Goal: Task Accomplishment & Management: Manage account settings

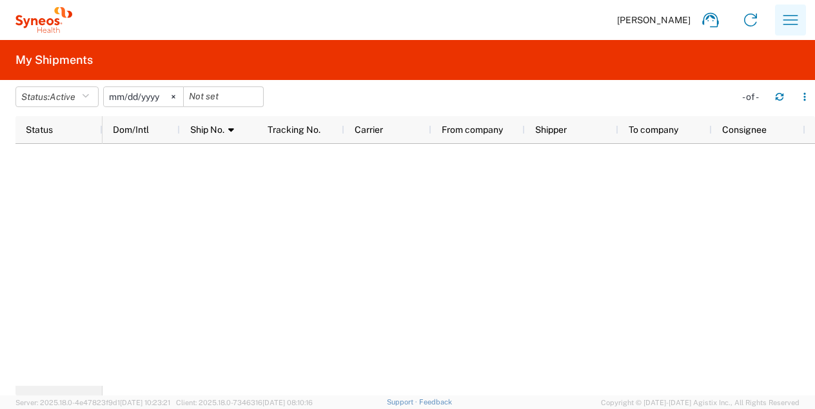
click at [791, 23] on icon "button" at bounding box center [791, 20] width 21 height 21
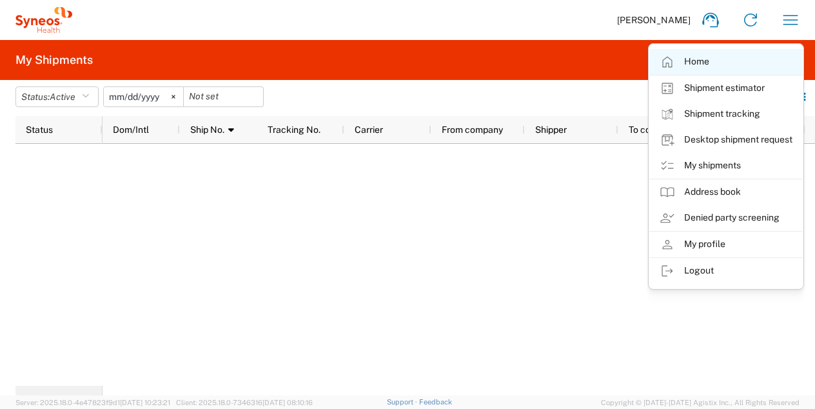
click at [692, 59] on link "Home" at bounding box center [727, 62] width 154 height 26
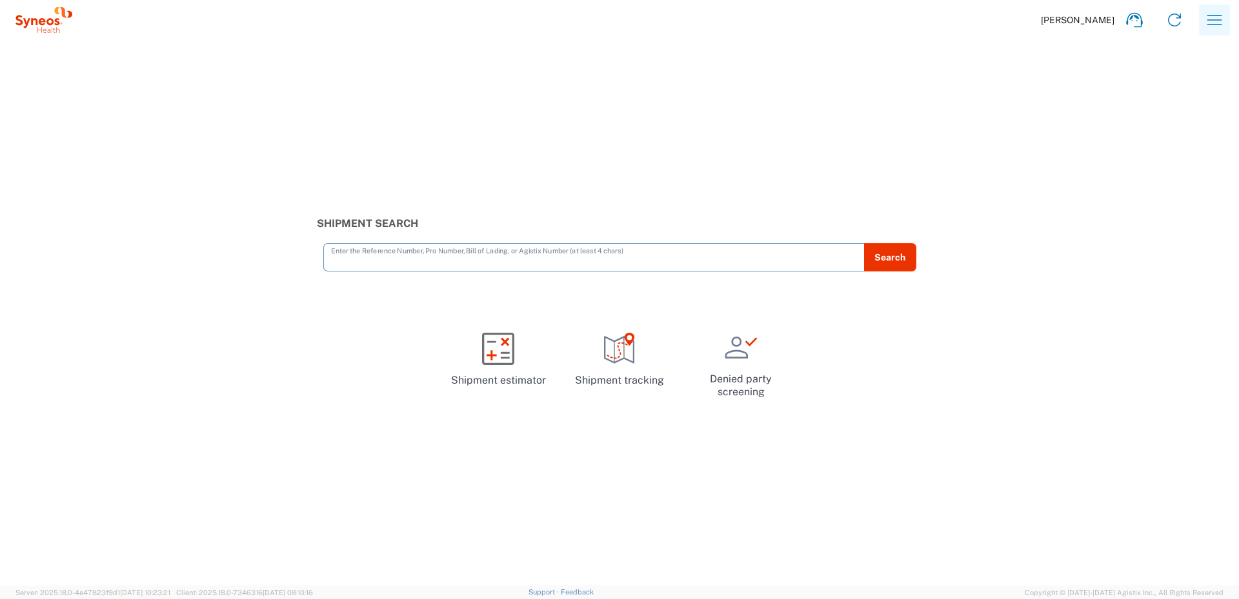
click at [815, 15] on icon "button" at bounding box center [1214, 20] width 15 height 10
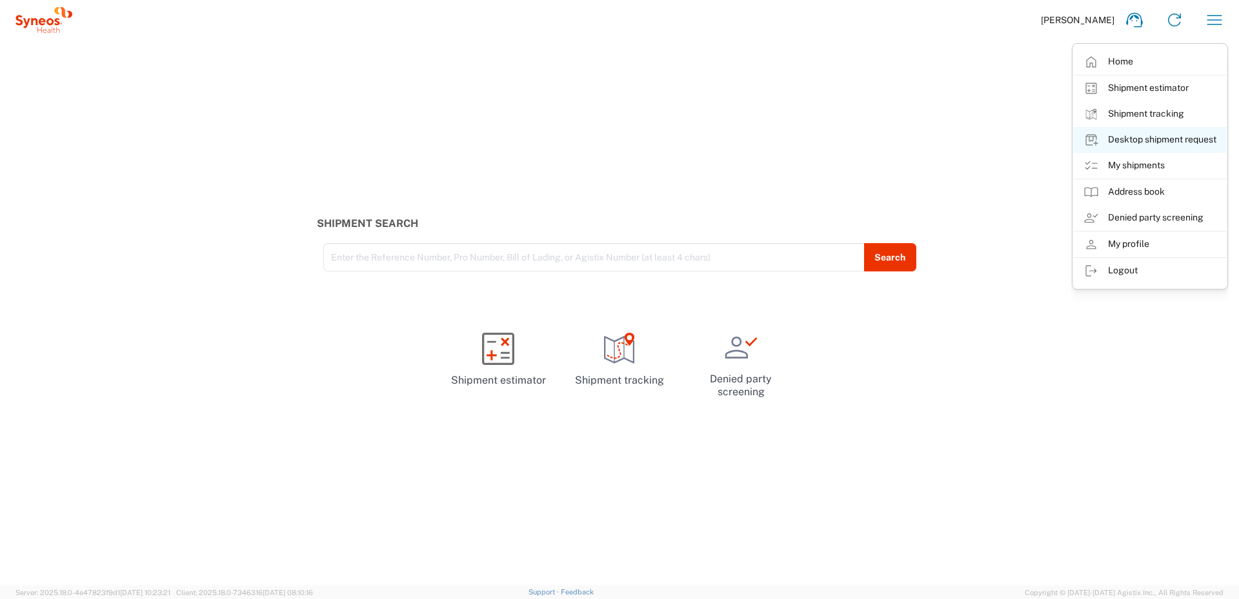
click at [815, 137] on link "Desktop shipment request" at bounding box center [1150, 140] width 154 height 26
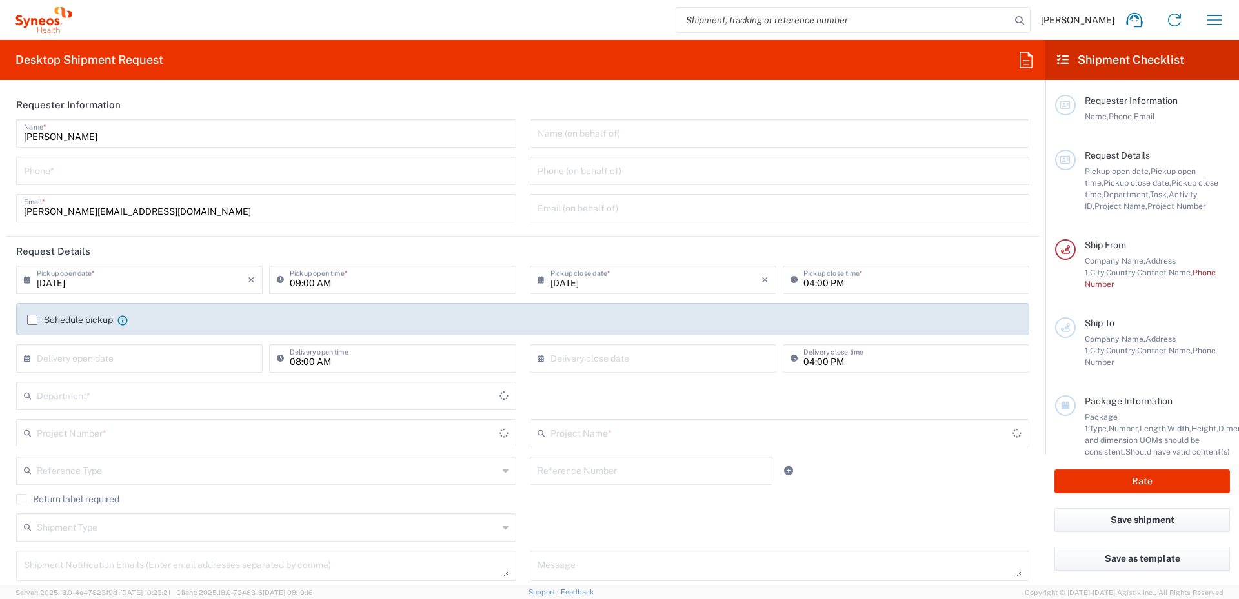
type input "8350"
type input "[GEOGRAPHIC_DATA]"
type input "Syneos Health Hellas Single Me"
click at [33, 319] on label "Schedule pickup" at bounding box center [70, 320] width 86 height 10
click at [32, 320] on input "Schedule pickup" at bounding box center [32, 320] width 0 height 0
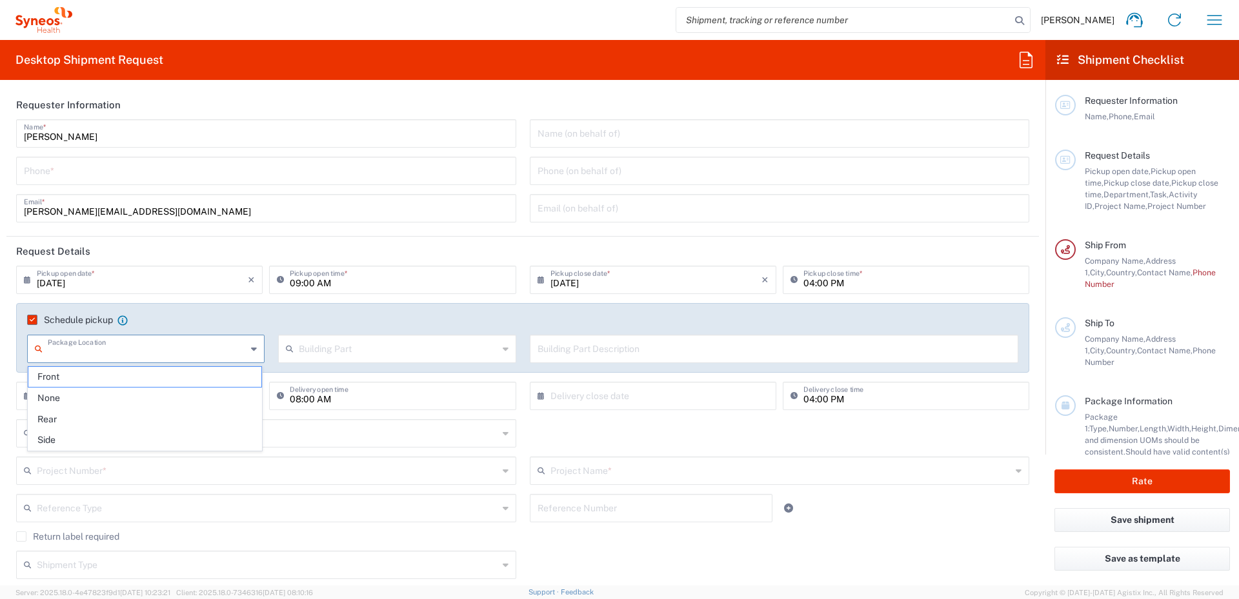
click at [133, 352] on input "text" at bounding box center [147, 348] width 199 height 23
click at [74, 376] on span "Front" at bounding box center [144, 377] width 233 height 20
type input "Front"
click at [327, 350] on input "text" at bounding box center [398, 348] width 199 height 23
click at [299, 408] on span "Floor" at bounding box center [393, 440] width 233 height 20
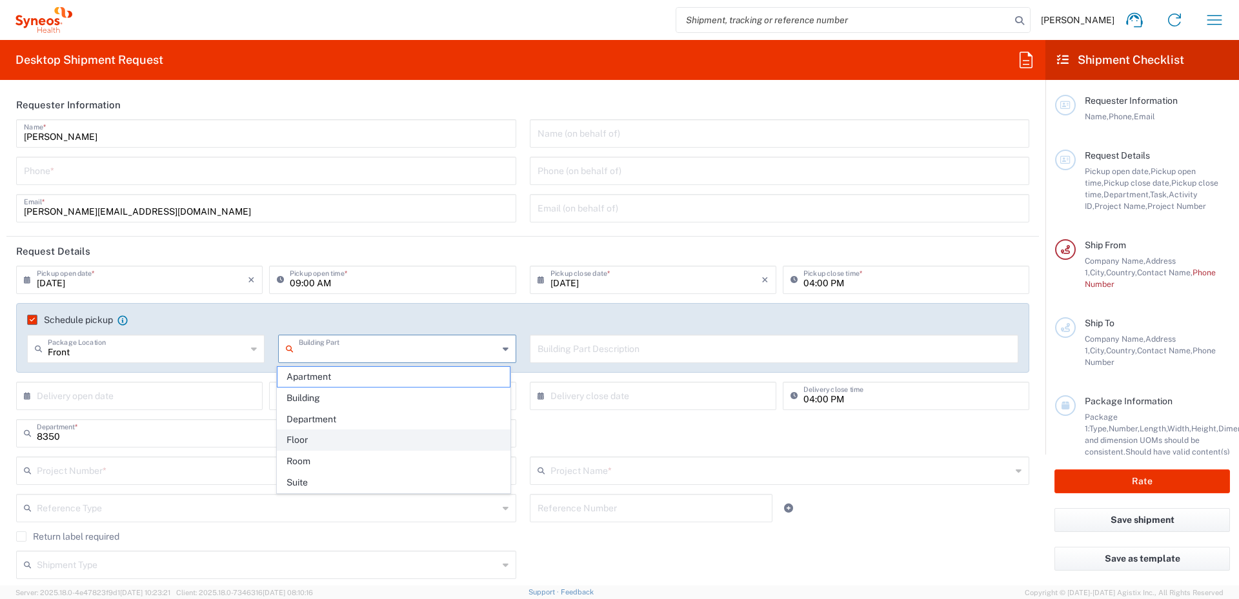
type input "Floor"
click at [596, 352] on input "text" at bounding box center [773, 348] width 473 height 23
type input "Pickup from 1st floor"
click at [26, 397] on icon at bounding box center [30, 396] width 13 height 21
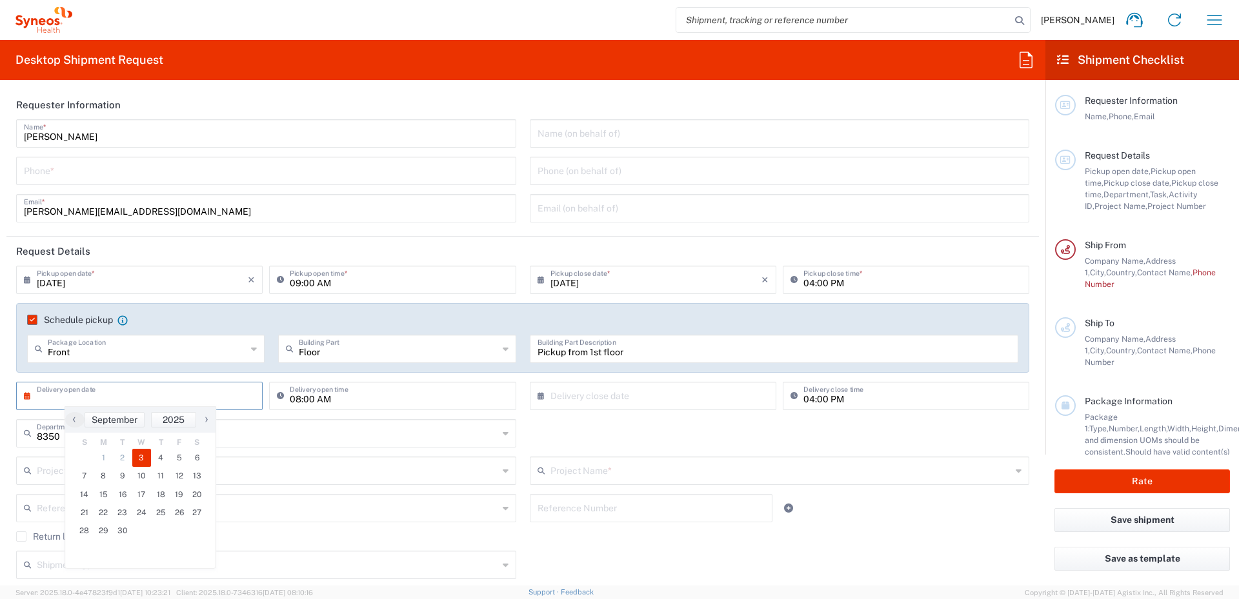
click at [141, 408] on span "3" at bounding box center [141, 458] width 19 height 18
type input "[DATE]"
click at [315, 401] on input "08:00 AM" at bounding box center [399, 395] width 218 height 23
type input "16:00 AM"
click at [537, 395] on icon at bounding box center [543, 396] width 13 height 21
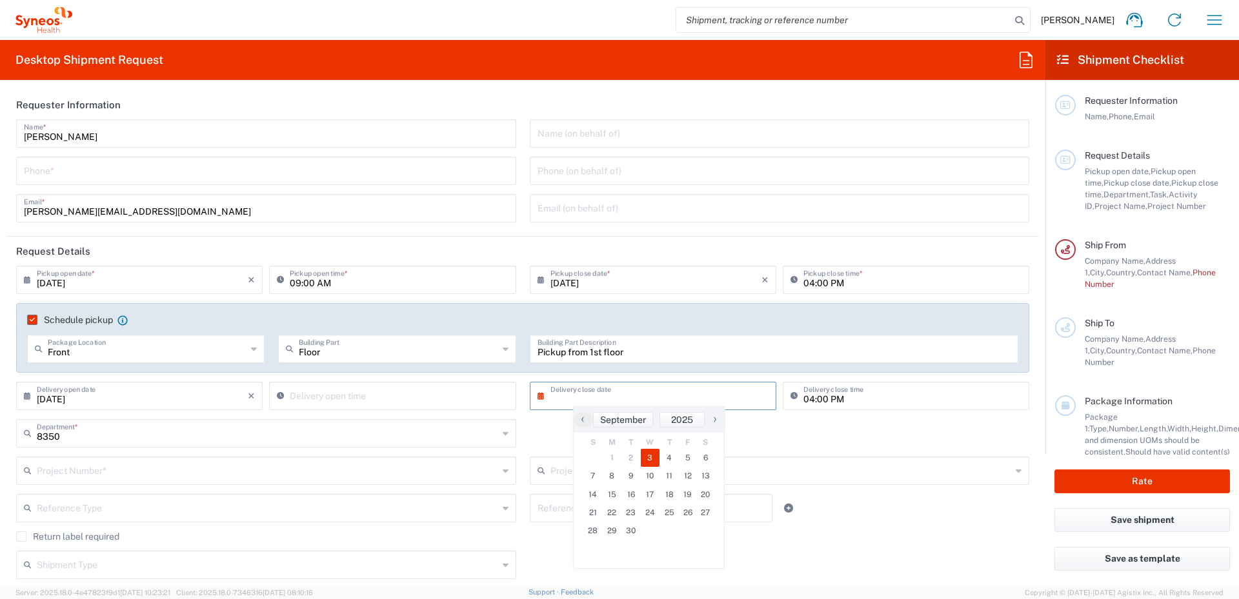
click at [651, 408] on span "3" at bounding box center [650, 458] width 19 height 18
type input "[DATE]"
click at [333, 398] on input "09:00 AM" at bounding box center [399, 395] width 218 height 23
type input "04:00 PM"
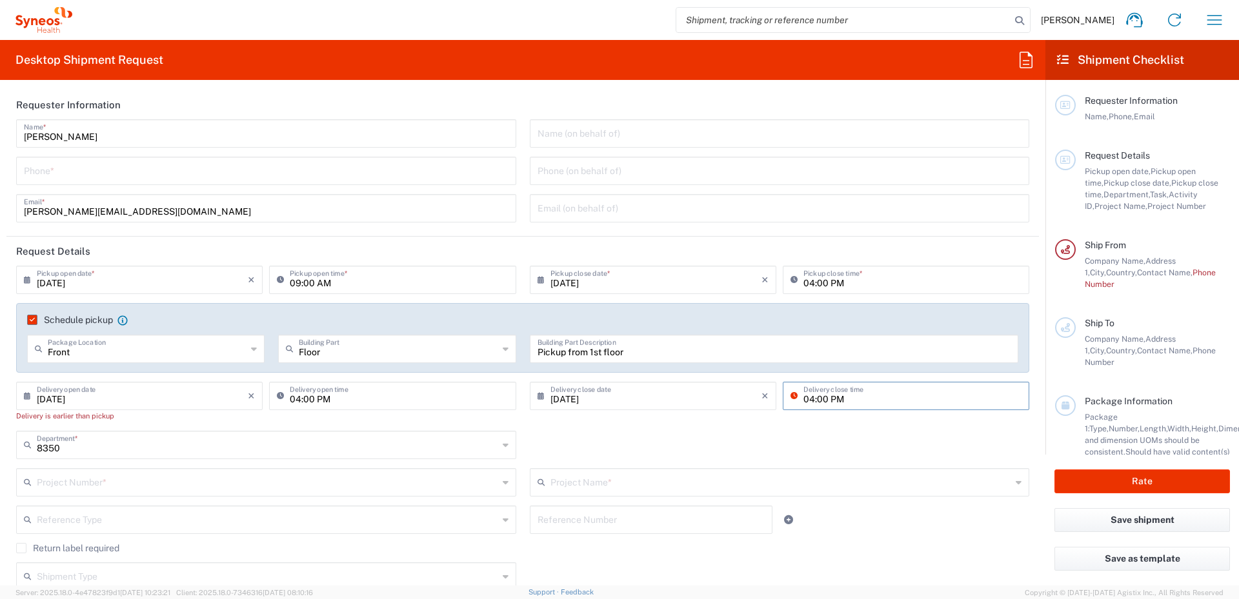
click at [803, 396] on input "04:00 PM" at bounding box center [912, 395] width 218 height 23
type input "06:00 PM"
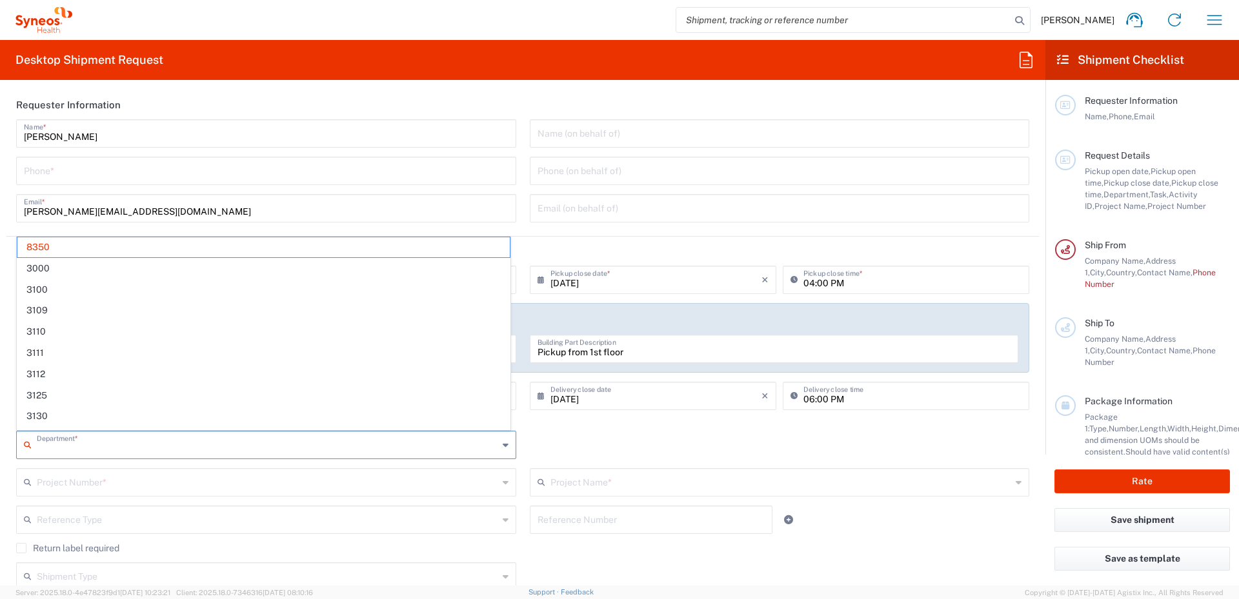
click at [128, 408] on input "text" at bounding box center [267, 444] width 461 height 23
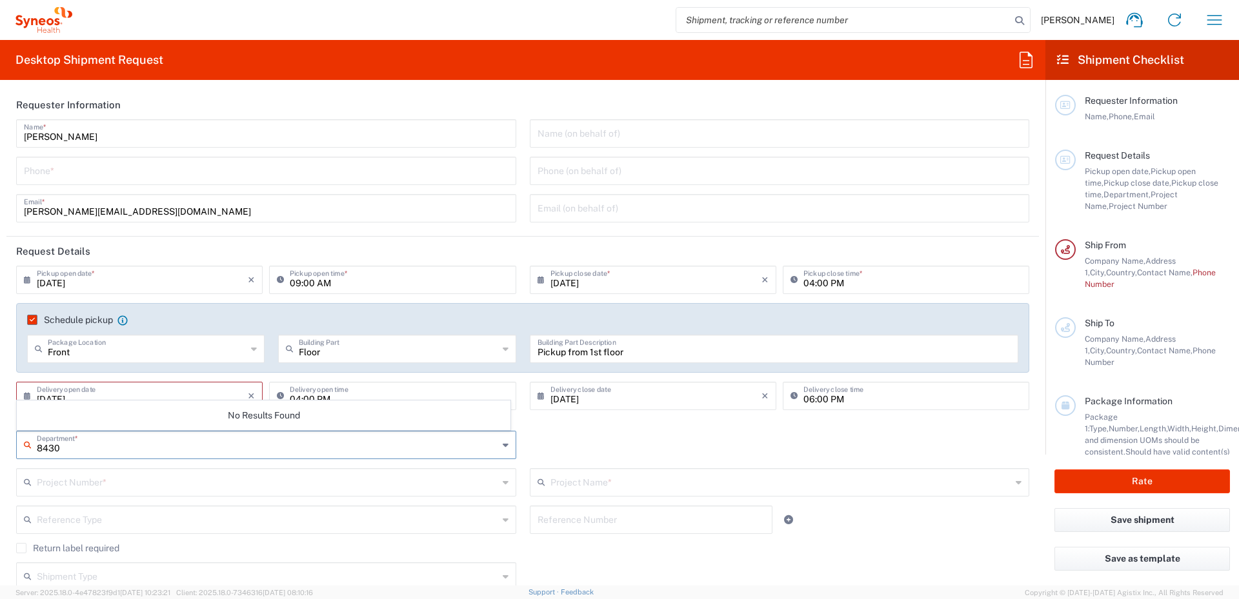
type input "8430"
click at [327, 408] on div "Reference Type Account Type Activity ID Airline Appointment Number ASN Batch Re…" at bounding box center [266, 524] width 513 height 37
click at [503, 408] on icon at bounding box center [506, 445] width 6 height 21
type input "8350"
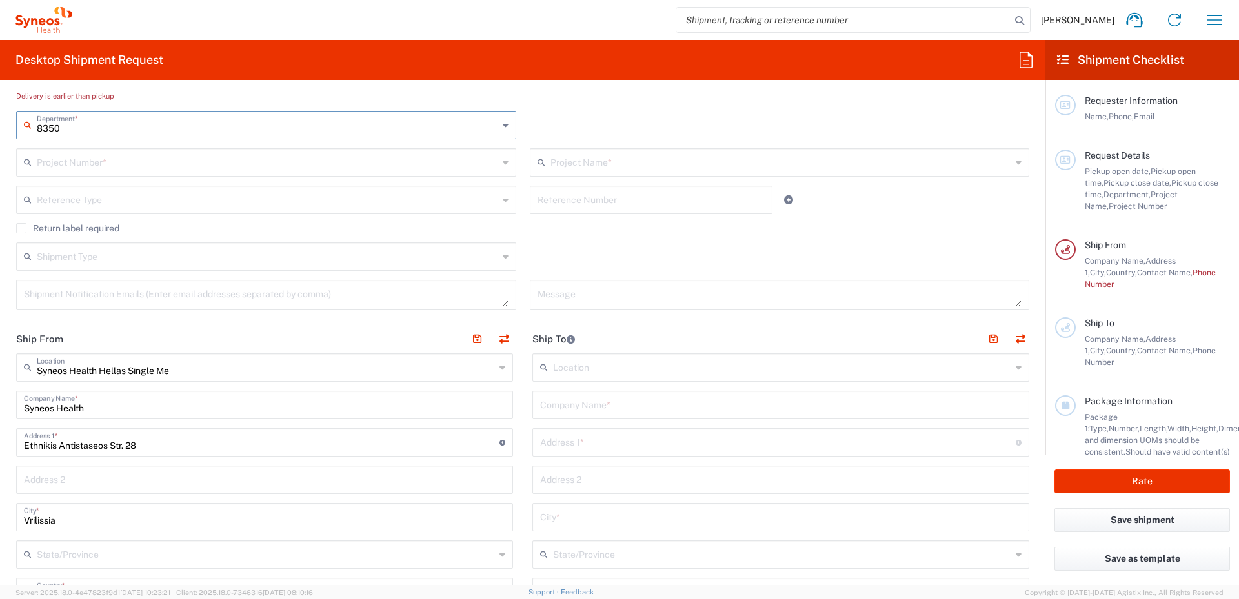
scroll to position [323, 0]
click at [191, 266] on div "Shipment Type" at bounding box center [266, 254] width 500 height 28
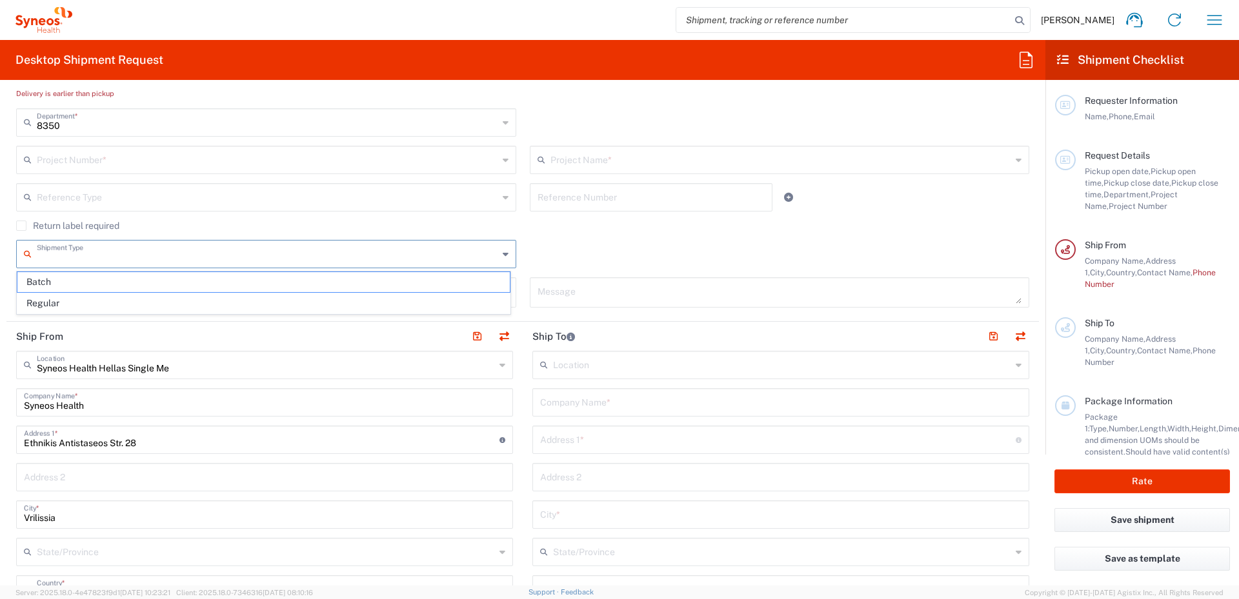
click at [127, 160] on input "text" at bounding box center [267, 159] width 461 height 23
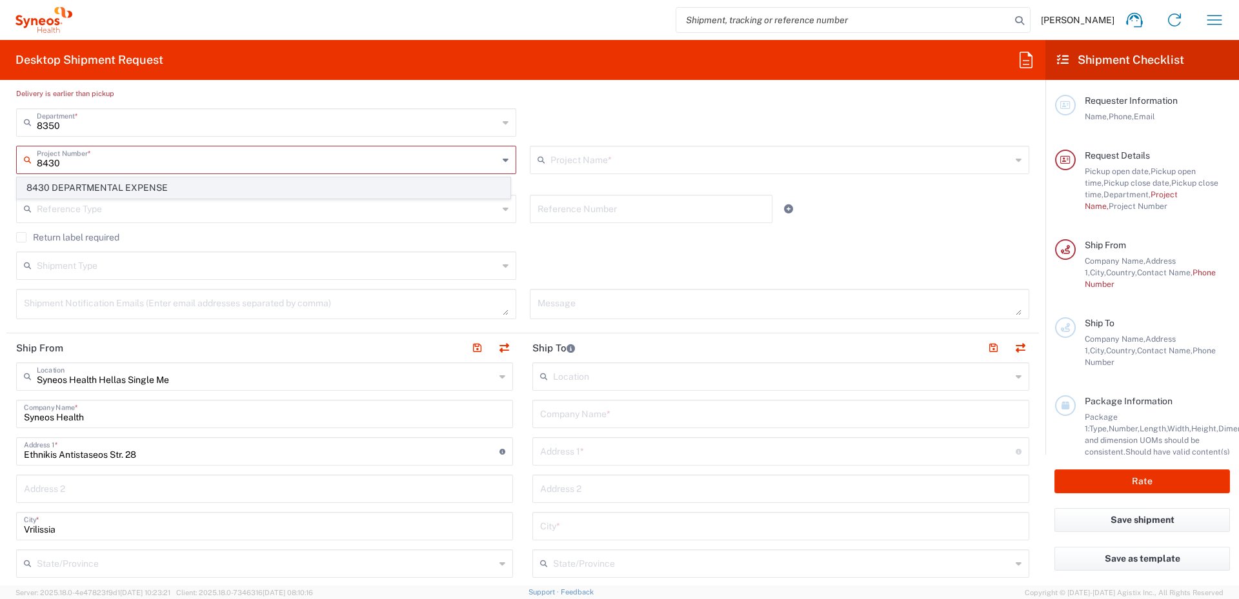
click at [125, 186] on span "8430 DEPARTMENTAL EXPENSE" at bounding box center [263, 188] width 492 height 20
type input "8430 DEPARTMENTAL EXPENSE"
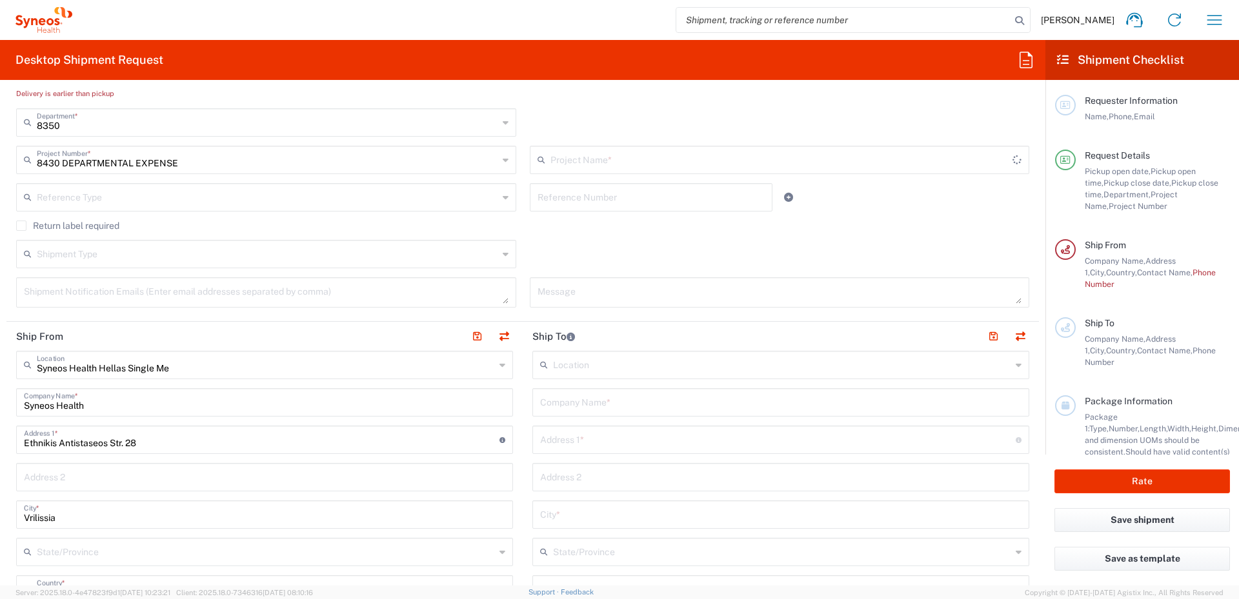
type input "8430 DEPARTMENTAL EXPENSE"
click at [503, 195] on icon at bounding box center [506, 197] width 6 height 21
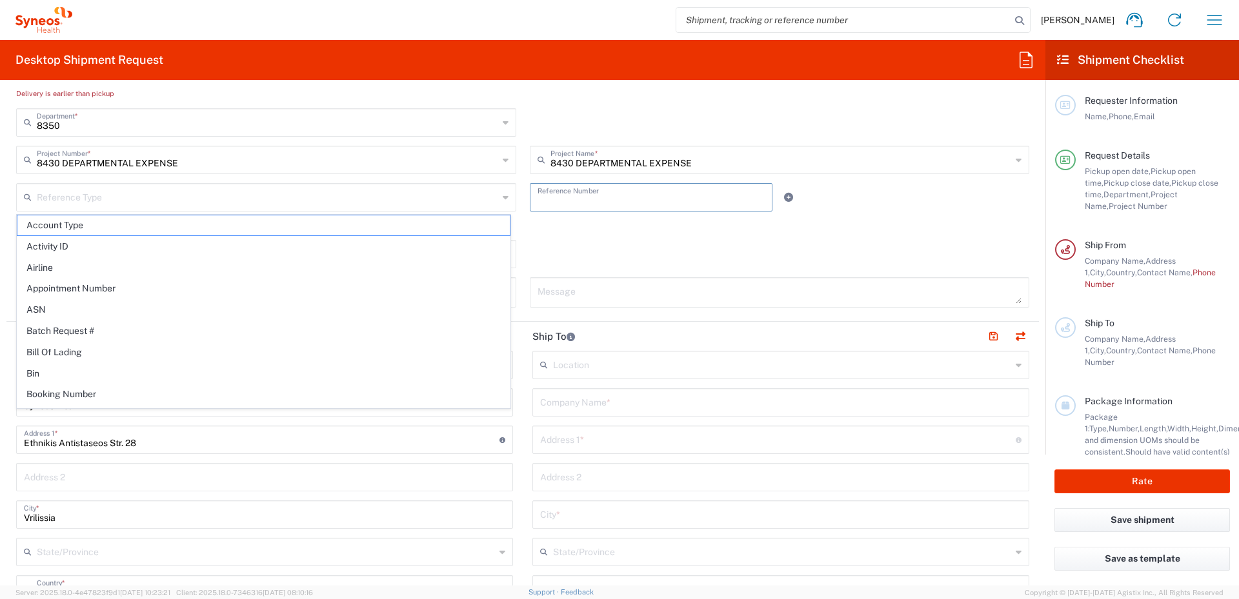
click at [614, 196] on input "text" at bounding box center [651, 196] width 228 height 23
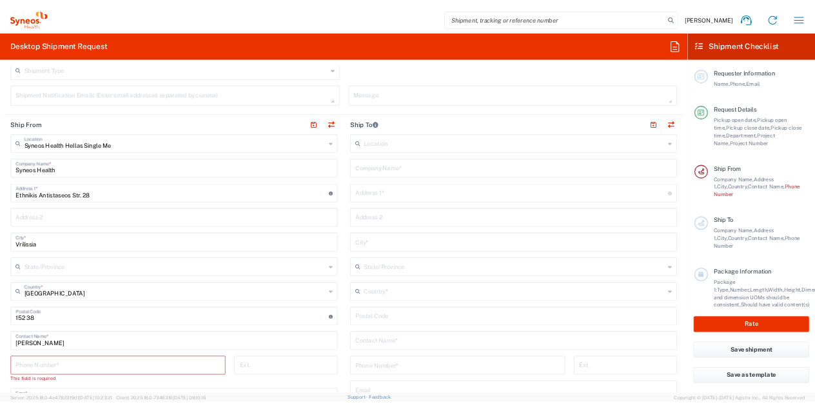
scroll to position [516, 0]
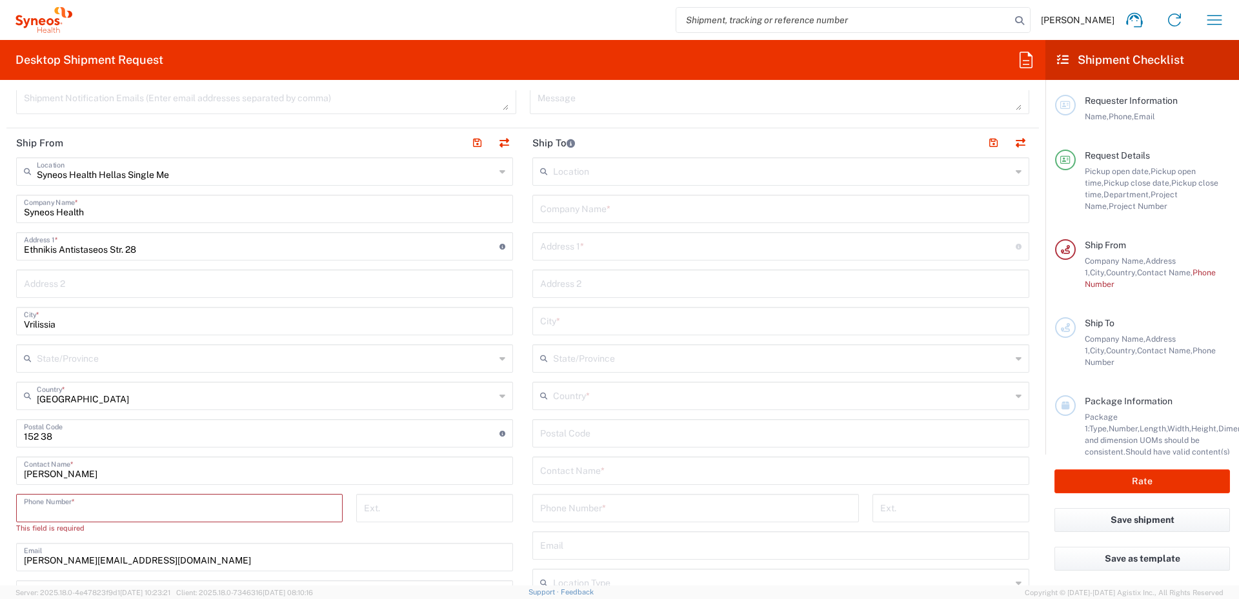
click at [119, 408] on input "tel" at bounding box center [179, 507] width 311 height 23
type input "06949479793"
type input "[PERSON_NAME][EMAIL_ADDRESS][DOMAIN_NAME]"
type input "1st floor"
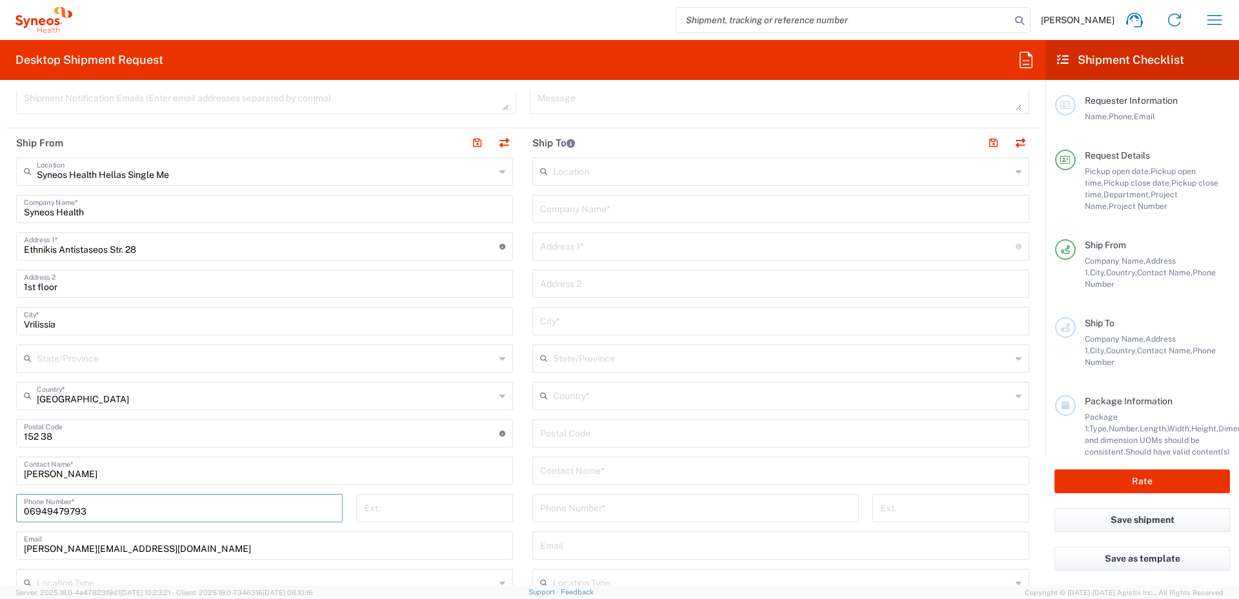
type input "2155607353"
click at [564, 171] on input "text" at bounding box center [782, 170] width 458 height 23
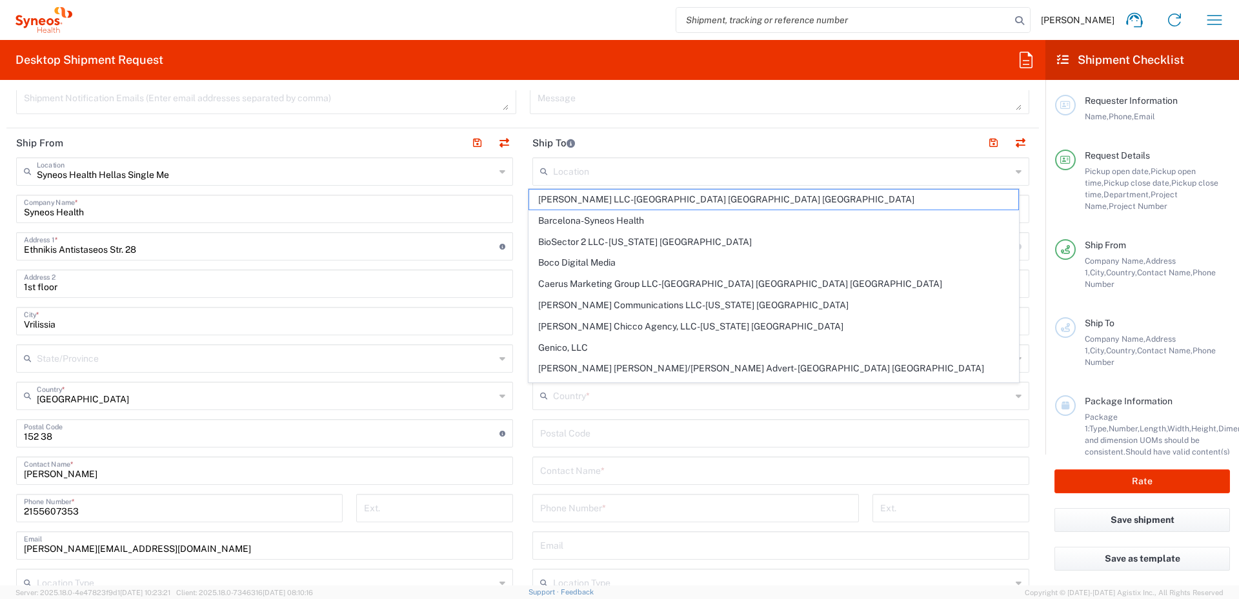
click at [815, 144] on header "Ship To" at bounding box center [780, 142] width 516 height 29
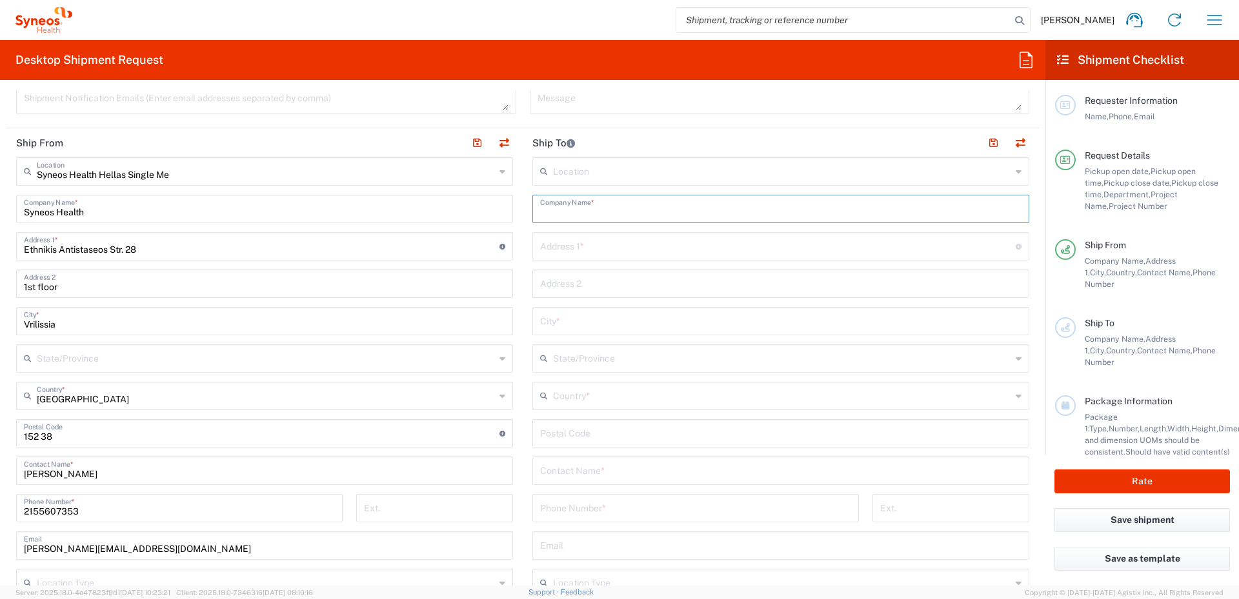
click at [546, 210] on input "text" at bounding box center [780, 208] width 481 height 23
click at [570, 209] on input "I" at bounding box center [780, 208] width 481 height 23
type input "[PERSON_NAME]"
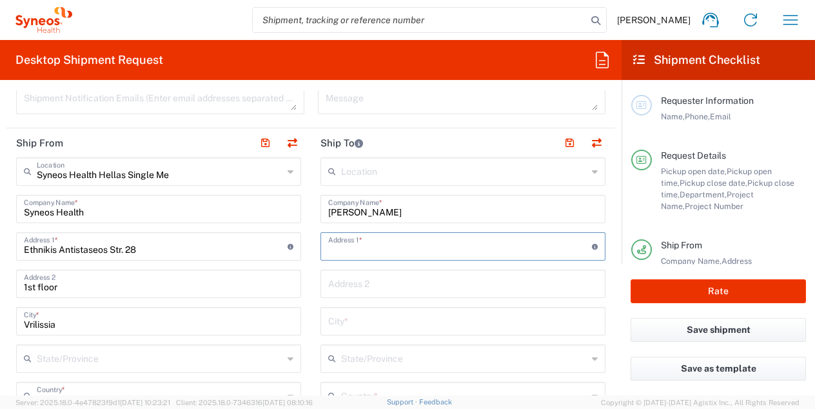
click at [328, 241] on input "text" at bounding box center [460, 245] width 264 height 23
type input "11 PRIHNIS STR"
click at [348, 285] on input "text" at bounding box center [463, 283] width 270 height 23
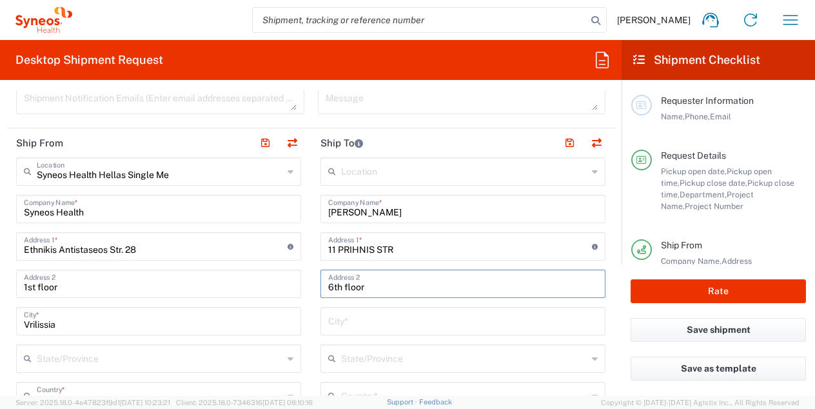
type input "6th floor"
click at [335, 326] on input "text" at bounding box center [463, 320] width 270 height 23
type input "n"
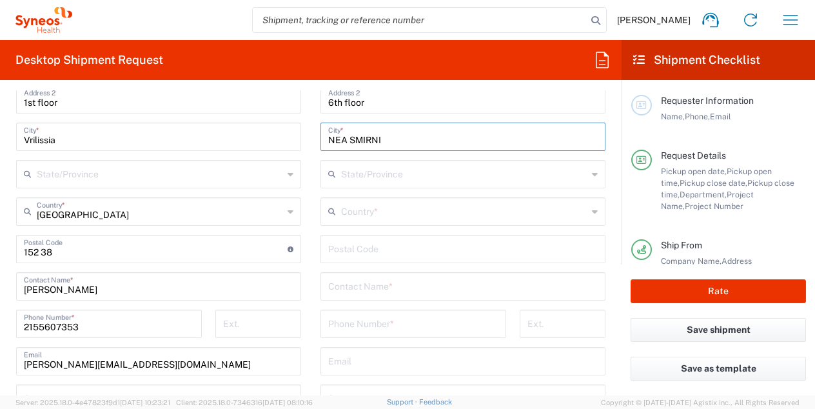
scroll to position [710, 0]
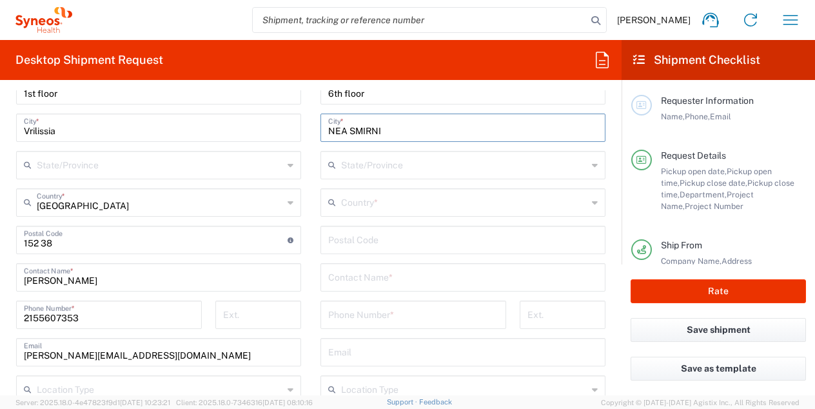
type input "NEA SMIRNI"
click at [367, 167] on input "text" at bounding box center [464, 164] width 246 height 23
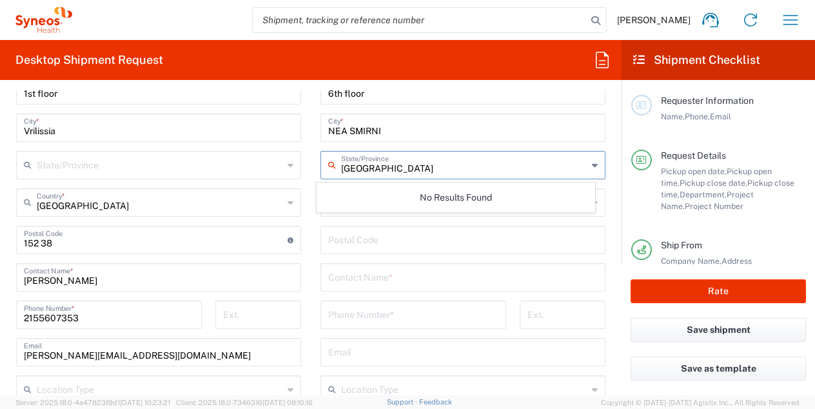
type input "[GEOGRAPHIC_DATA]"
click at [367, 233] on input "undefined" at bounding box center [463, 239] width 270 height 23
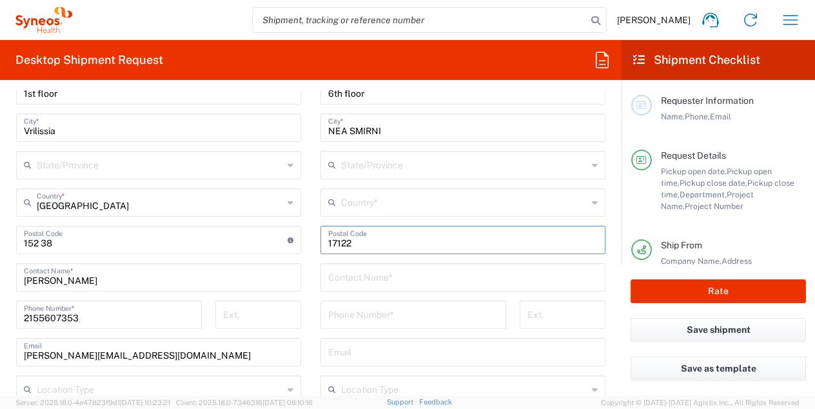
type input "17122"
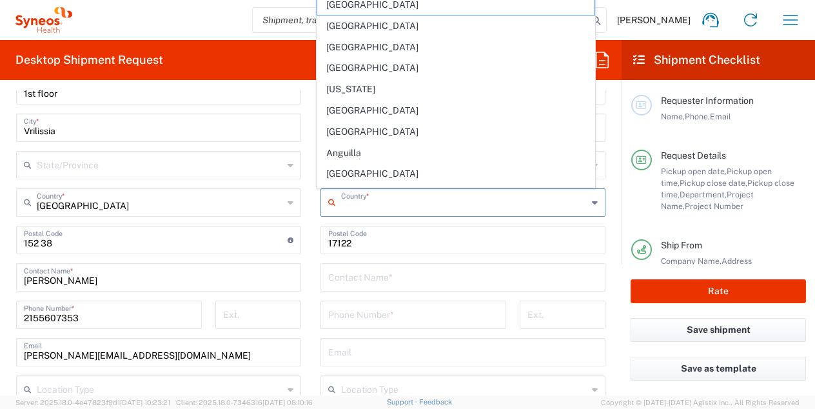
click at [370, 204] on input "text" at bounding box center [464, 201] width 246 height 23
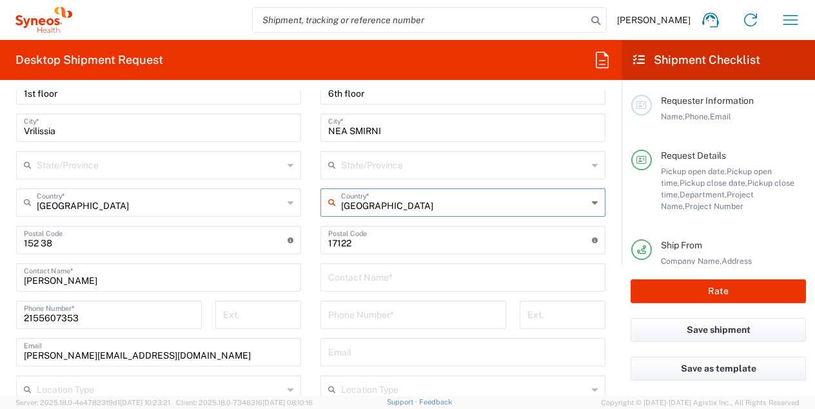
type input "[GEOGRAPHIC_DATA]"
click at [321, 284] on div "Contact Name *" at bounding box center [463, 277] width 285 height 28
type input "i"
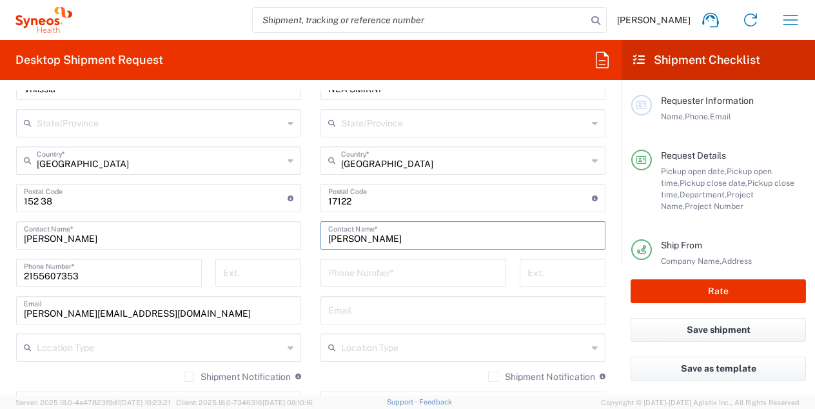
scroll to position [774, 0]
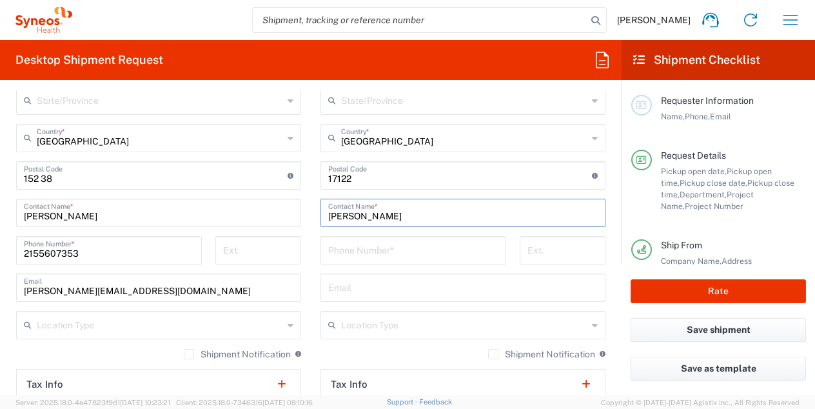
type input "[PERSON_NAME]"
drag, startPoint x: 106, startPoint y: 251, endPoint x: 20, endPoint y: 251, distance: 85.8
click at [20, 251] on div "[PHONE_NUMBER] Phone Number *" at bounding box center [109, 250] width 186 height 28
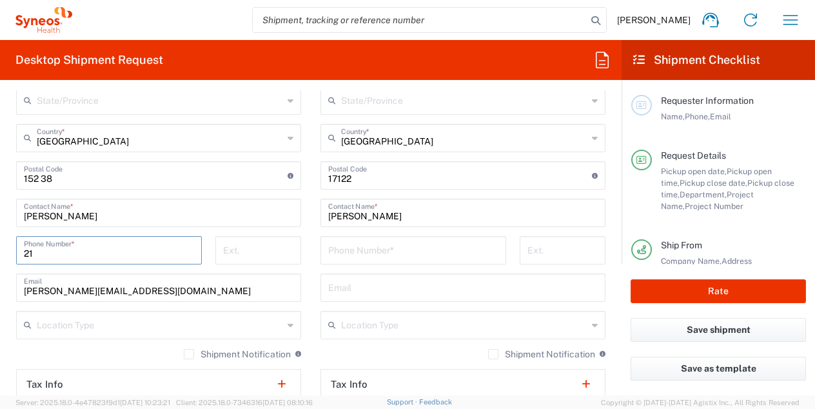
type input "2"
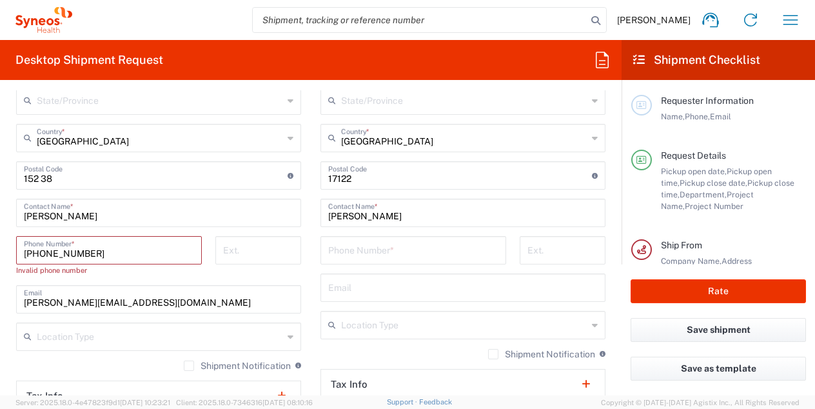
click at [45, 252] on input "[PHONE_NUMBER]" at bounding box center [109, 249] width 170 height 23
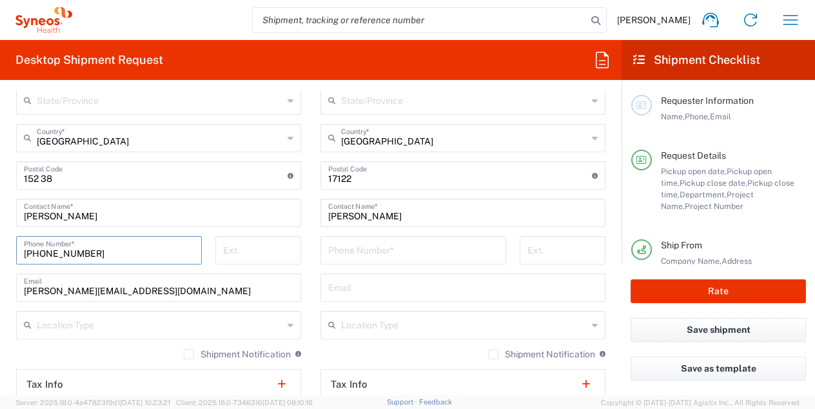
type input "[PHONE_NUMBER]"
click at [417, 244] on input "tel" at bounding box center [413, 249] width 170 height 23
paste input "6942293158"
type input "6942293158"
click at [288, 327] on icon at bounding box center [291, 325] width 6 height 21
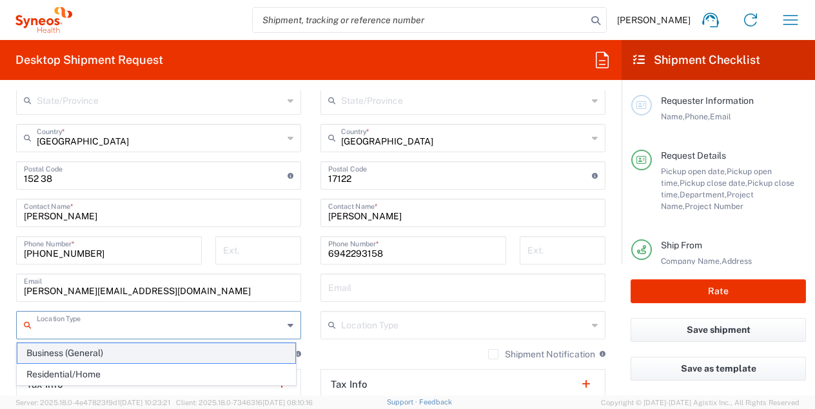
click at [139, 344] on span "Business (General)" at bounding box center [156, 353] width 278 height 20
type input "Business (General)"
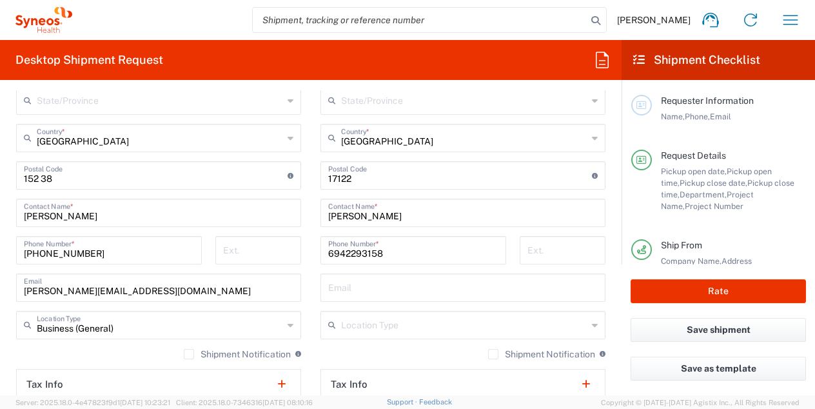
click at [592, 323] on icon at bounding box center [595, 325] width 6 height 21
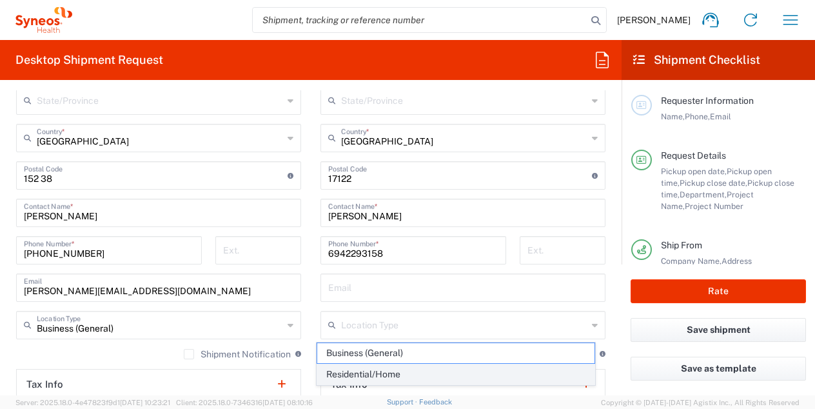
click at [388, 371] on span "Residential/Home" at bounding box center [456, 374] width 278 height 20
type input "Residential/Home"
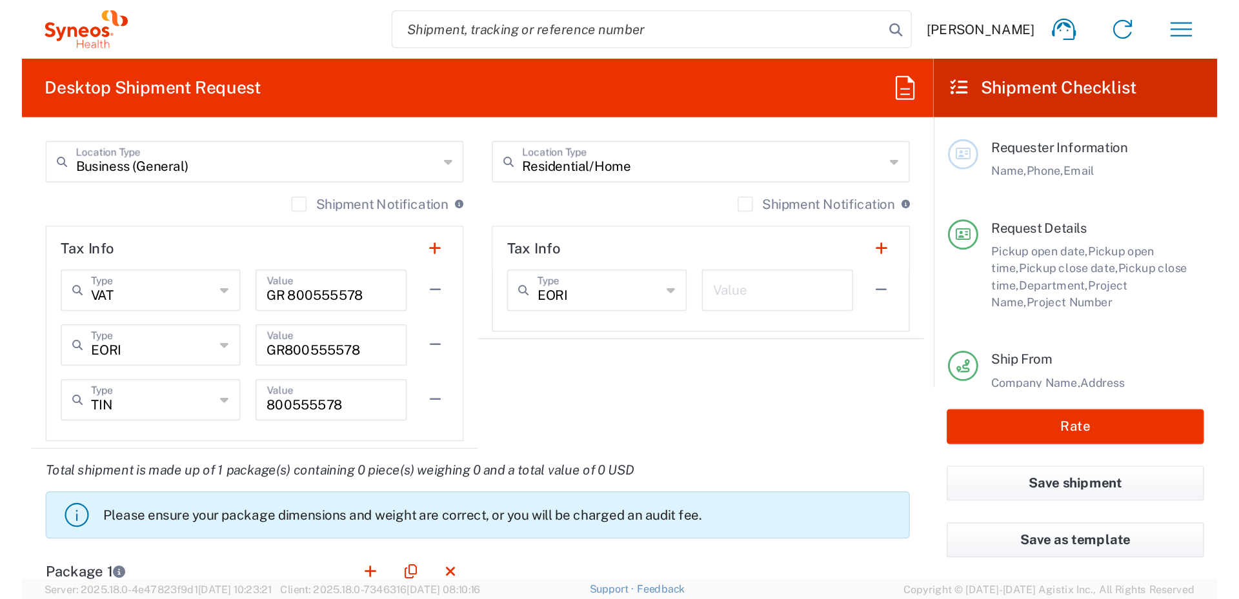
scroll to position [1032, 0]
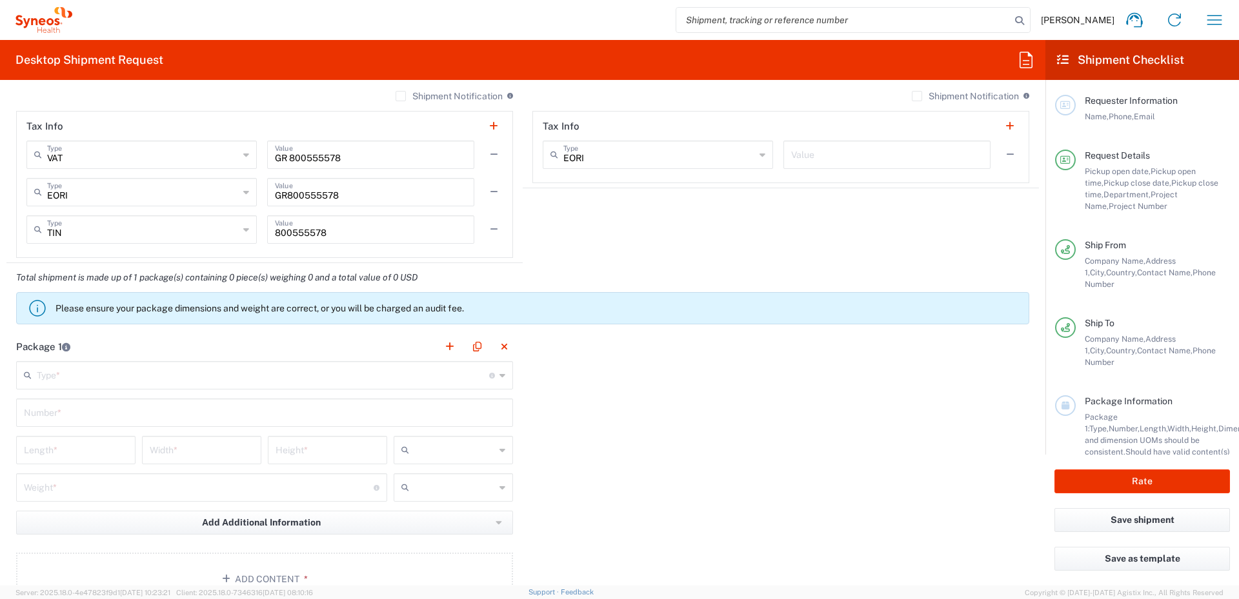
click at [499, 375] on icon at bounding box center [502, 375] width 6 height 21
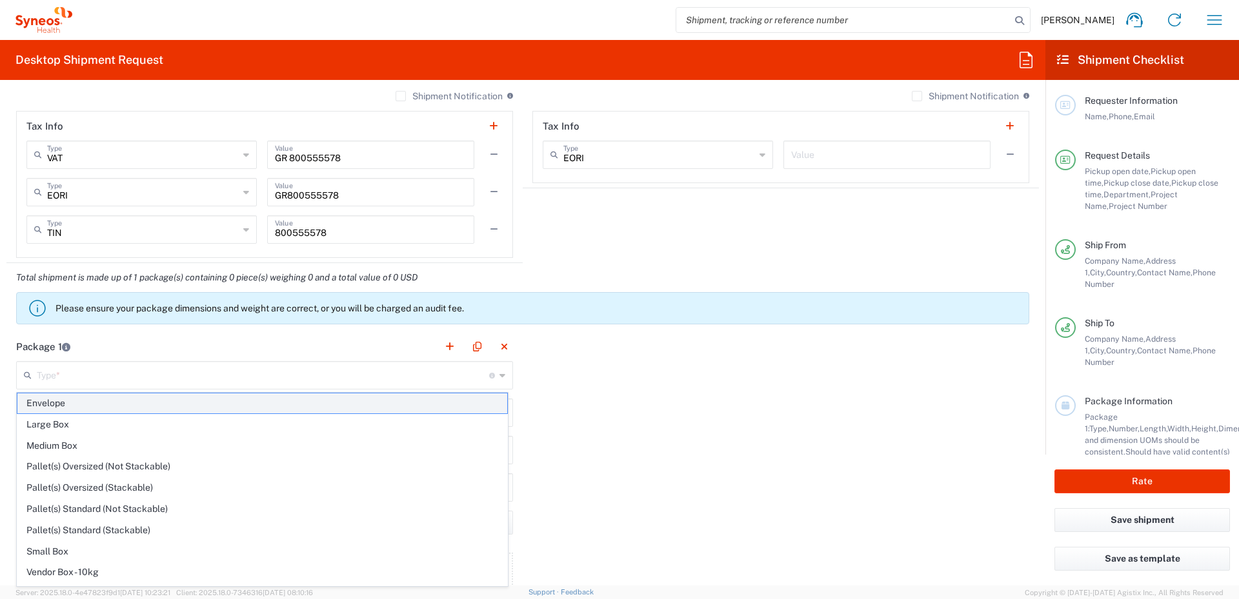
click at [273, 401] on span "Envelope" at bounding box center [262, 403] width 490 height 20
type input "Envelope"
type input "1"
type input "9.5"
type input "12.5"
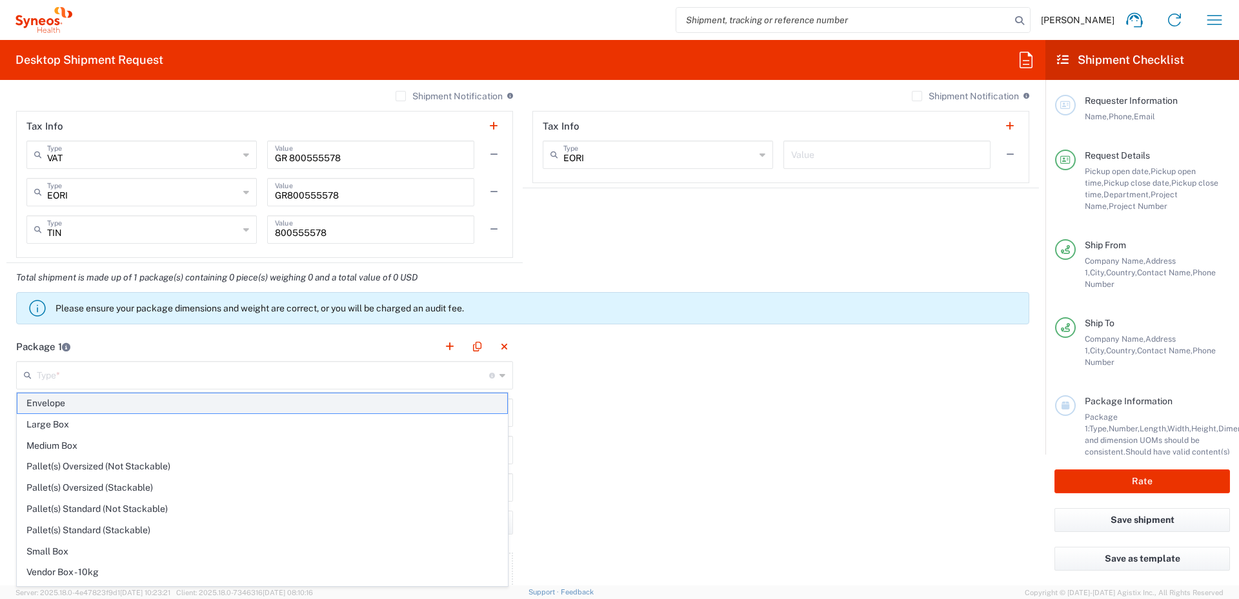
type input "0.25"
type input "in"
type input "0.45"
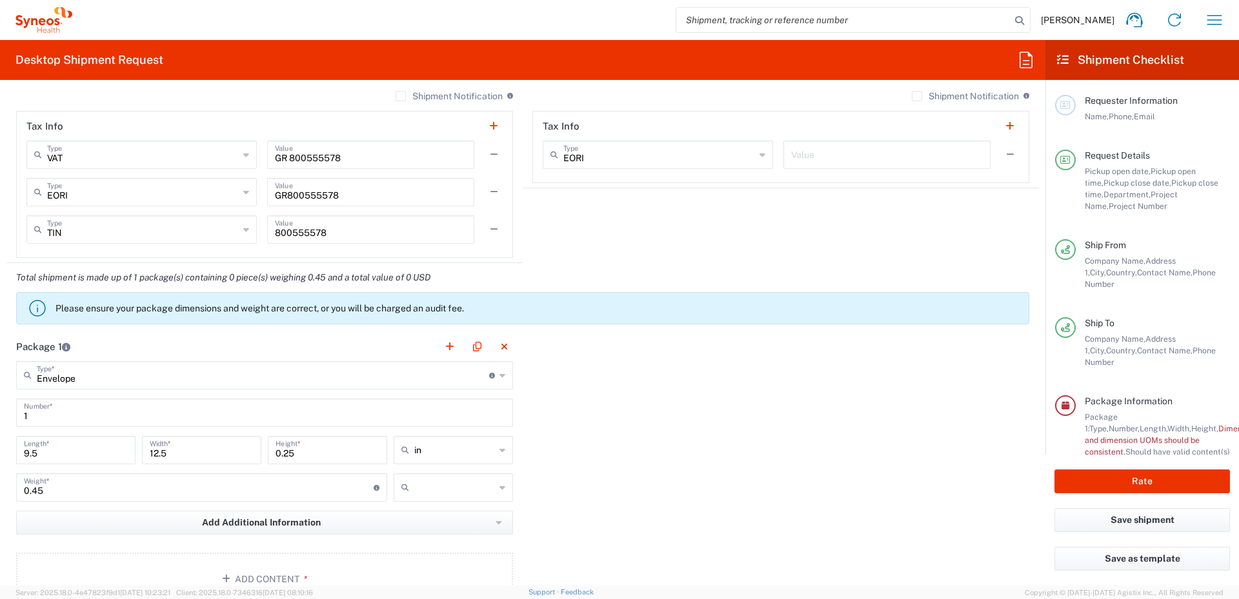
click at [499, 408] on icon at bounding box center [502, 450] width 6 height 21
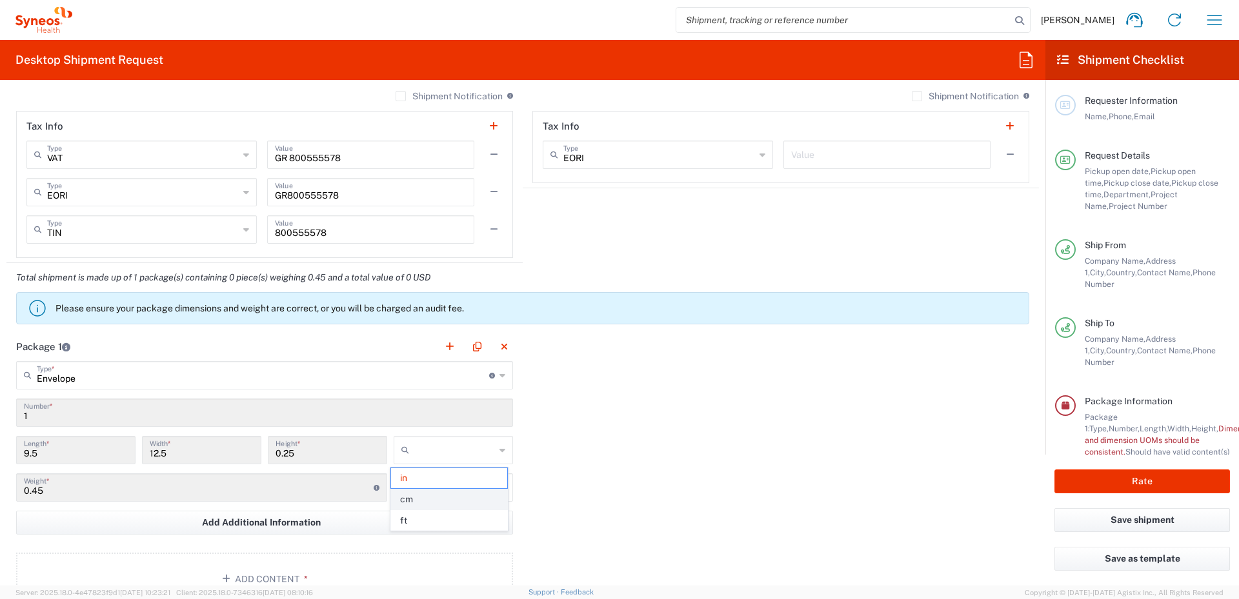
click at [425, 408] on span "cm" at bounding box center [448, 500] width 115 height 20
type input "24.13"
type input "31.75"
type input "0.64"
type input "cm"
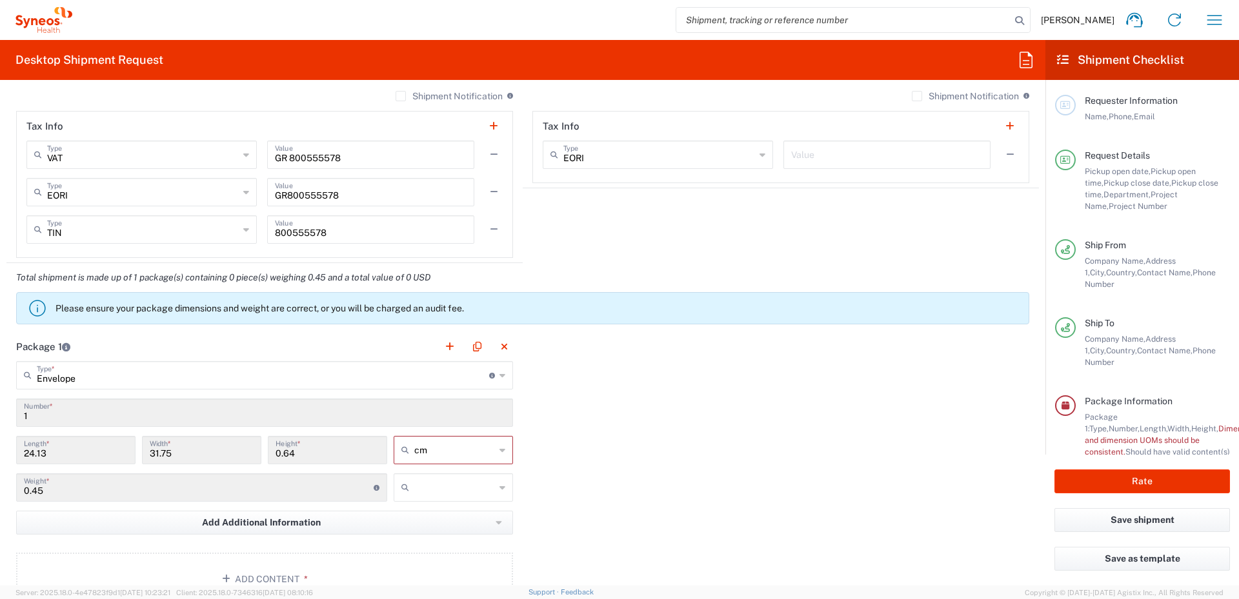
click at [499, 408] on icon at bounding box center [502, 487] width 6 height 21
click at [437, 408] on span "kgs" at bounding box center [448, 516] width 115 height 20
type input "kgs"
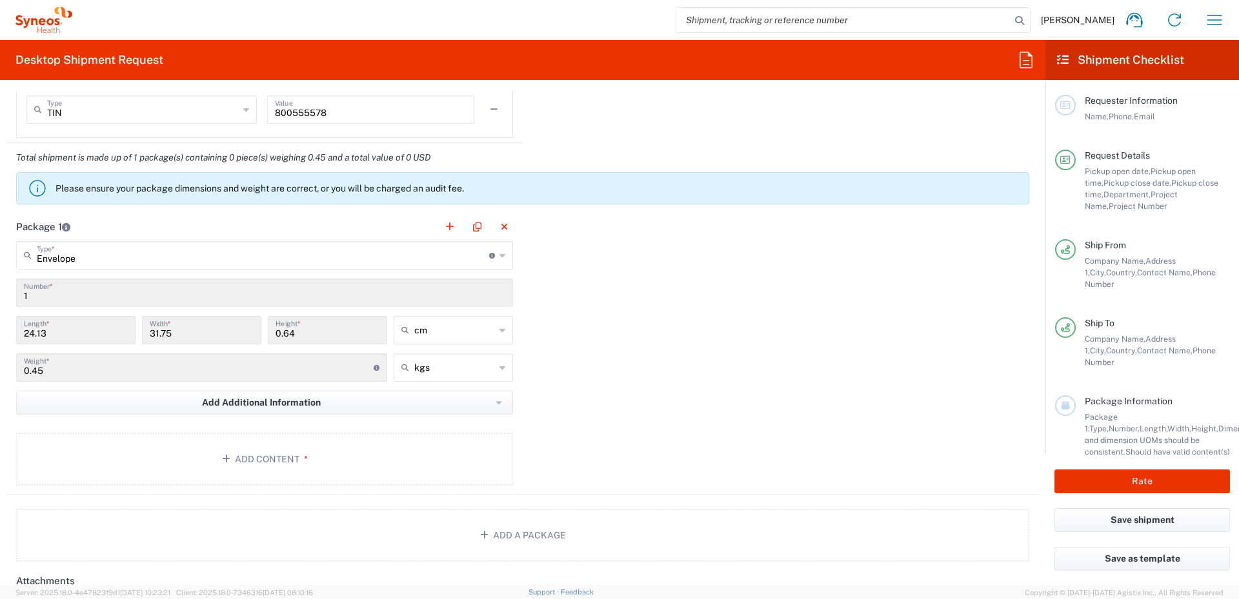
scroll to position [1226, 0]
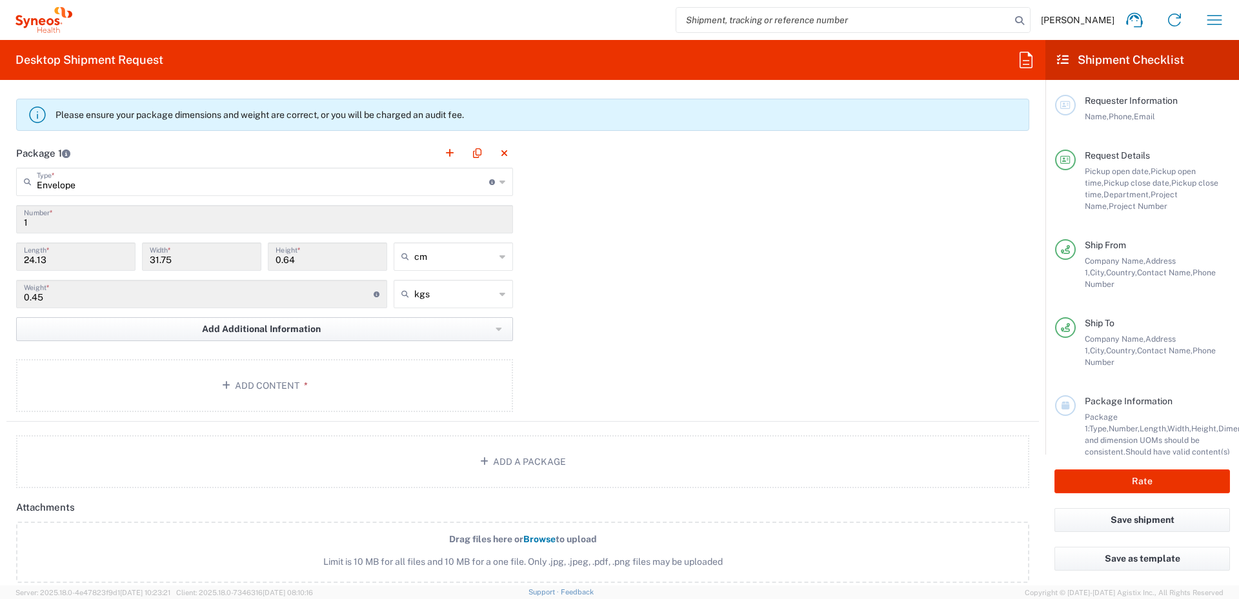
click at [426, 326] on button "Add Additional Information" at bounding box center [264, 329] width 497 height 24
click at [648, 312] on div "Package 1 Envelope Type * Material used to package goods Envelope Large Box Med…" at bounding box center [522, 280] width 1032 height 283
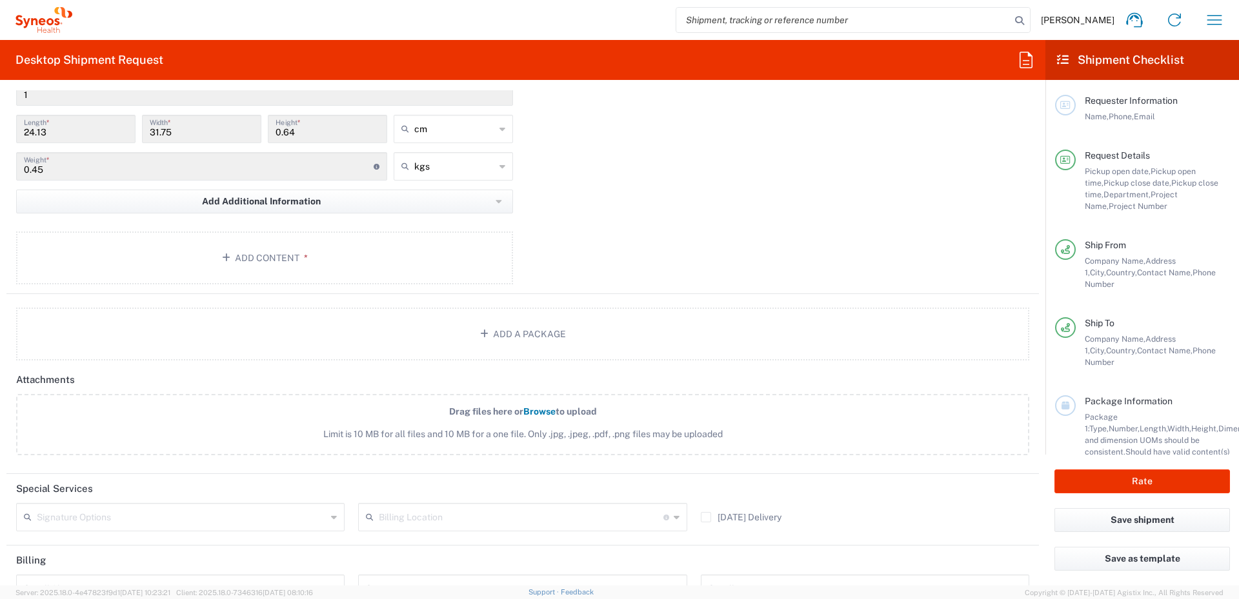
scroll to position [1355, 0]
click at [234, 254] on button "Add Content *" at bounding box center [264, 256] width 497 height 53
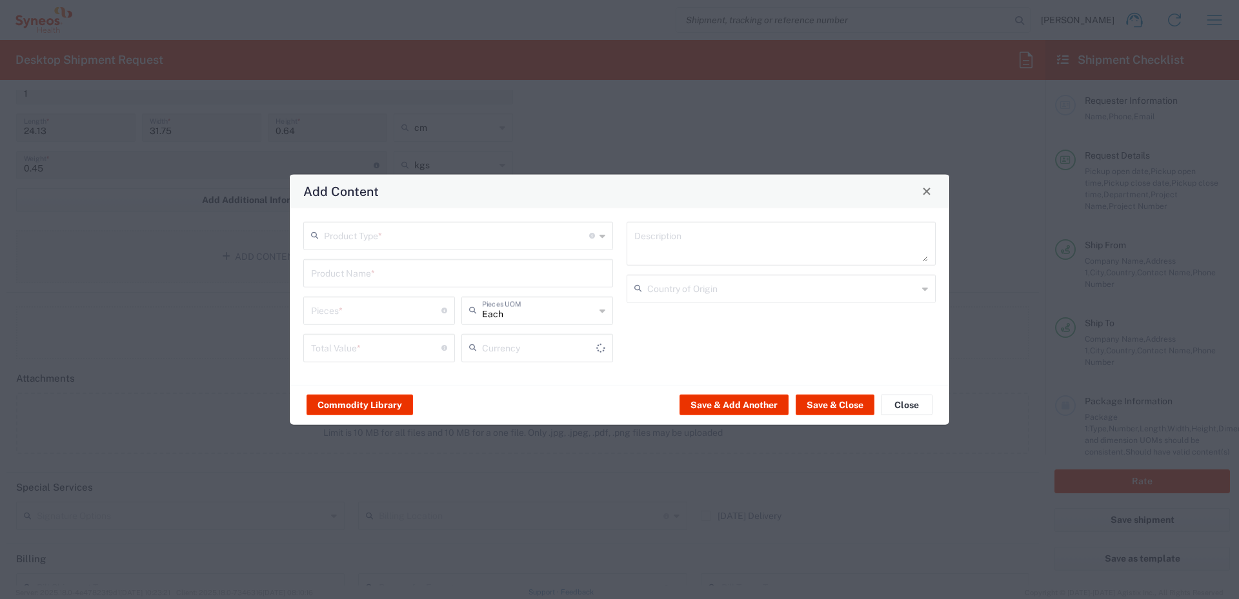
type input "US Dollar"
click at [599, 237] on icon at bounding box center [602, 235] width 6 height 21
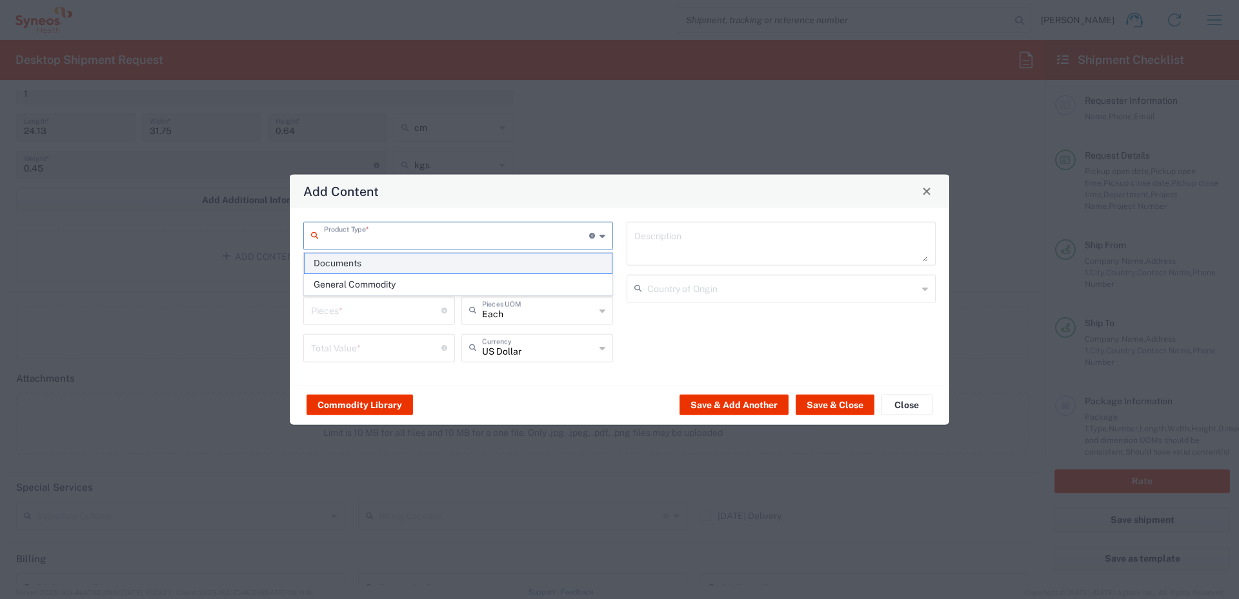
click at [441, 264] on span "Documents" at bounding box center [457, 264] width 307 height 20
type input "Documents"
type input "1"
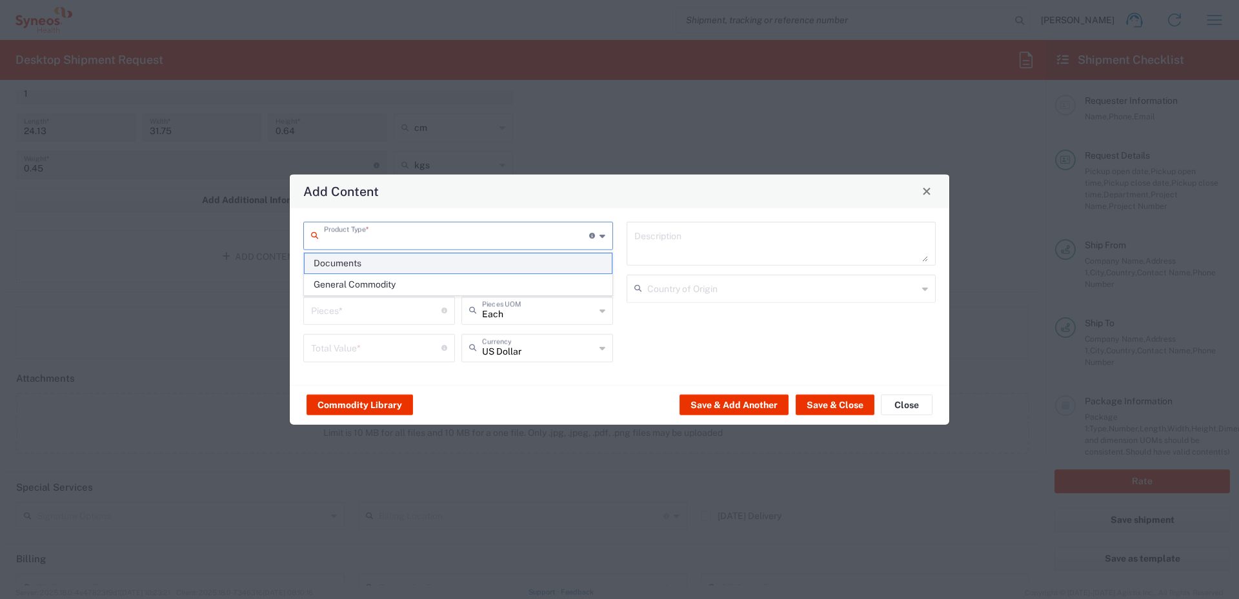
type textarea "Documents"
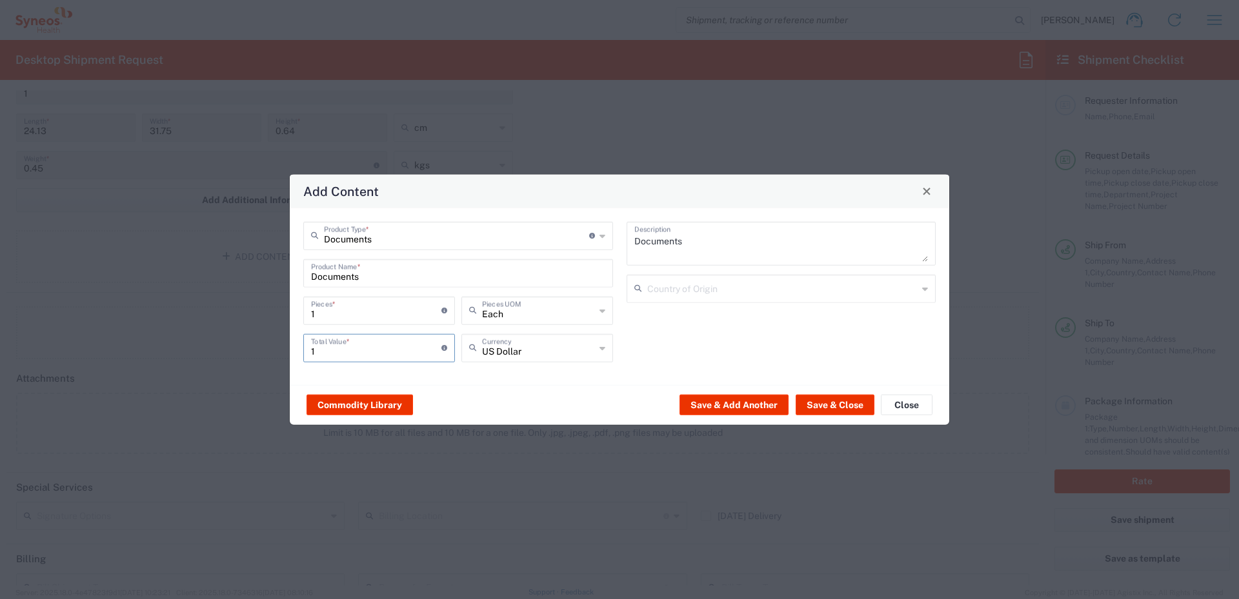
drag, startPoint x: 323, startPoint y: 349, endPoint x: 281, endPoint y: 347, distance: 41.3
click at [281, 347] on div "Add Content Documents Product Type * Document: Paper document generated interna…" at bounding box center [619, 299] width 1239 height 599
type input "4"
type input "2"
click at [597, 350] on div "US Dollar Currency" at bounding box center [537, 347] width 152 height 28
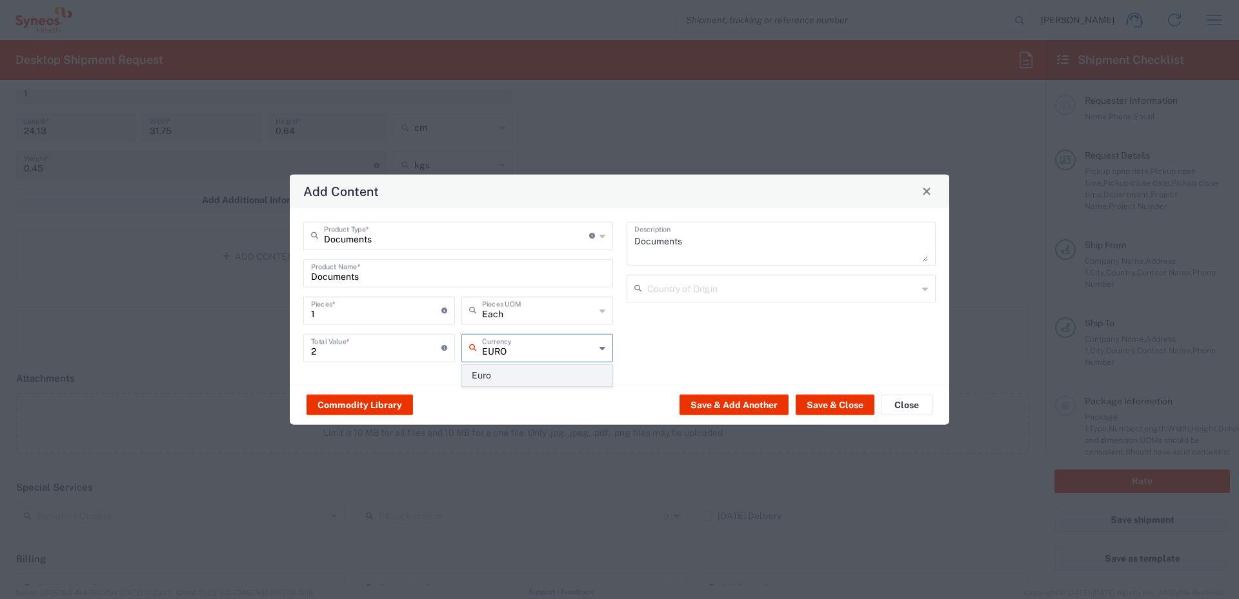
click at [530, 371] on span "Euro" at bounding box center [537, 376] width 149 height 20
type input "Euro"
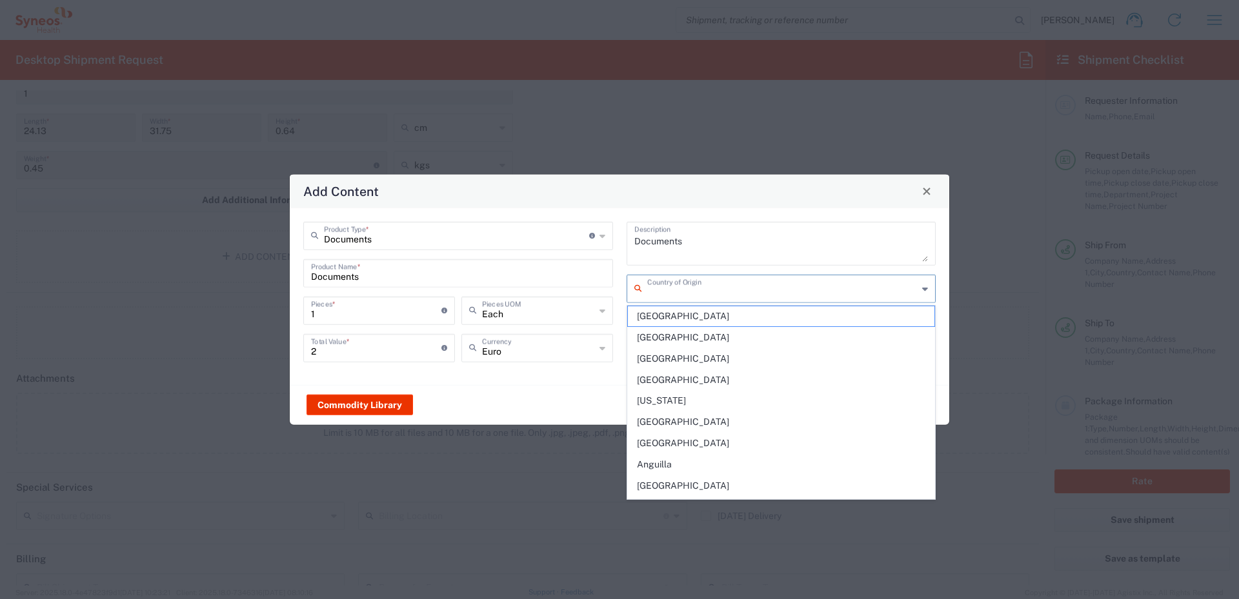
click at [668, 286] on input "text" at bounding box center [782, 287] width 271 height 23
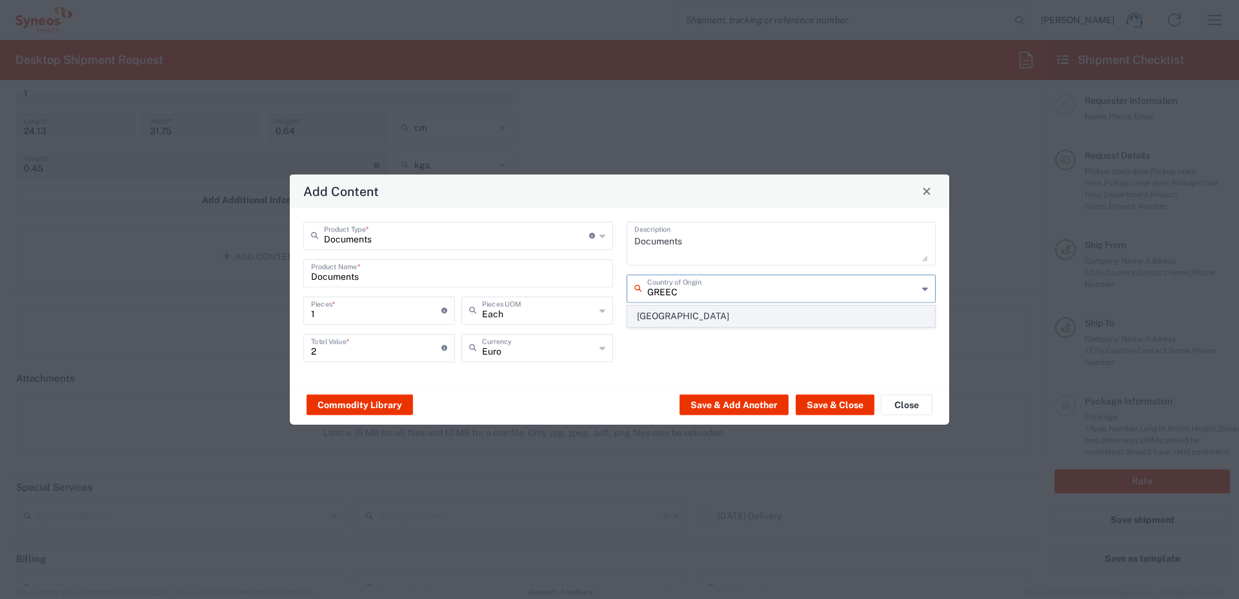
click at [659, 319] on span "[GEOGRAPHIC_DATA]" at bounding box center [781, 316] width 307 height 20
type input "[GEOGRAPHIC_DATA]"
click at [815, 407] on button "Save & Close" at bounding box center [834, 405] width 79 height 21
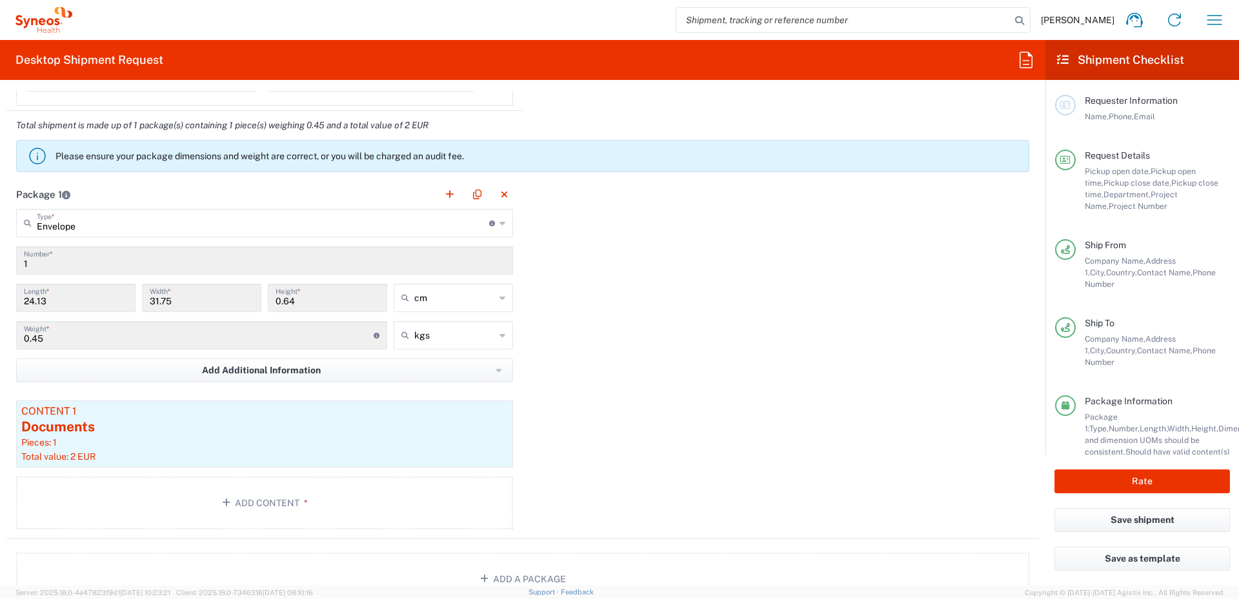
scroll to position [1226, 0]
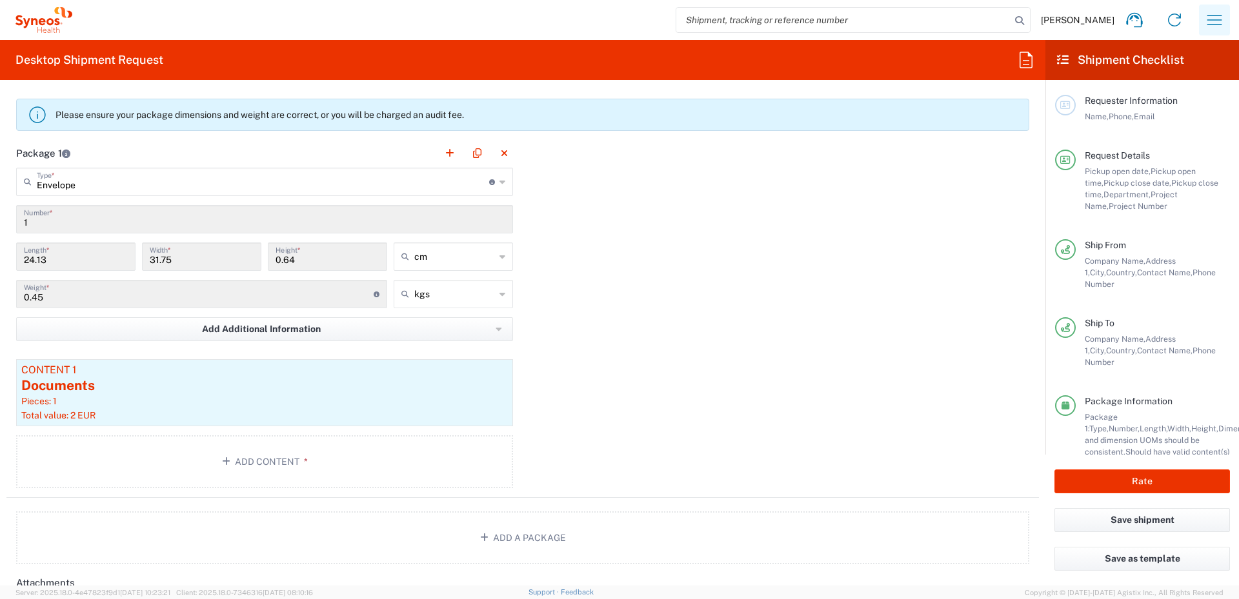
click at [815, 22] on icon "button" at bounding box center [1214, 20] width 21 height 21
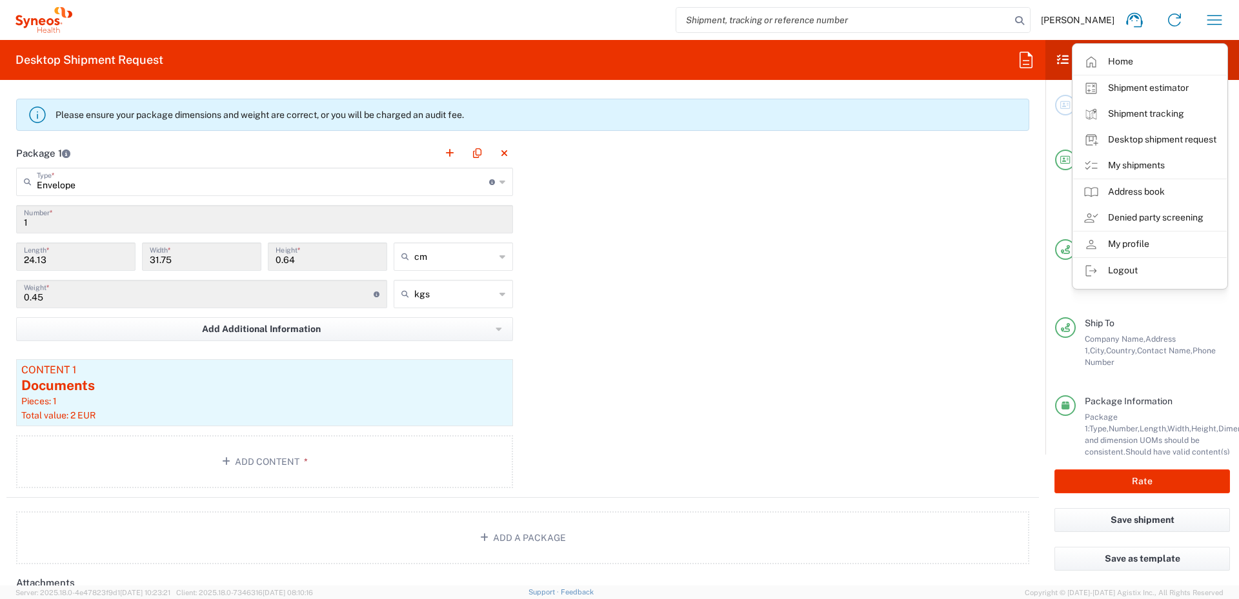
click at [815, 368] on div "Package 1 Envelope Type * Material used to package goods Envelope Large Box Med…" at bounding box center [522, 318] width 1032 height 359
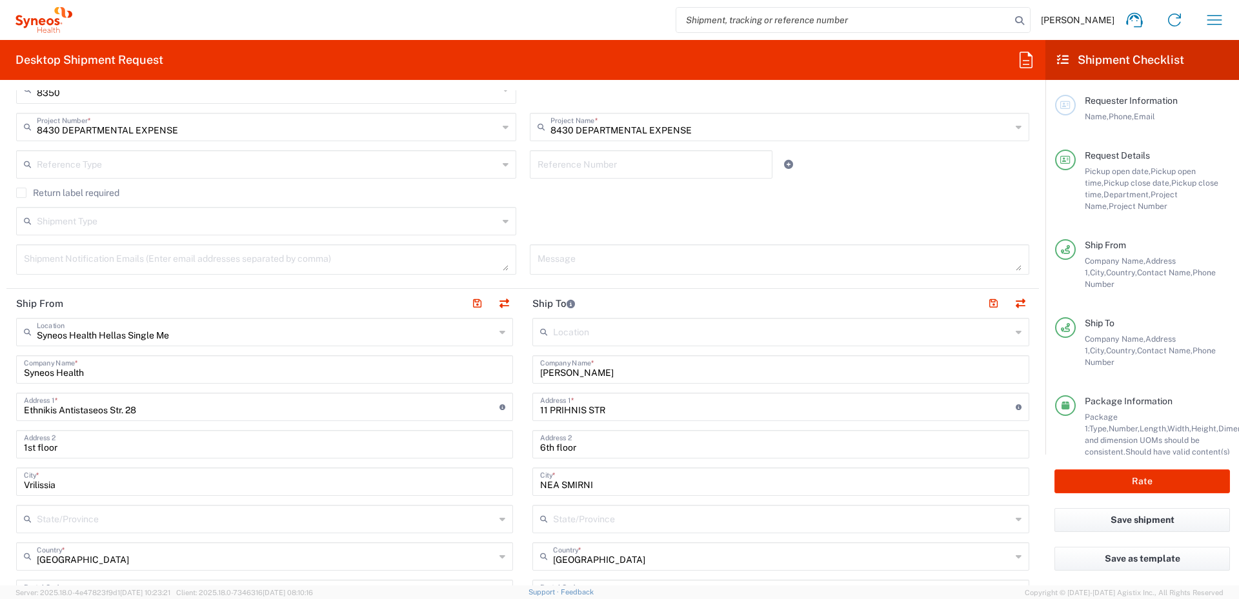
scroll to position [323, 0]
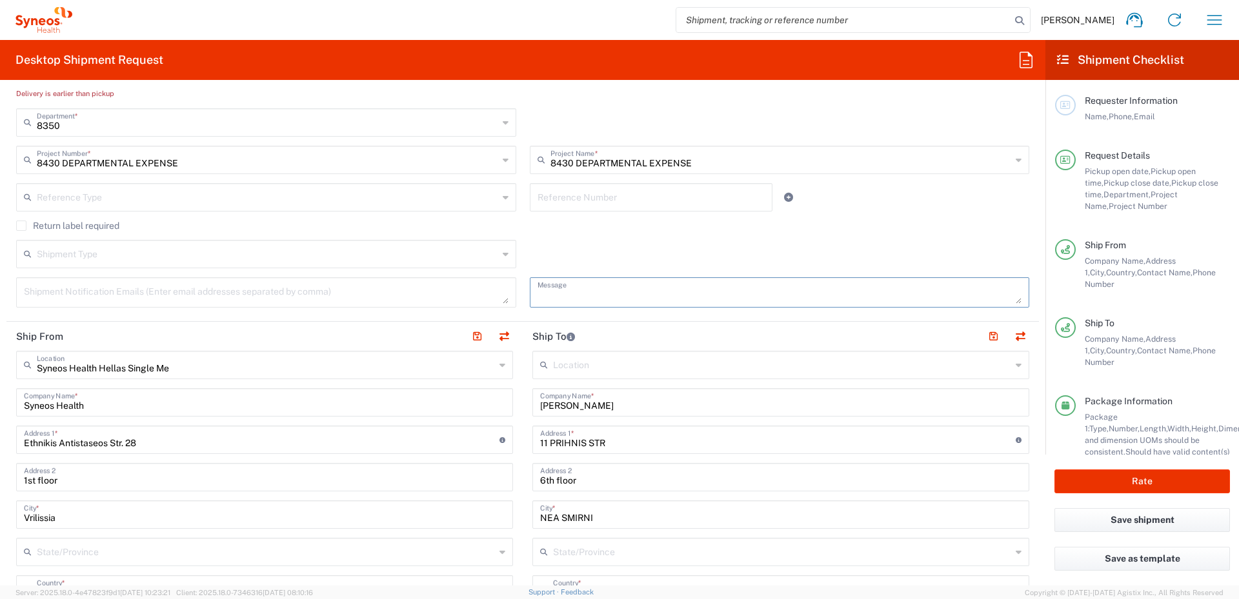
click at [556, 291] on textarea at bounding box center [779, 292] width 484 height 23
type textarea "h"
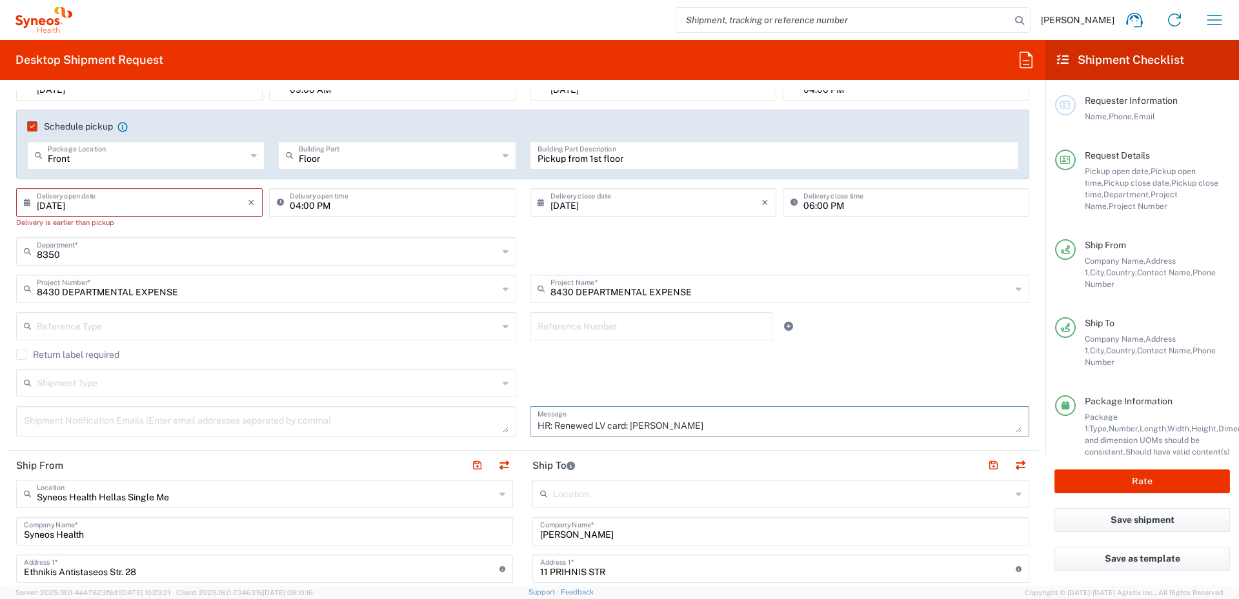
scroll to position [258, 0]
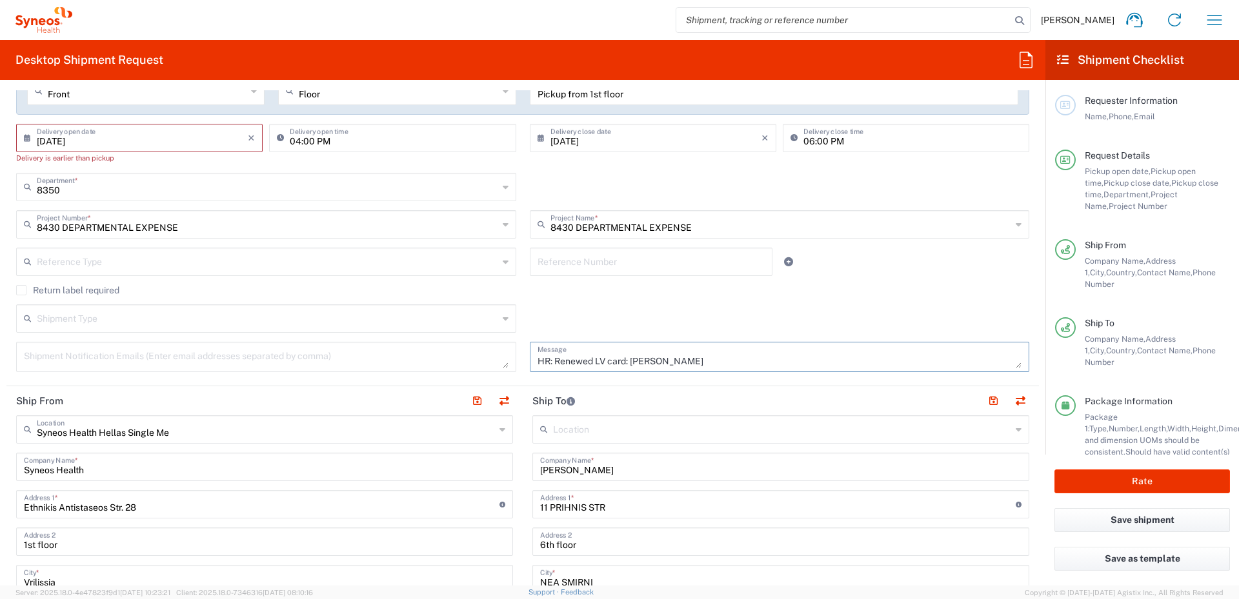
type textarea "HR: Renewed LV card: [PERSON_NAME]"
drag, startPoint x: 529, startPoint y: 361, endPoint x: 699, endPoint y: 359, distance: 170.3
click at [699, 359] on div "HR: Renewed LV card: [PERSON_NAME] Message" at bounding box center [780, 357] width 500 height 30
drag, startPoint x: 699, startPoint y: 359, endPoint x: 520, endPoint y: 359, distance: 179.3
click at [522, 359] on div "HR: Renewed LV card: [PERSON_NAME] Message" at bounding box center [778, 361] width 513 height 39
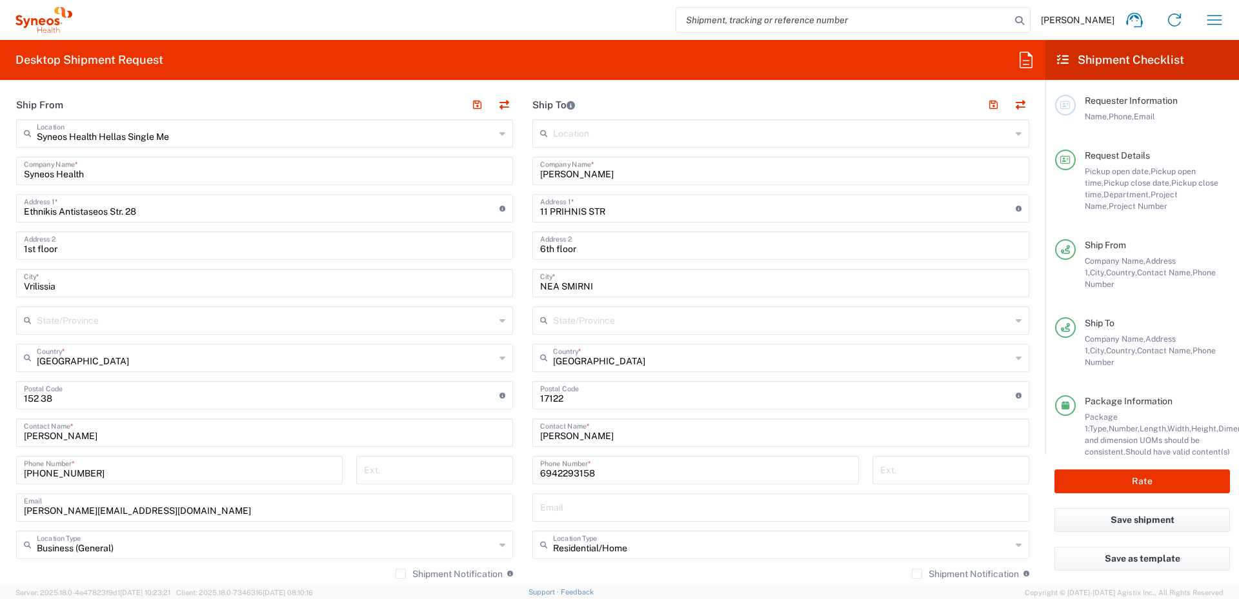
scroll to position [645, 0]
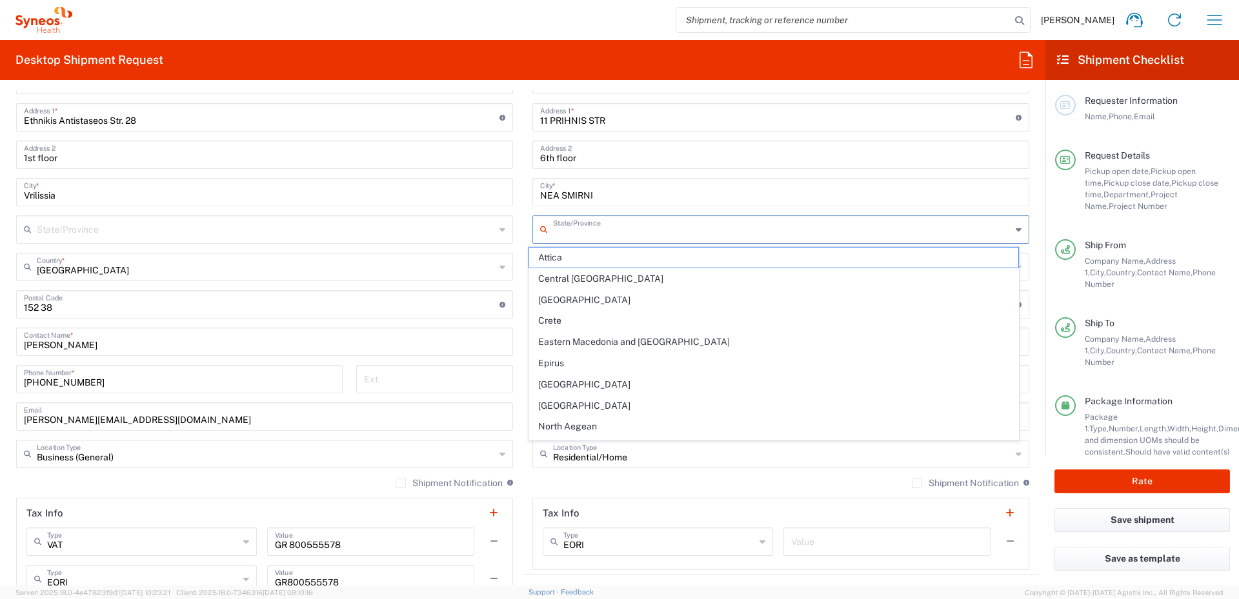
click at [815, 222] on input "text" at bounding box center [782, 228] width 458 height 23
click at [552, 256] on span "Attica" at bounding box center [774, 258] width 490 height 20
type input "Attica"
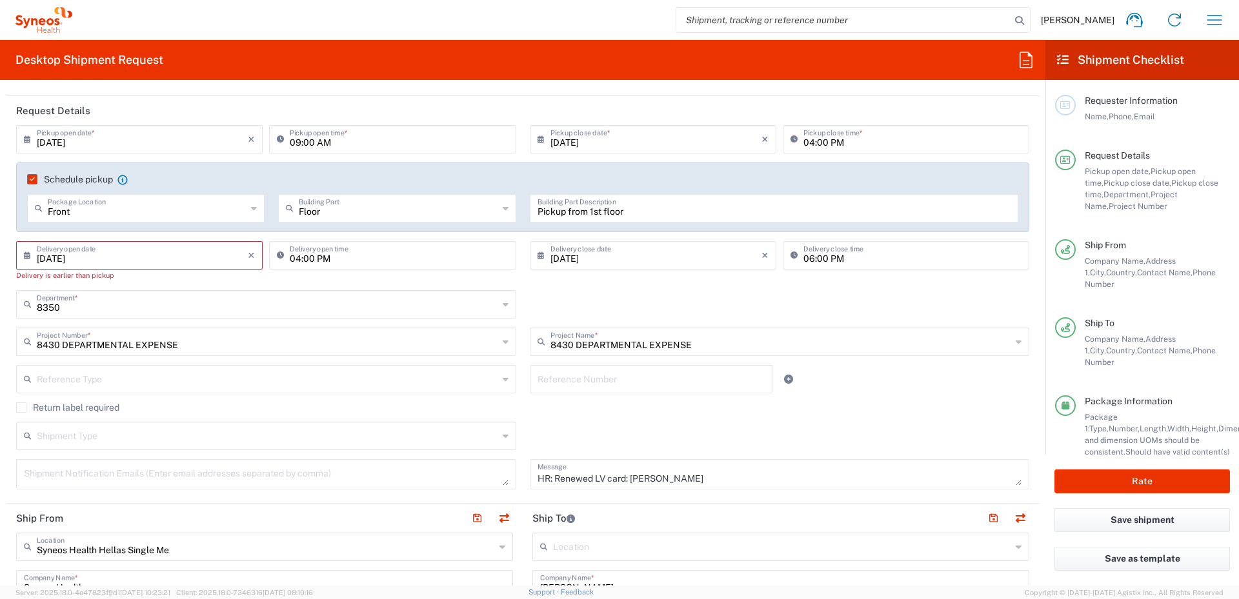
scroll to position [129, 0]
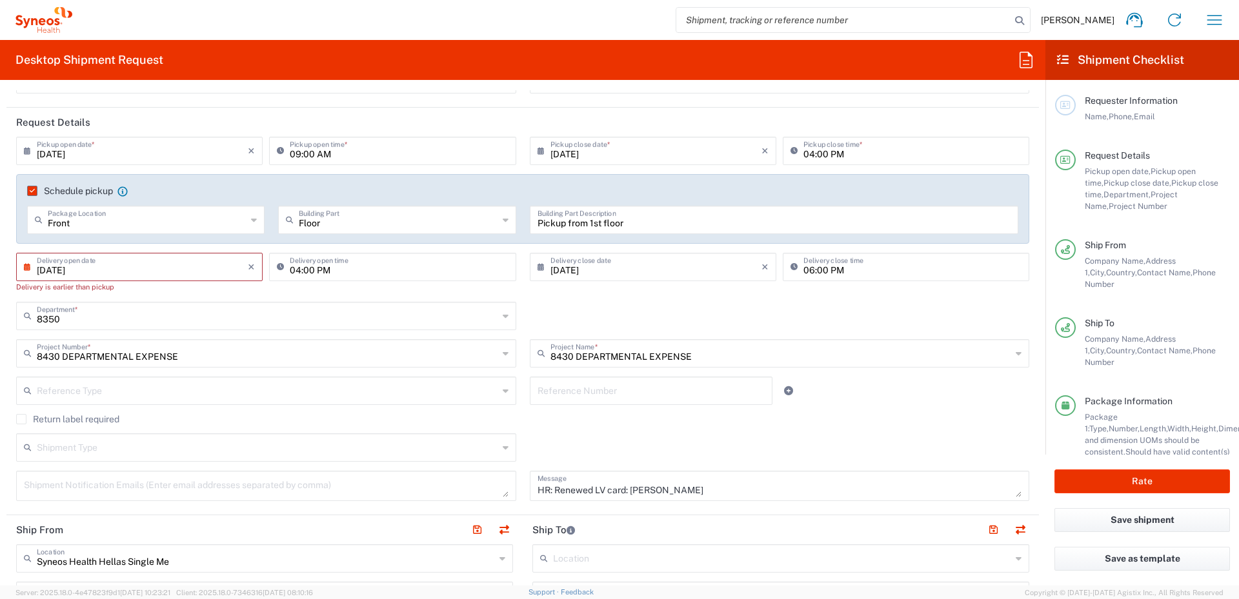
click at [108, 270] on input "[DATE]" at bounding box center [142, 266] width 211 height 23
click at [141, 326] on span "3" at bounding box center [141, 329] width 19 height 18
click at [142, 328] on span "3" at bounding box center [141, 329] width 19 height 18
click at [299, 269] on input "04:00 PM" at bounding box center [399, 266] width 218 height 23
click at [761, 268] on icon "×" at bounding box center [764, 267] width 7 height 21
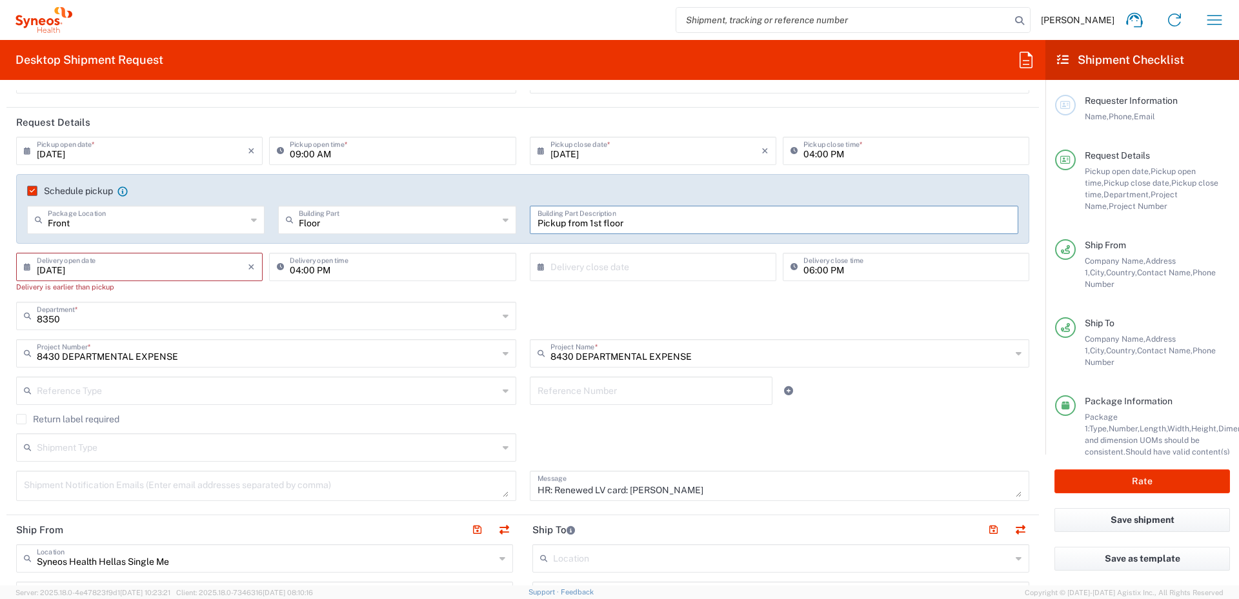
click at [634, 224] on input "Pickup from 1st floor" at bounding box center [773, 219] width 473 height 23
paste input "HR: Renewed LV card: [PERSON_NAME]"
type input "Pickup from 1st floor - - HR: Renewed LV card: [PERSON_NAME]"
click at [250, 266] on icon "×" at bounding box center [251, 267] width 7 height 21
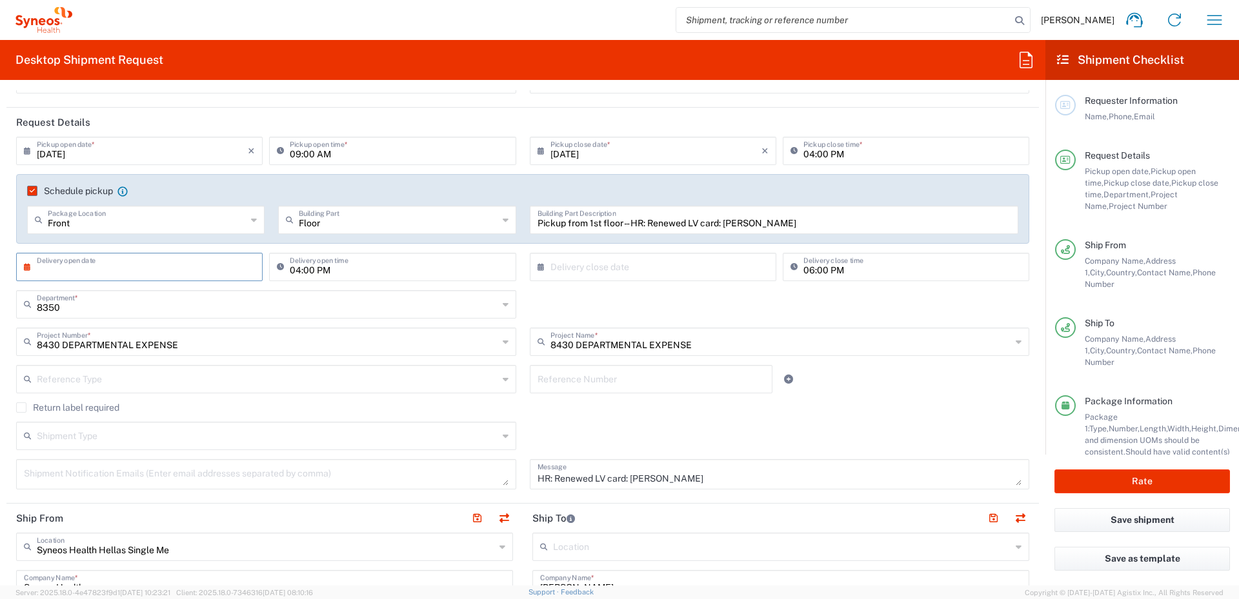
scroll to position [0, 0]
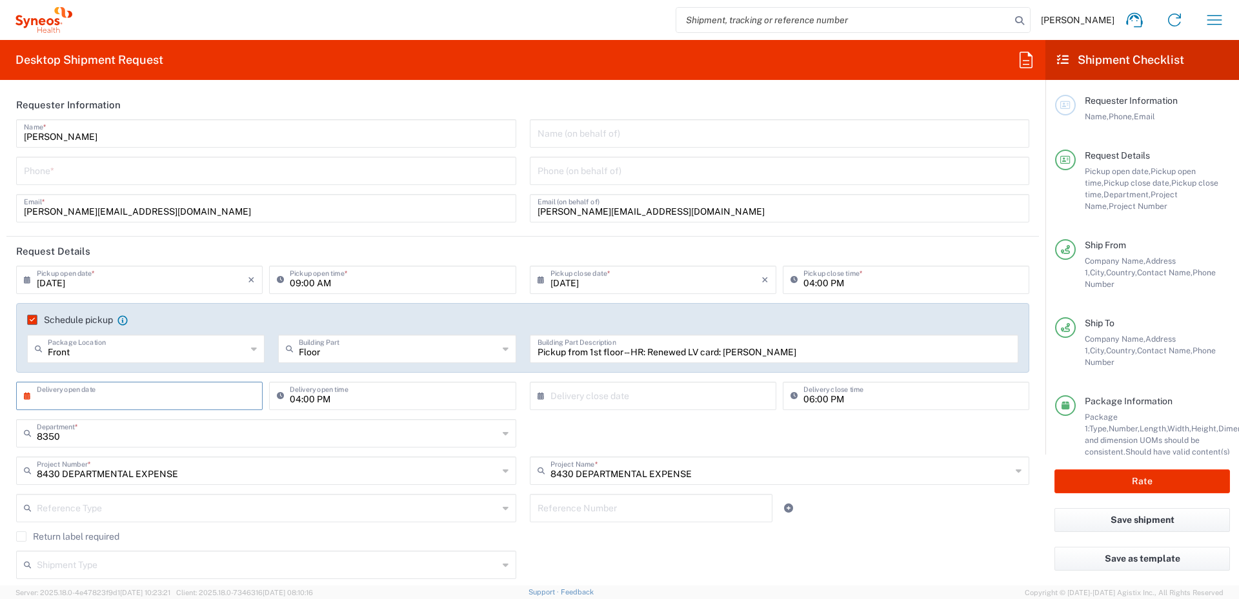
click at [161, 402] on input "text" at bounding box center [142, 395] width 211 height 23
click at [164, 408] on span "4" at bounding box center [160, 458] width 19 height 18
type input "[DATE]"
click at [292, 397] on input "04:00 PM" at bounding box center [399, 395] width 218 height 23
type input "02:00 PM"
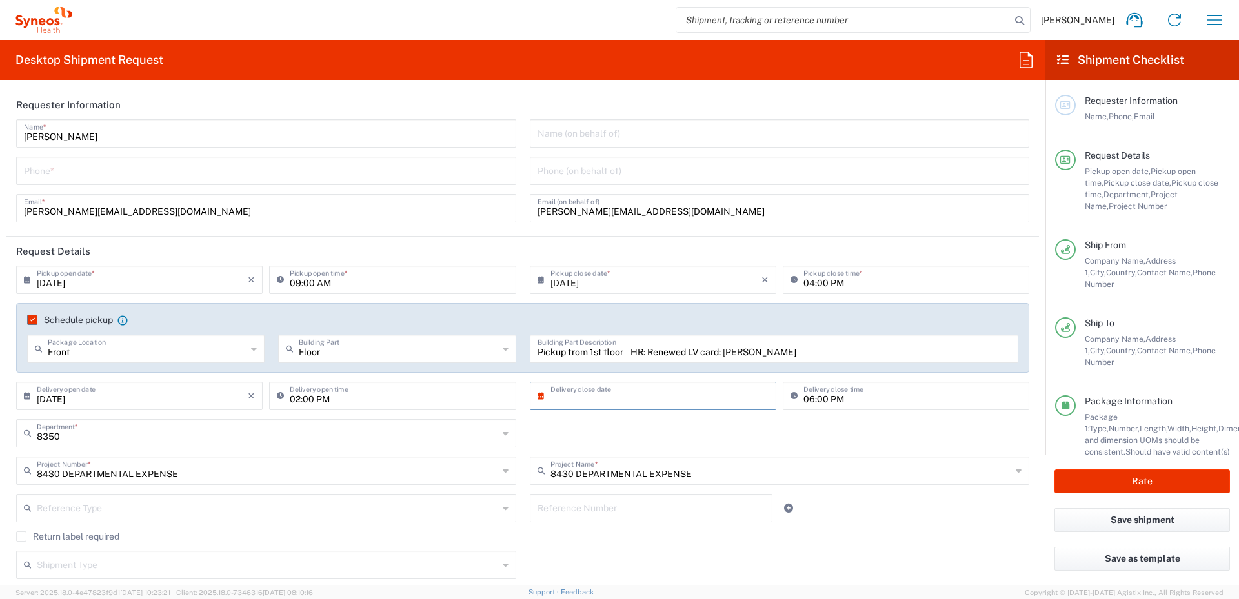
click at [579, 398] on input "text" at bounding box center [655, 395] width 211 height 23
click at [666, 408] on span "4" at bounding box center [668, 458] width 19 height 18
type input "[DATE]"
click at [804, 398] on input "06:00 PM" at bounding box center [912, 395] width 218 height 23
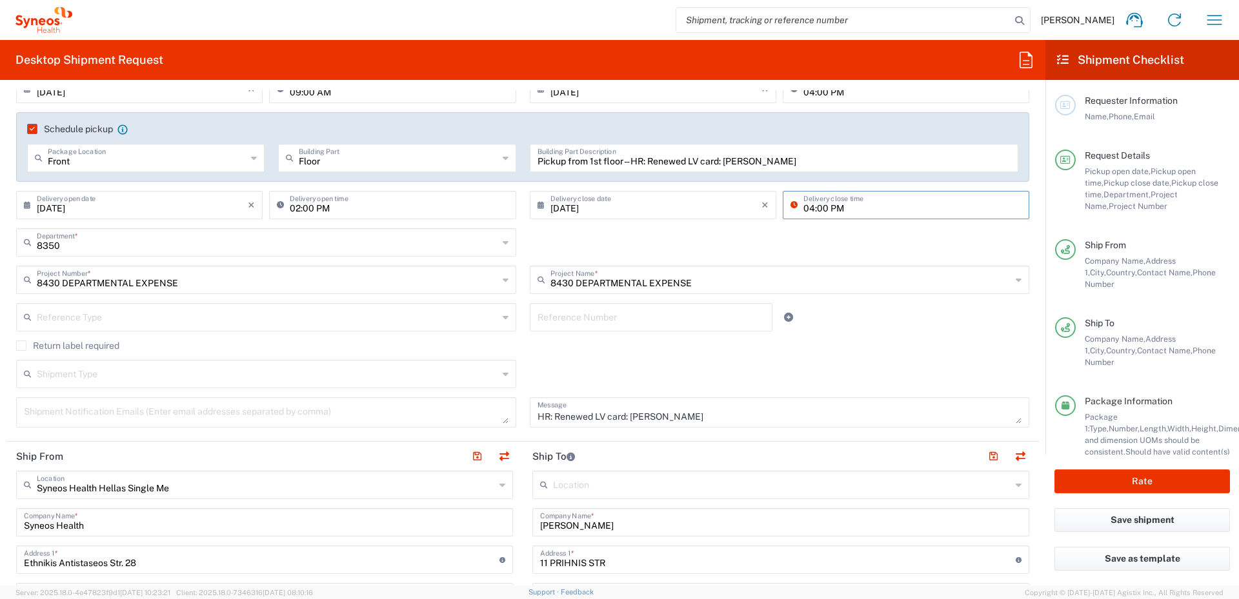
scroll to position [387, 0]
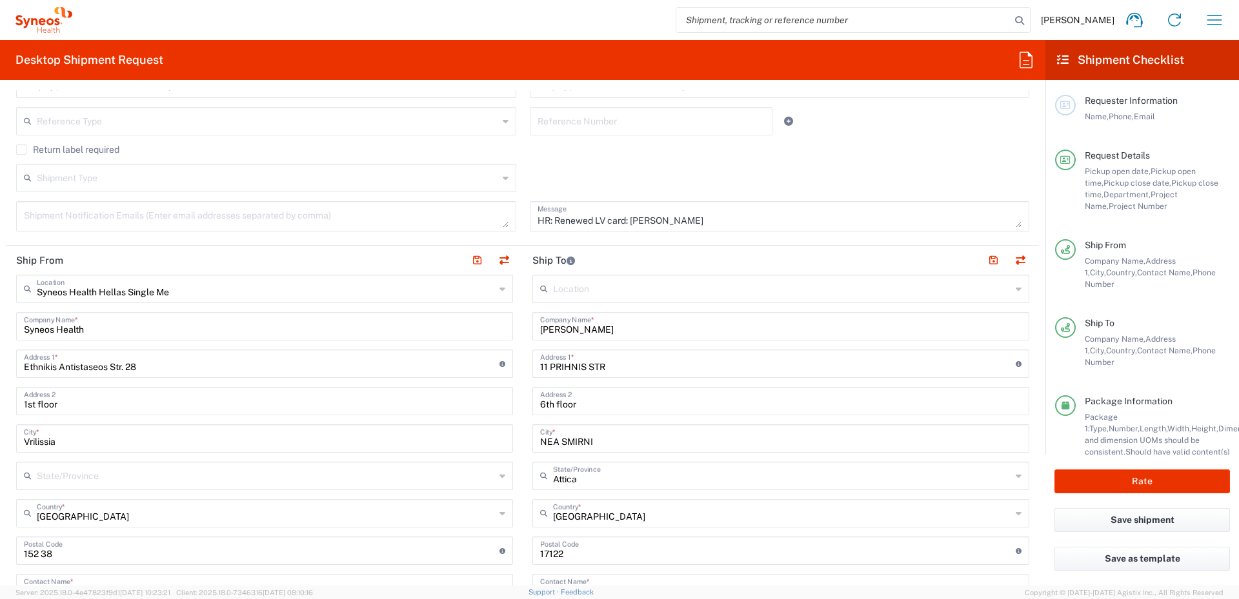
type input "04:00 PM"
click at [560, 365] on input "11 PRIHNIS STR" at bounding box center [777, 363] width 475 height 23
type input "11 PRIINIS STR"
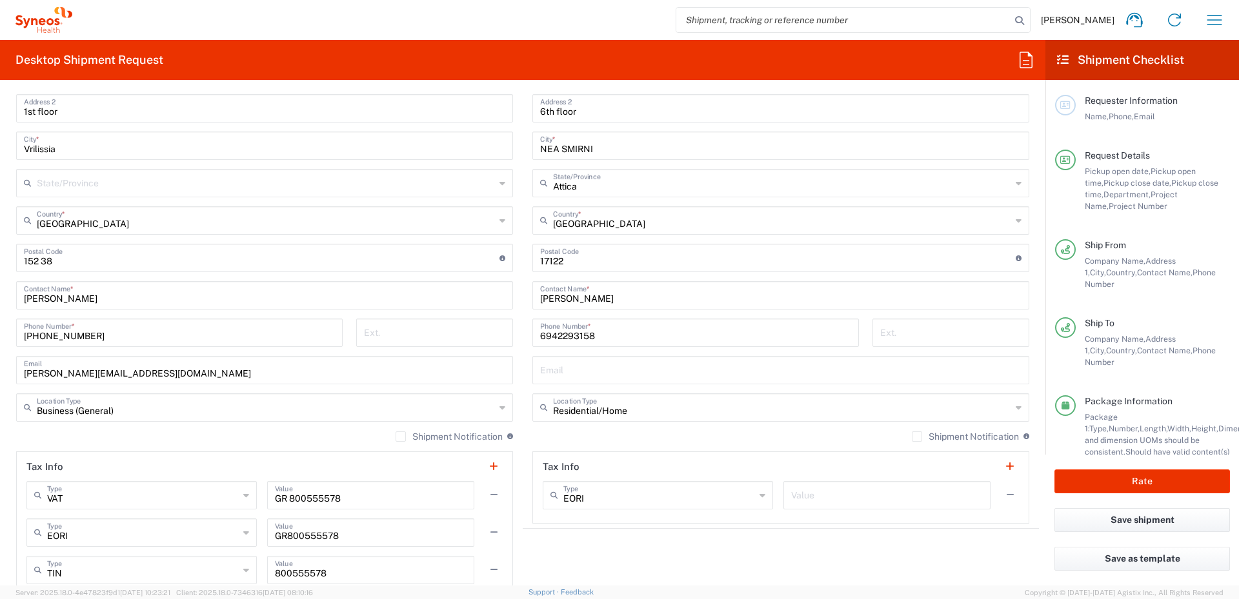
scroll to position [645, 0]
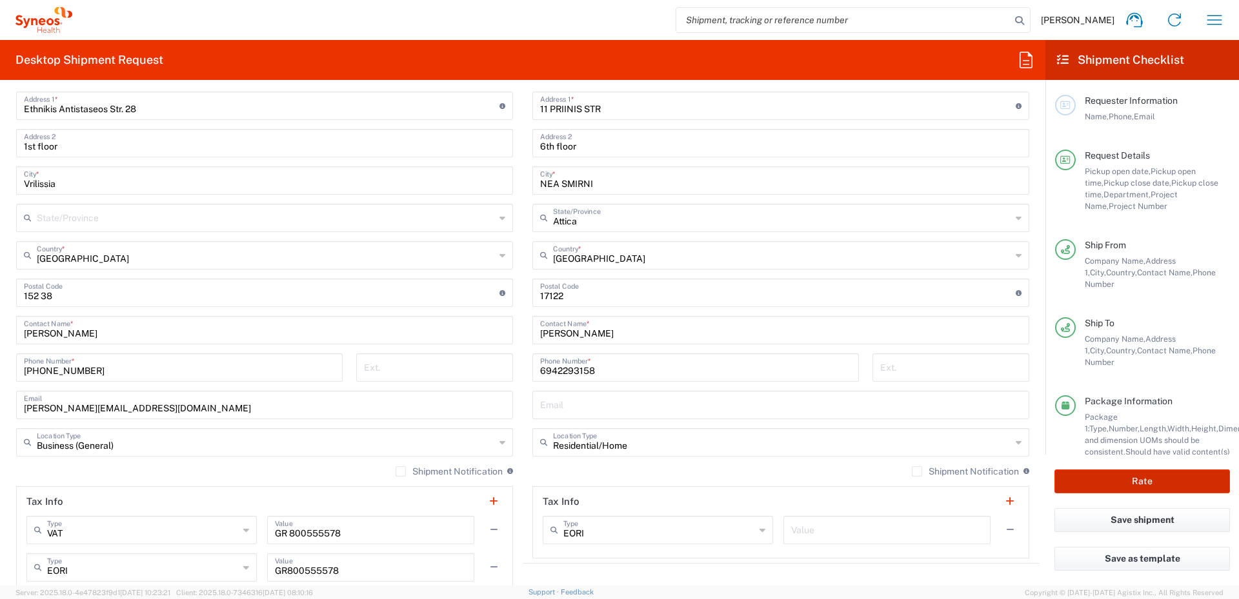
click at [815, 408] on button "Rate" at bounding box center [1141, 482] width 175 height 24
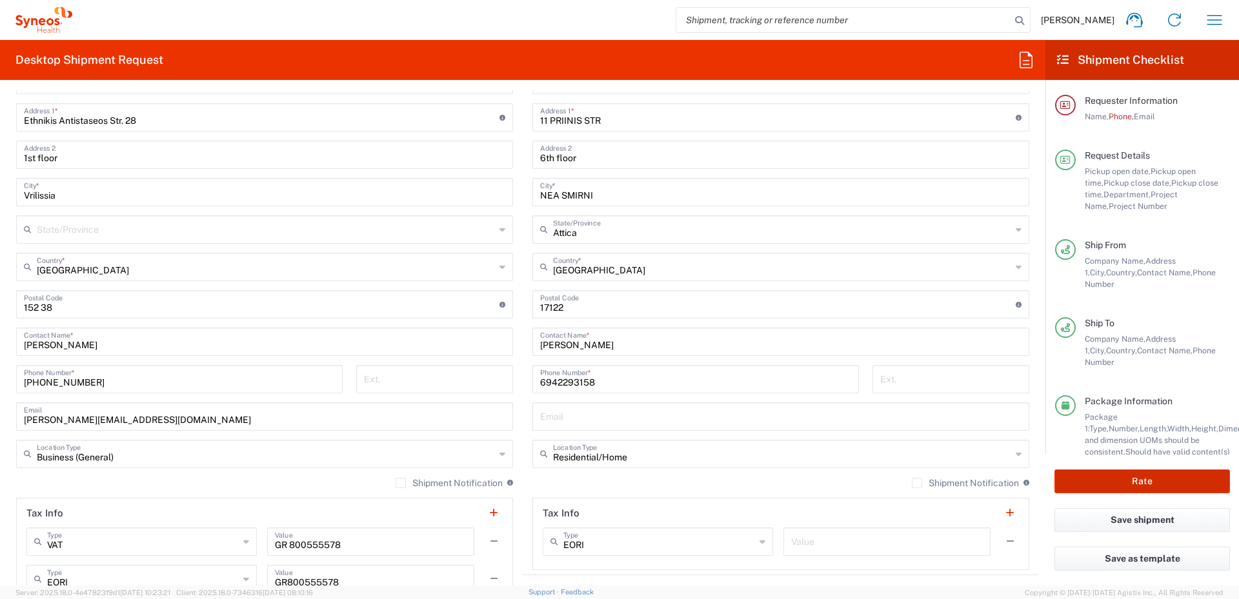
scroll to position [657, 0]
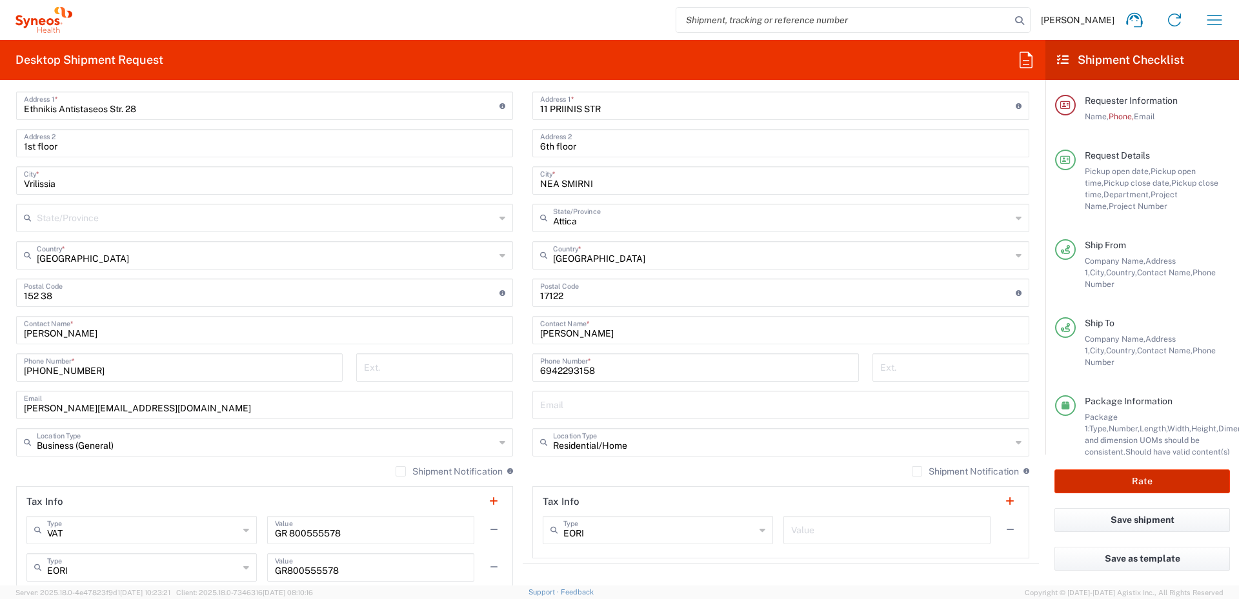
type input "8430 DEPARTMENTAL EXPENSE"
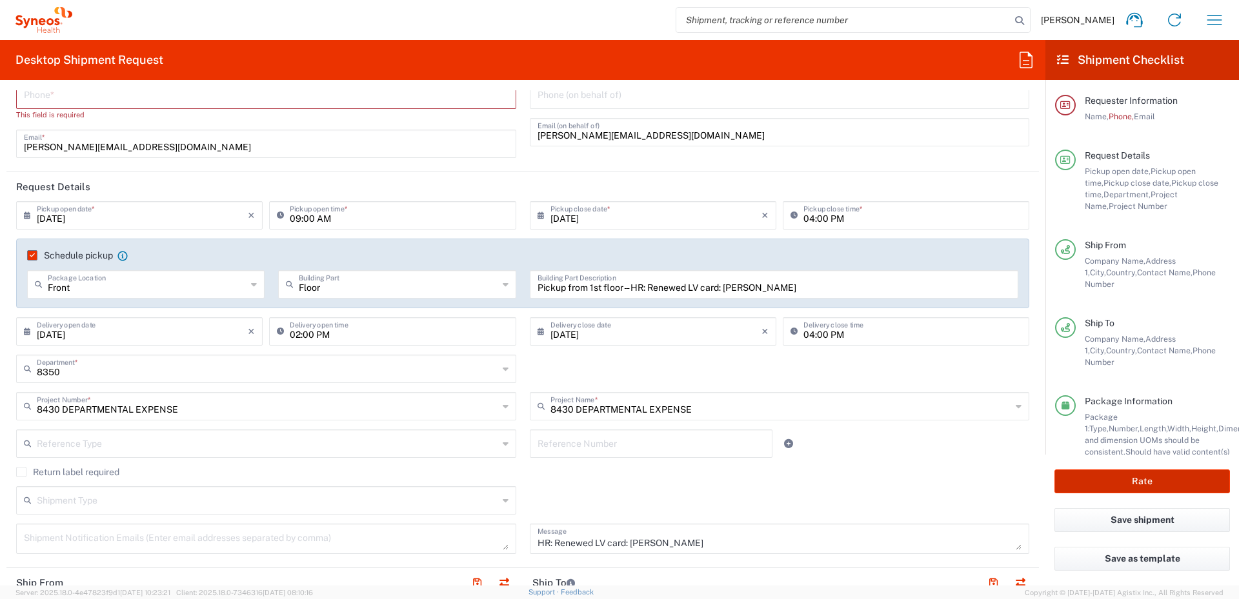
scroll to position [0, 0]
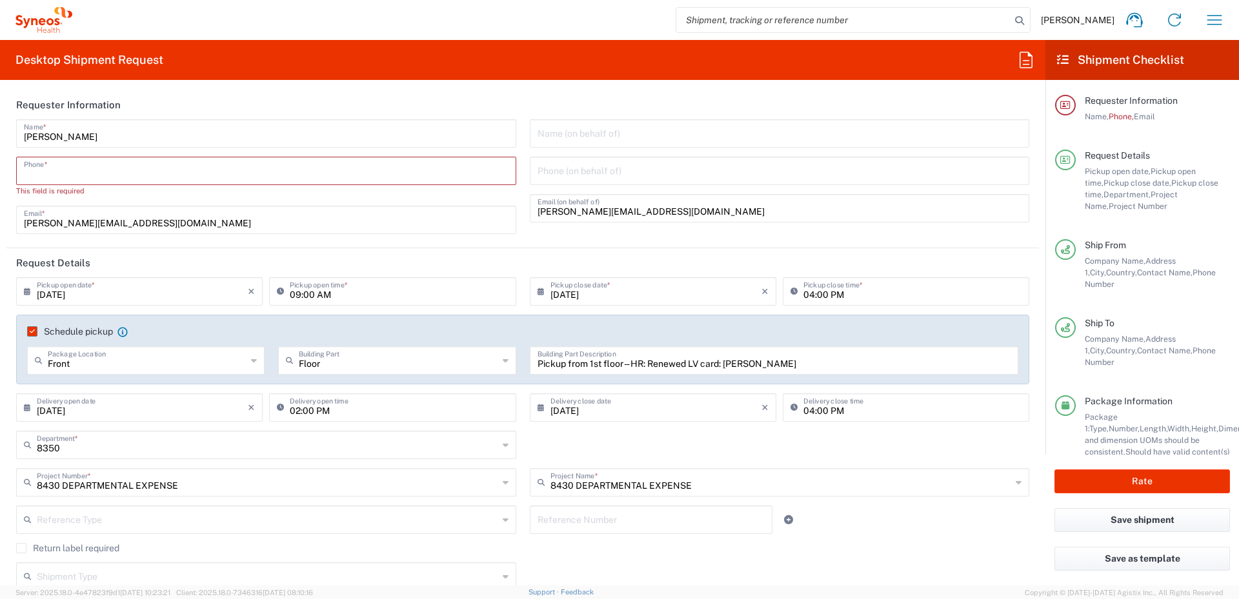
click at [100, 164] on input "tel" at bounding box center [266, 170] width 484 height 23
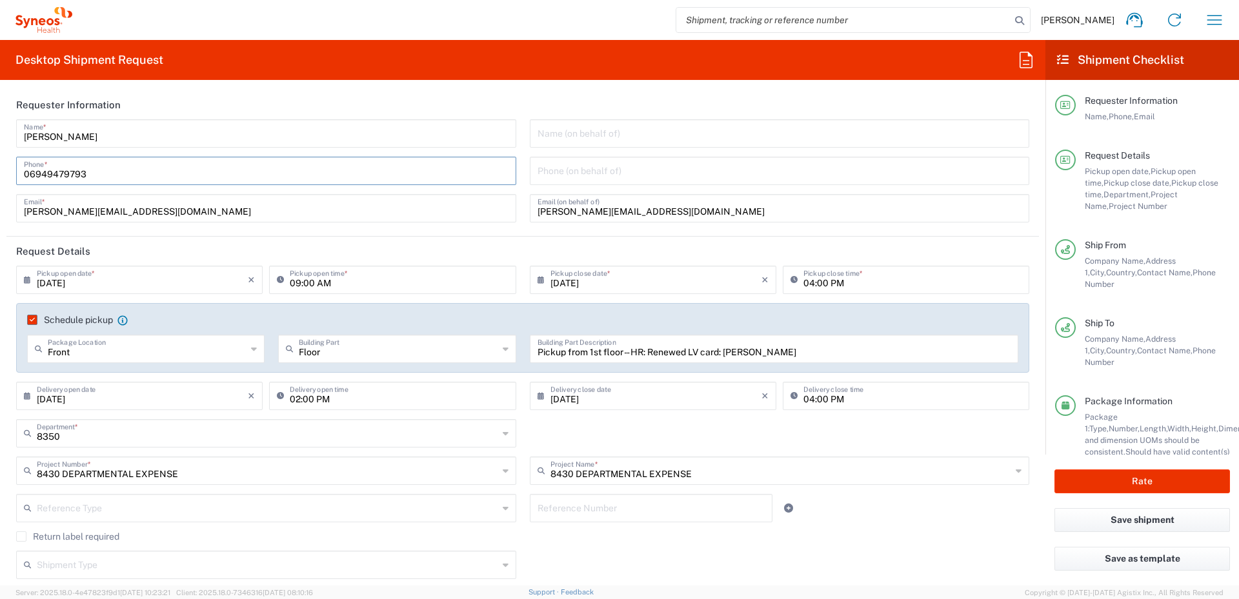
type input "2155607353"
click at [815, 408] on button "Rate" at bounding box center [1141, 482] width 175 height 24
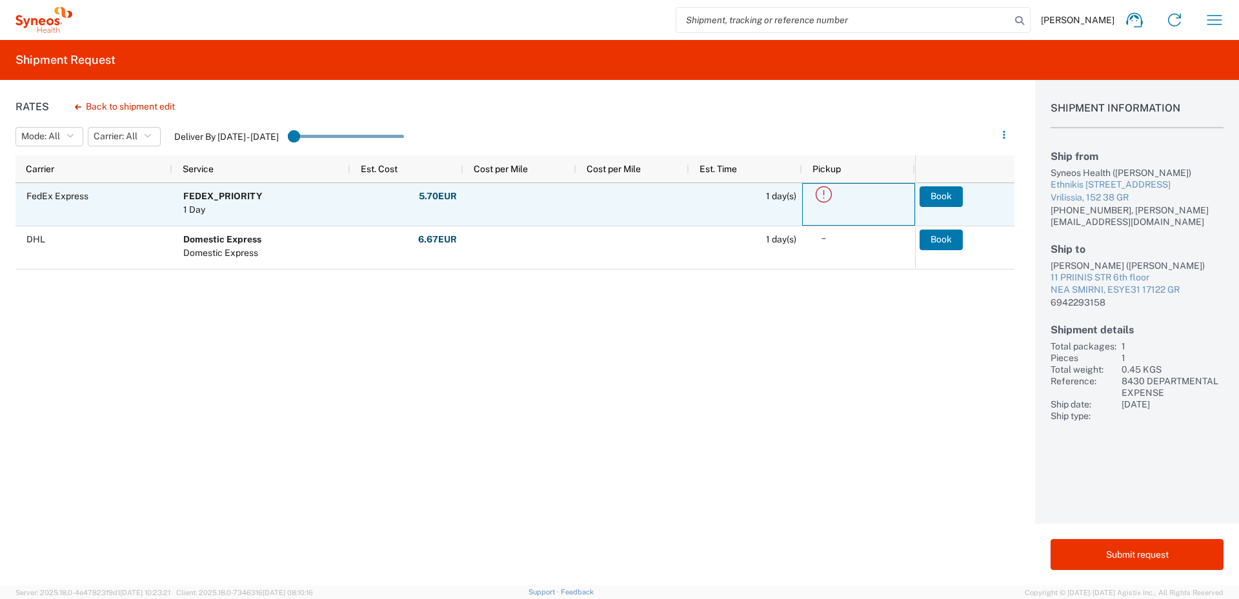
click at [815, 192] on icon at bounding box center [823, 194] width 21 height 21
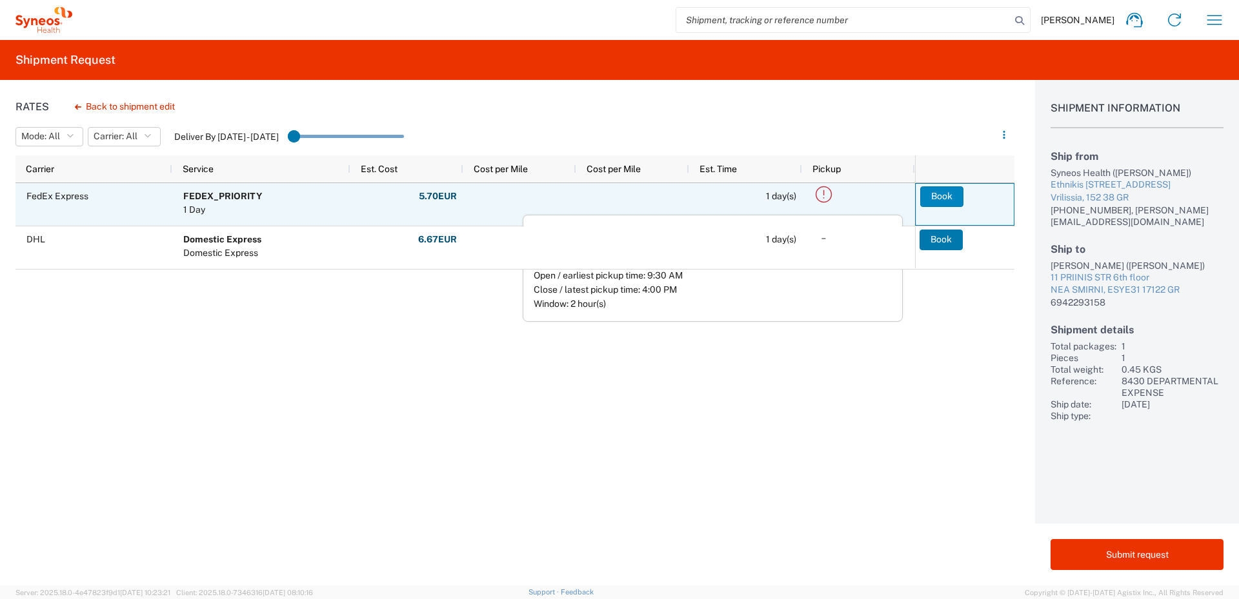
click at [815, 194] on button "Book" at bounding box center [941, 196] width 43 height 21
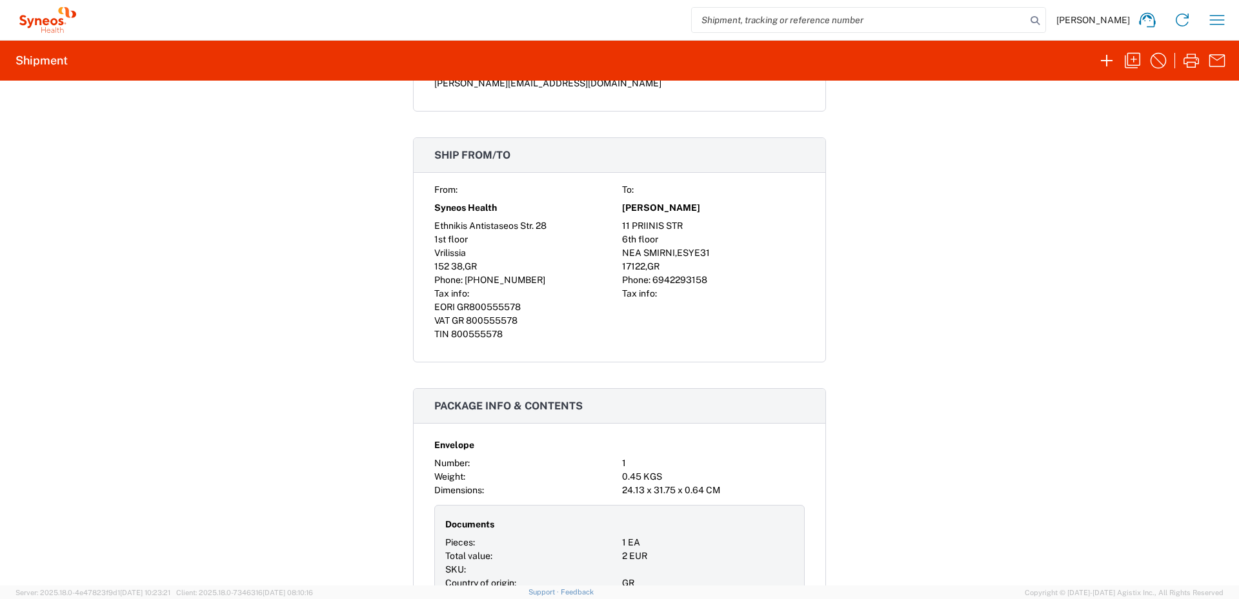
scroll to position [968, 0]
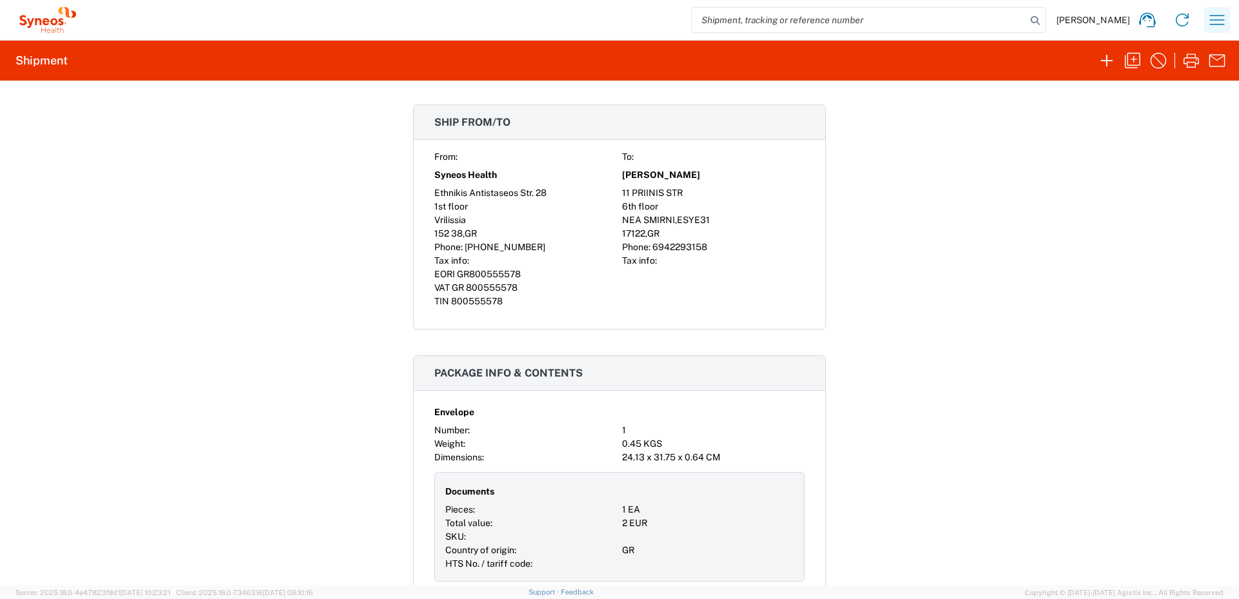
click at [815, 20] on icon "button" at bounding box center [1216, 20] width 15 height 10
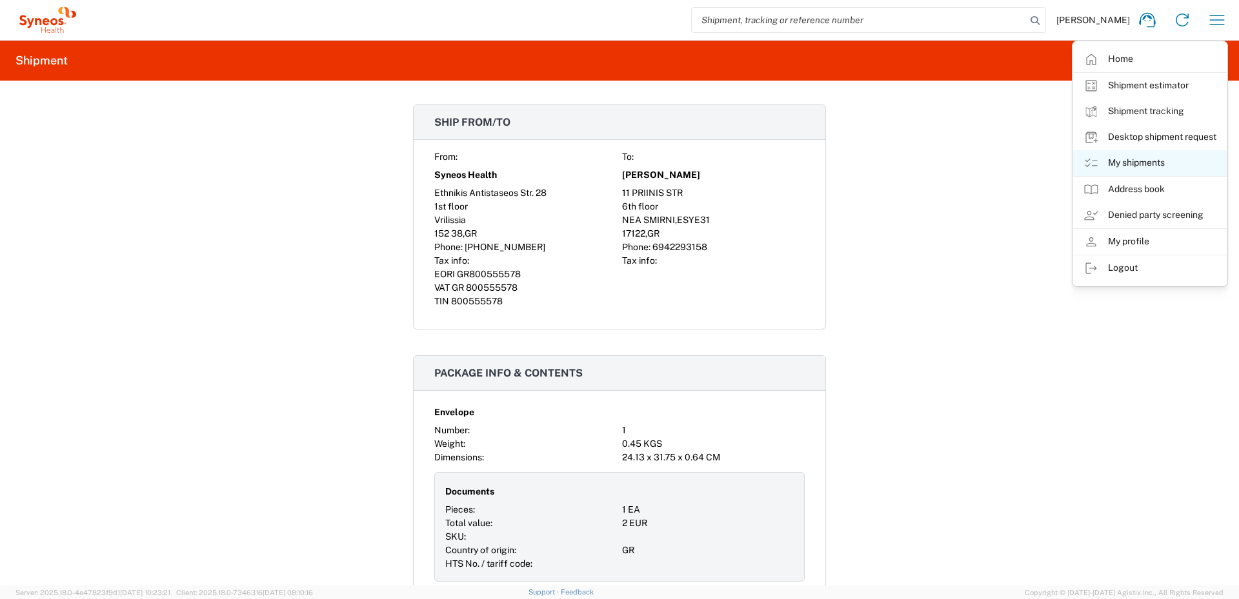
click at [815, 162] on link "My shipments" at bounding box center [1150, 163] width 154 height 26
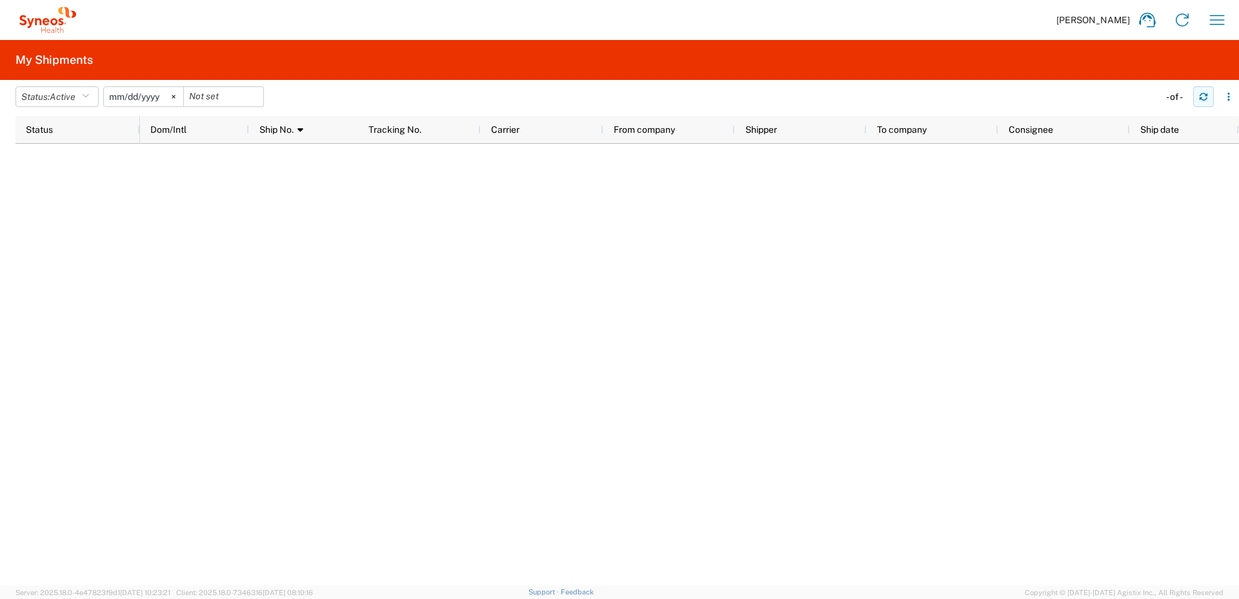
click at [815, 95] on icon "button" at bounding box center [1203, 96] width 9 height 9
click at [815, 17] on icon "button" at bounding box center [1216, 20] width 21 height 21
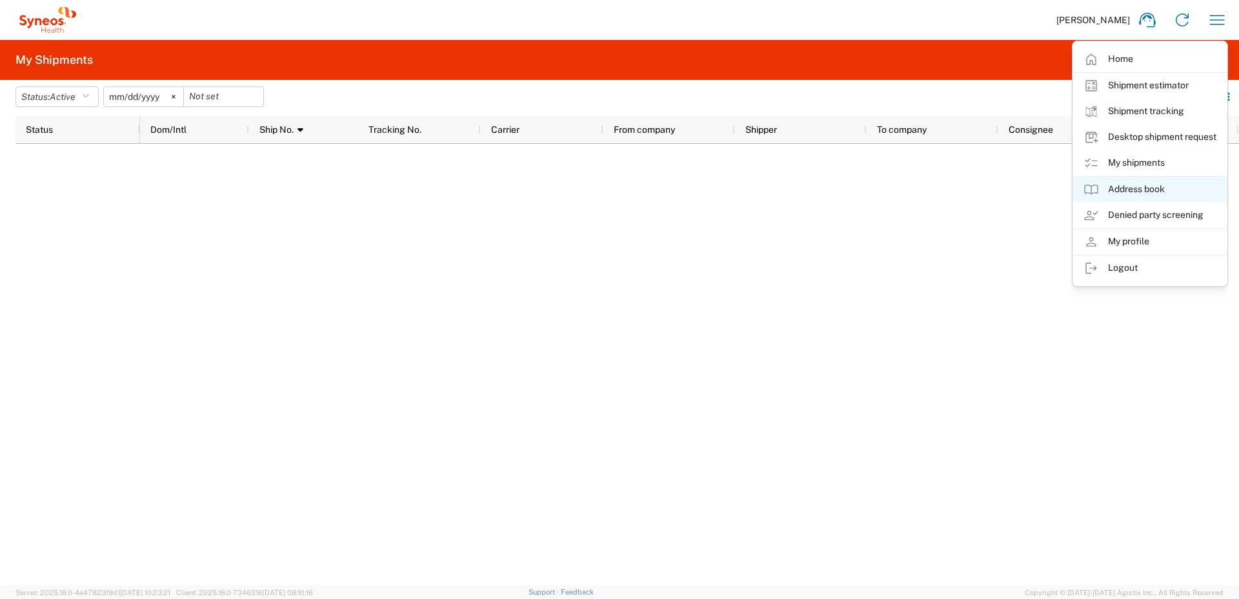
click at [815, 186] on link "Address book" at bounding box center [1150, 190] width 154 height 26
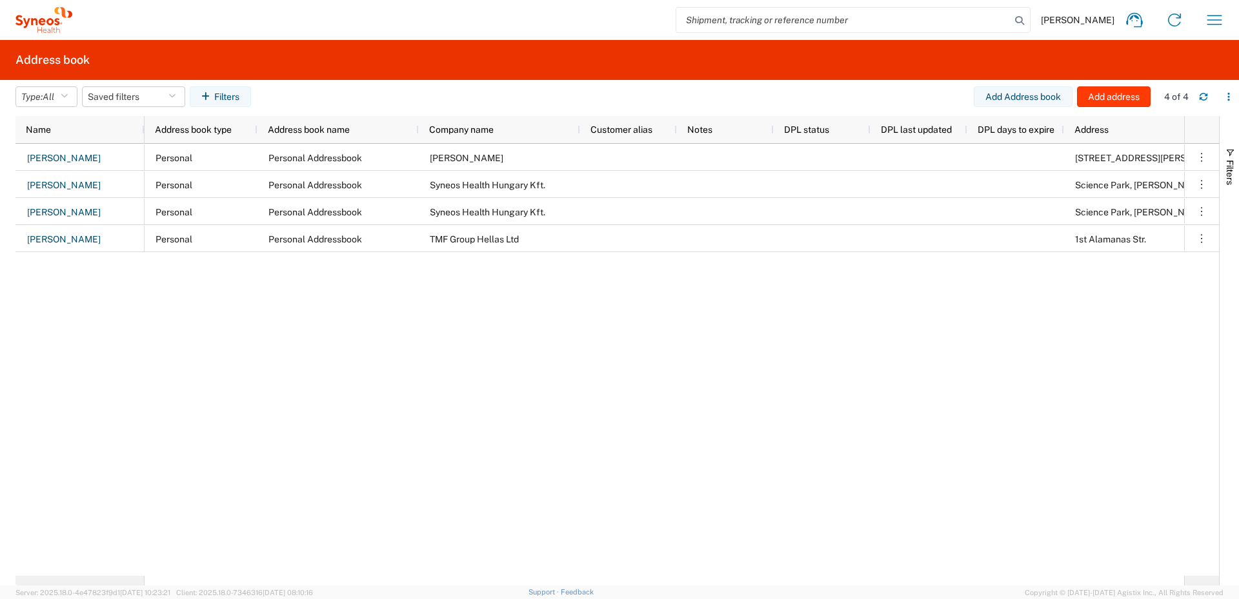
click at [815, 97] on button "Add address" at bounding box center [1114, 96] width 74 height 21
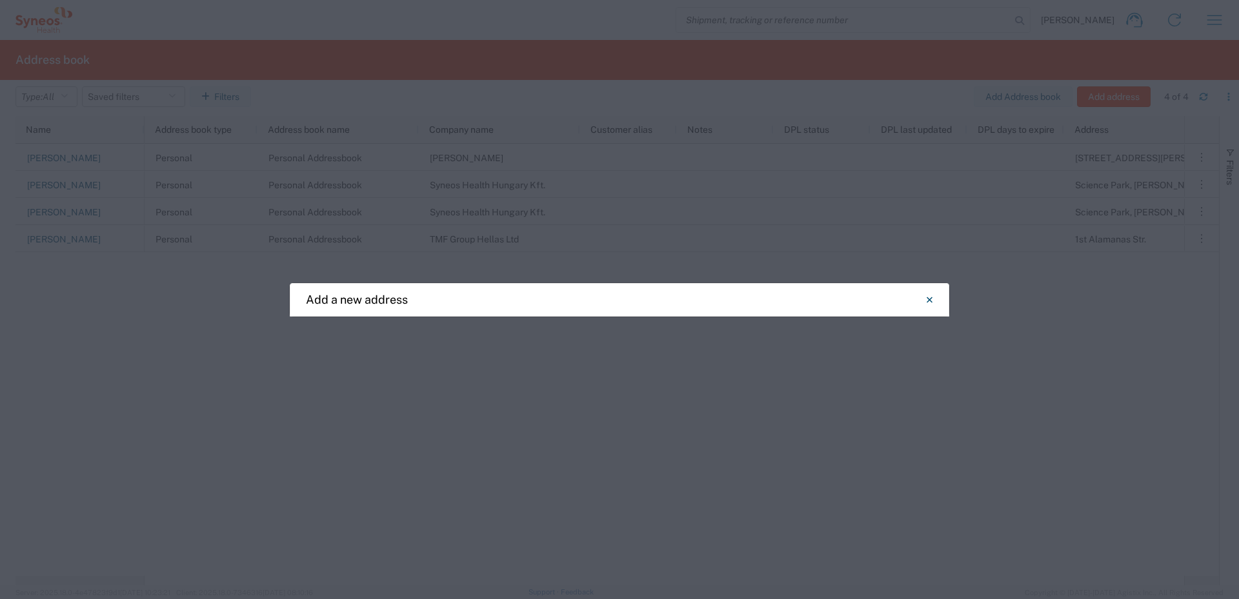
select select "US"
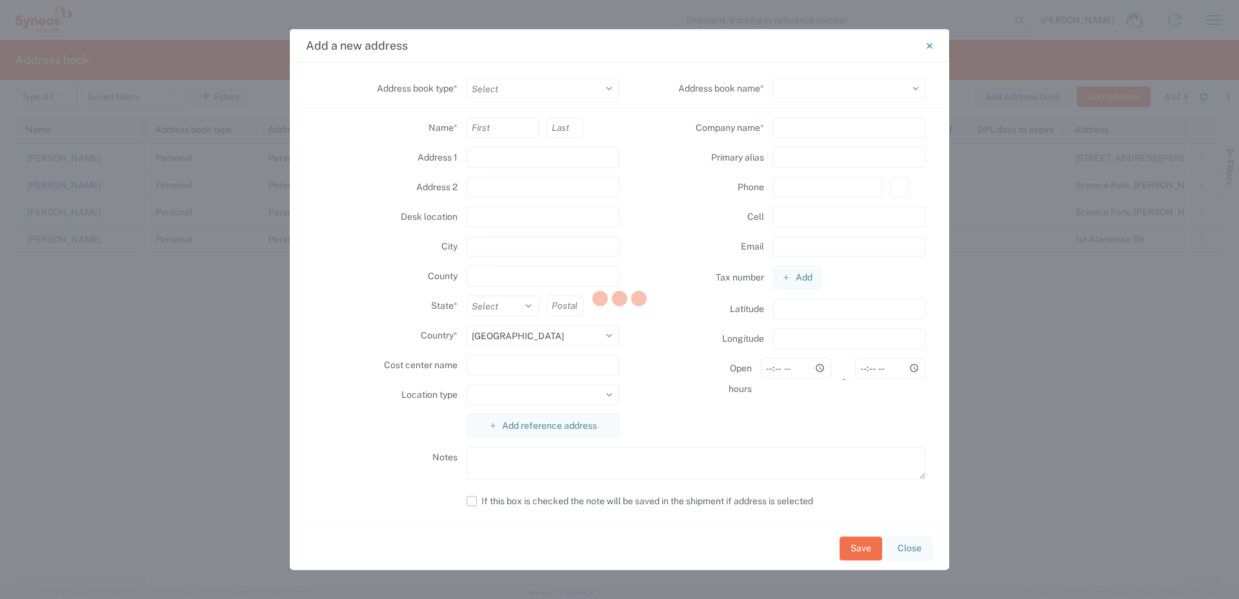
select select
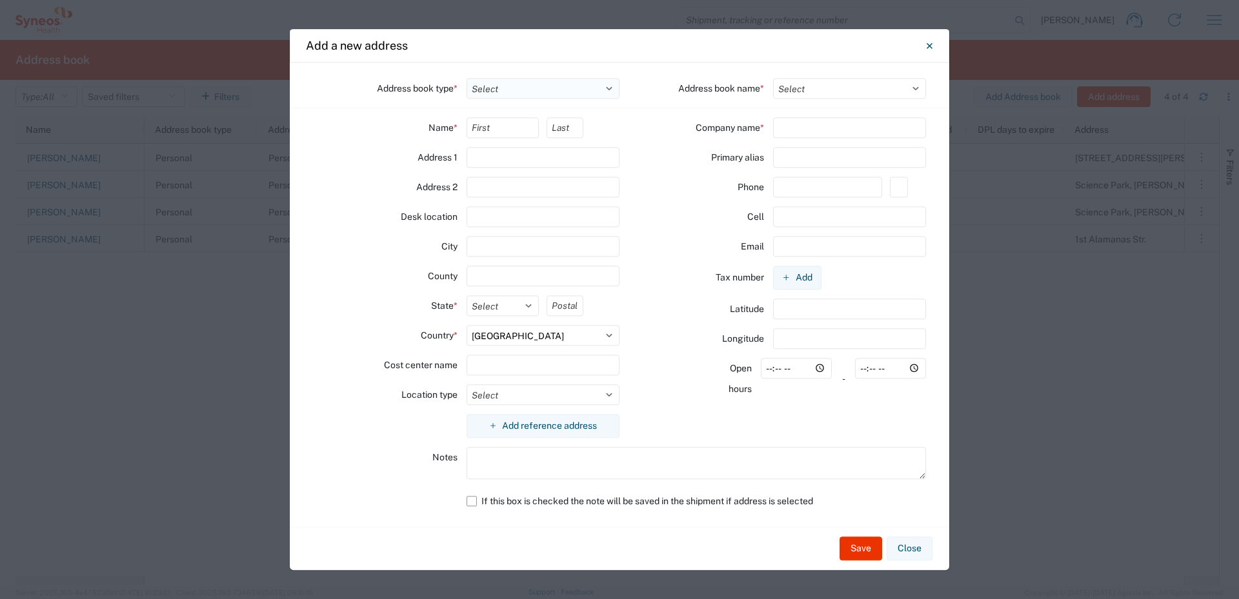
click at [608, 91] on select "Select Location Company Personal Other Shared" at bounding box center [543, 88] width 154 height 21
select select "COMPANY"
click at [466, 78] on select "Select Location Company Personal Other Shared" at bounding box center [543, 88] width 154 height 21
click at [815, 89] on select "Select Company Addressbook Test" at bounding box center [850, 88] width 154 height 21
select select "34049"
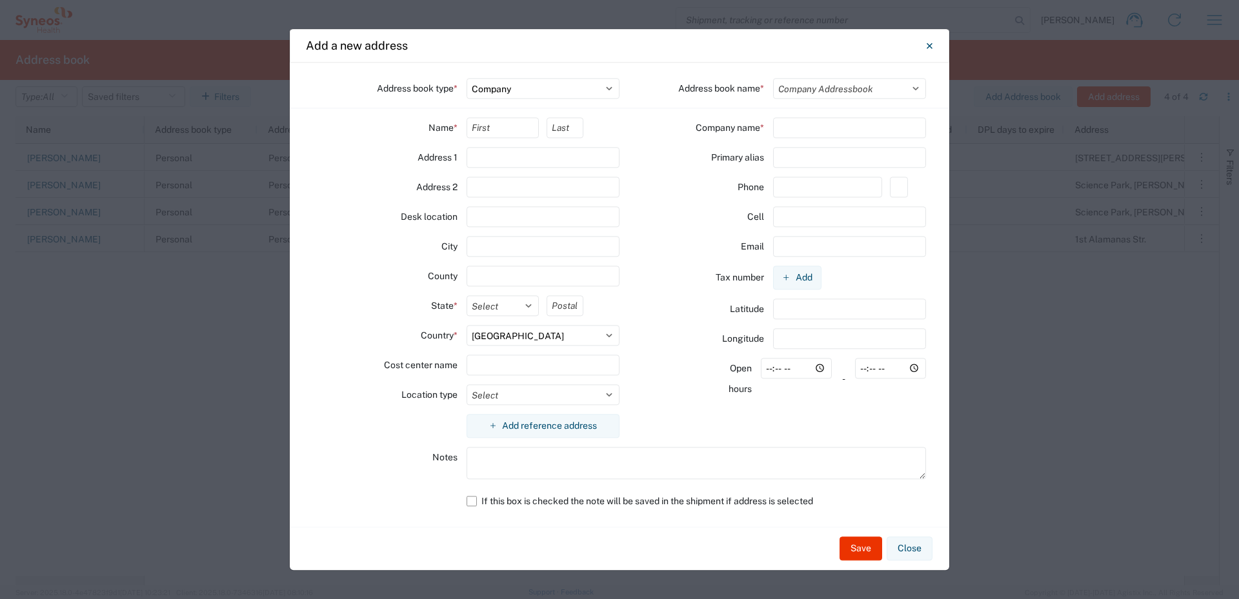
click at [773, 78] on select "Select Company Addressbook Test" at bounding box center [850, 88] width 154 height 21
click at [524, 131] on input "text" at bounding box center [502, 127] width 73 height 21
type input "Iris"
type input "Gouzoulis"
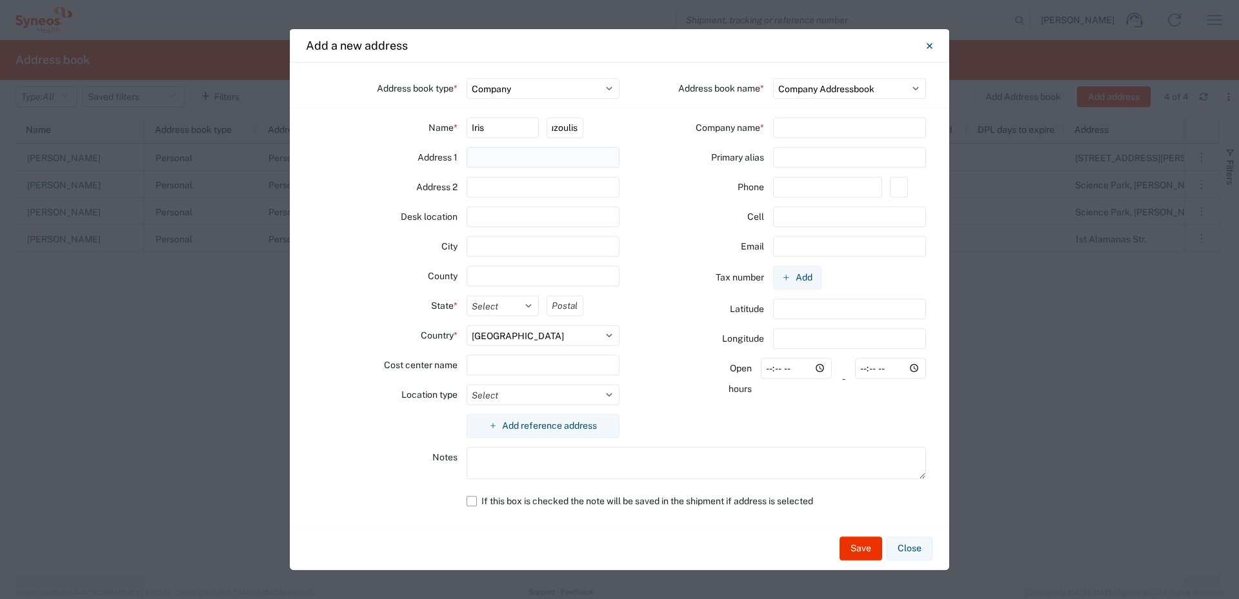
scroll to position [0, 0]
click at [510, 159] on input "text" at bounding box center [543, 157] width 154 height 21
type input "11 PRIINIS STR"
type input "6th floor"
type input "NEA SMIRNI"
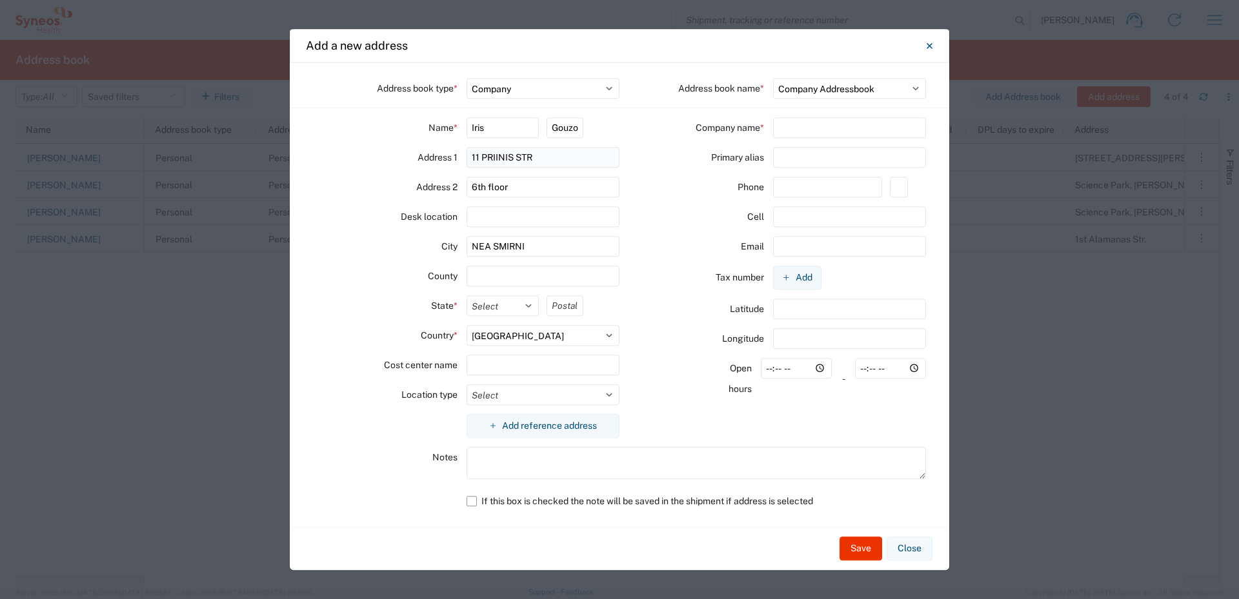
type input "17122"
select select "GR"
type input "[PERSON_NAME]"
type input "6942293158"
type input "28, Ethnikis Antistaseos Str."
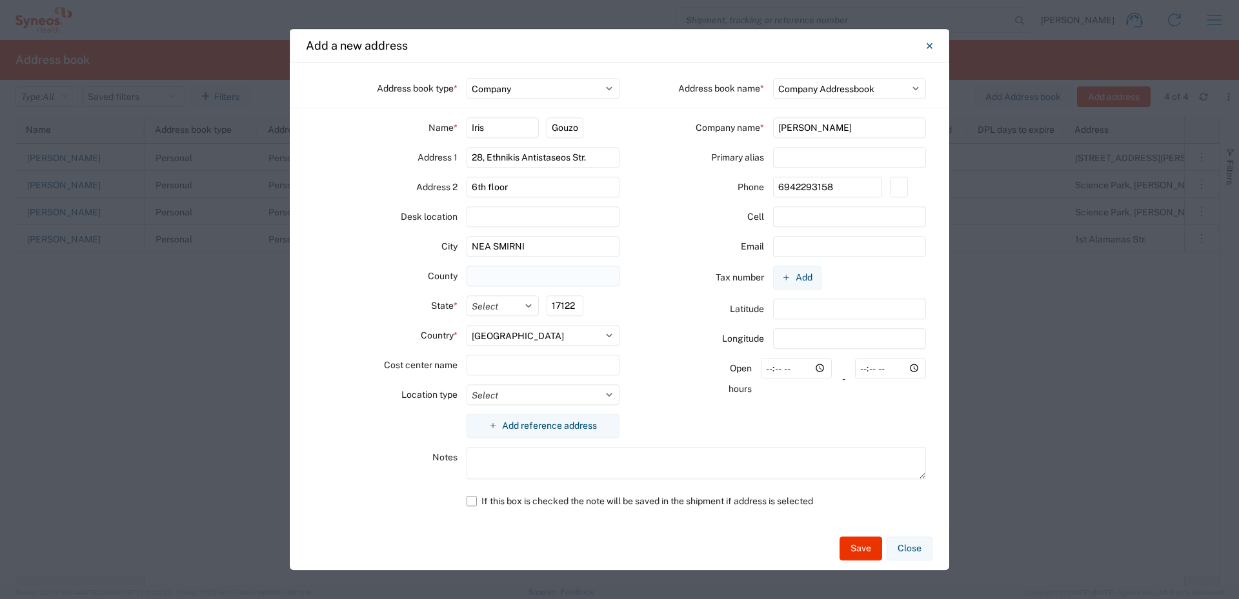
type input "[PERSON_NAME][EMAIL_ADDRESS][DOMAIN_NAME]"
click at [612, 392] on select "Select Business No Loading Dock Business (General) Business with Loading Dock C…" at bounding box center [543, 394] width 154 height 21
select select "HOME"
click at [466, 384] on select "Select Business No Loading Dock Business (General) Business with Loading Dock C…" at bounding box center [543, 394] width 154 height 21
click at [815, 408] on button "Save" at bounding box center [860, 549] width 43 height 24
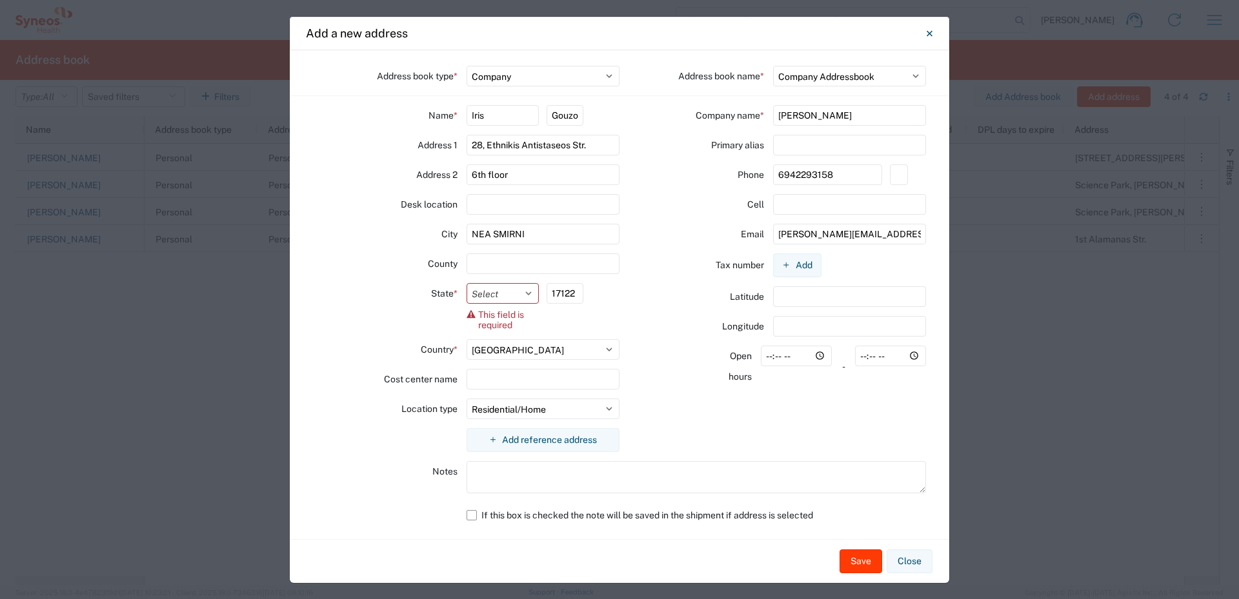
click at [815, 408] on button "Save" at bounding box center [860, 562] width 43 height 24
click at [499, 295] on select "Select Attica Central [GEOGRAPHIC_DATA] [GEOGRAPHIC_DATA] [GEOGRAPHIC_DATA] [GE…" at bounding box center [502, 293] width 73 height 21
select select "ESYE31"
click at [466, 295] on select "Select Attica Central [GEOGRAPHIC_DATA] [GEOGRAPHIC_DATA] [GEOGRAPHIC_DATA] [GE…" at bounding box center [502, 293] width 73 height 21
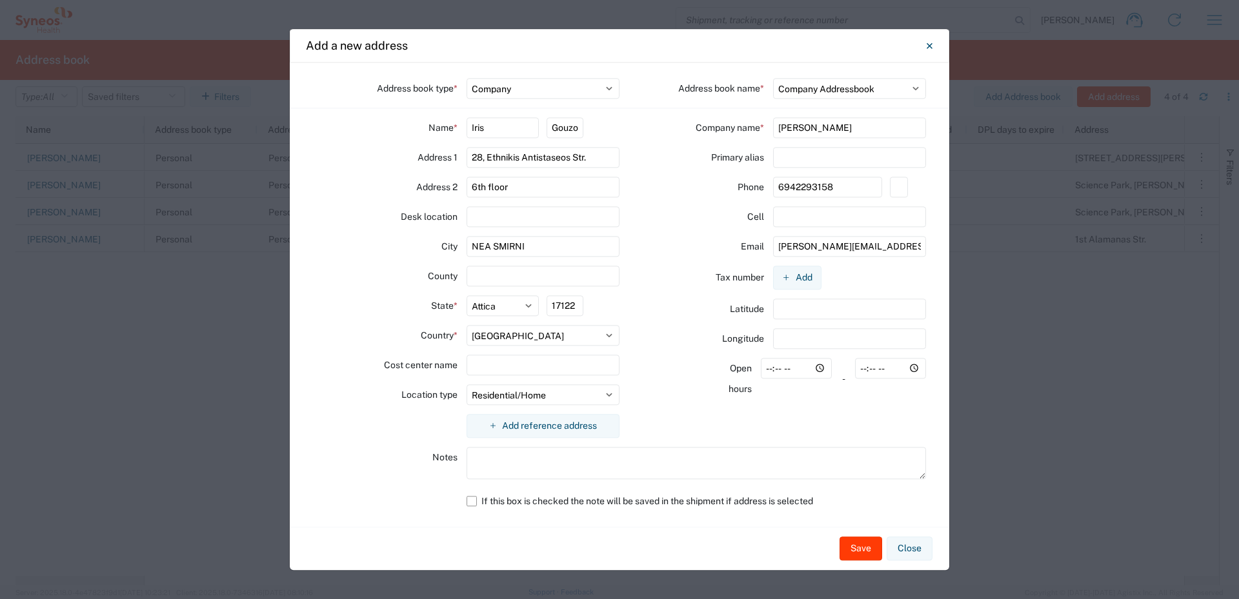
click at [815, 408] on button "Save" at bounding box center [860, 549] width 43 height 24
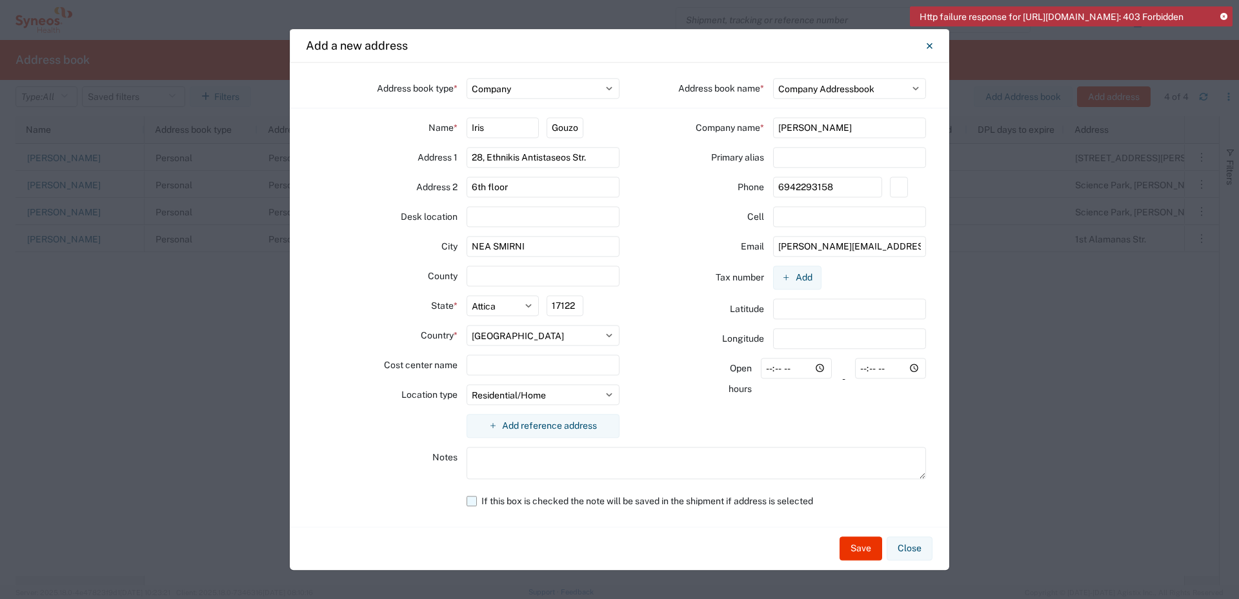
click at [472, 408] on label "If this box is checked the note will be saved in the shipment if address is sel…" at bounding box center [696, 501] width 460 height 21
click at [0, 0] on input "If this box is checked the note will be saved in the shipment if address is sel…" at bounding box center [0, 0] width 0 height 0
click at [470, 408] on label "If this box is checked the note will be saved in the shipment if address is sel…" at bounding box center [696, 501] width 460 height 21
click at [0, 0] on input "If this box is checked the note will be saved in the shipment if address is sel…" at bounding box center [0, 0] width 0 height 0
click at [612, 87] on select "Select Location Company Personal Other Shared" at bounding box center [543, 88] width 154 height 21
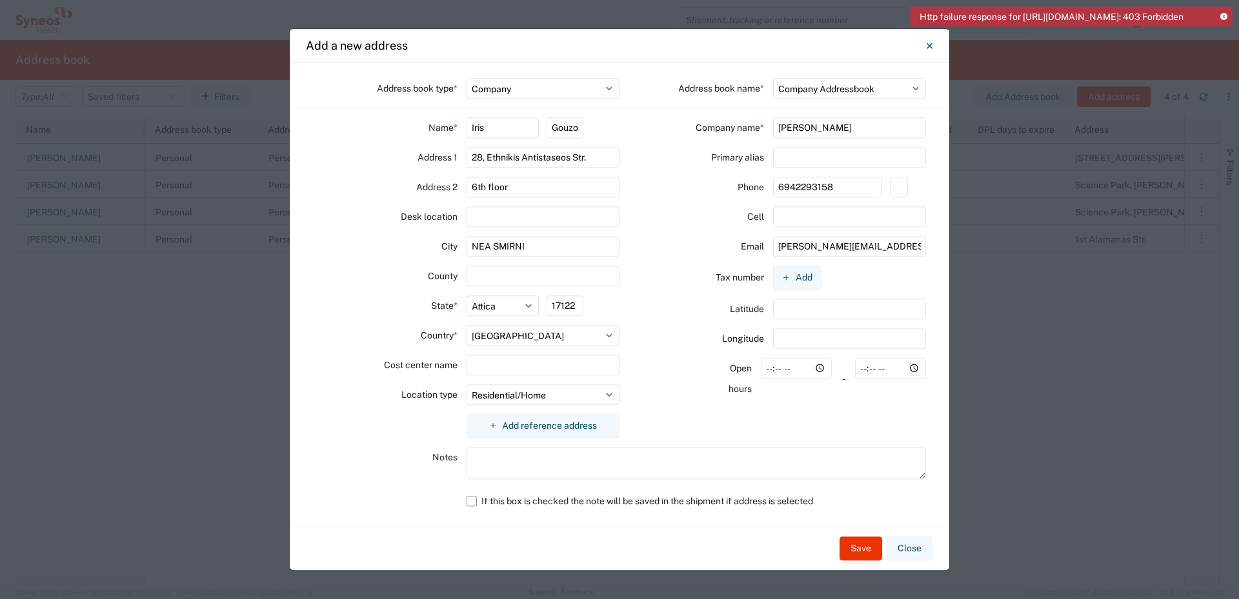
click at [466, 78] on select "Select Location Company Personal Other Shared" at bounding box center [543, 88] width 154 height 21
click at [592, 155] on input "28, Ethnikis Antistaseos Str." at bounding box center [543, 157] width 154 height 21
drag, startPoint x: 592, startPoint y: 155, endPoint x: 453, endPoint y: 155, distance: 138.0
click at [453, 155] on div "Address [STREET_ADDRESS]" at bounding box center [466, 157] width 306 height 21
type input "11 PRIINIS STR"
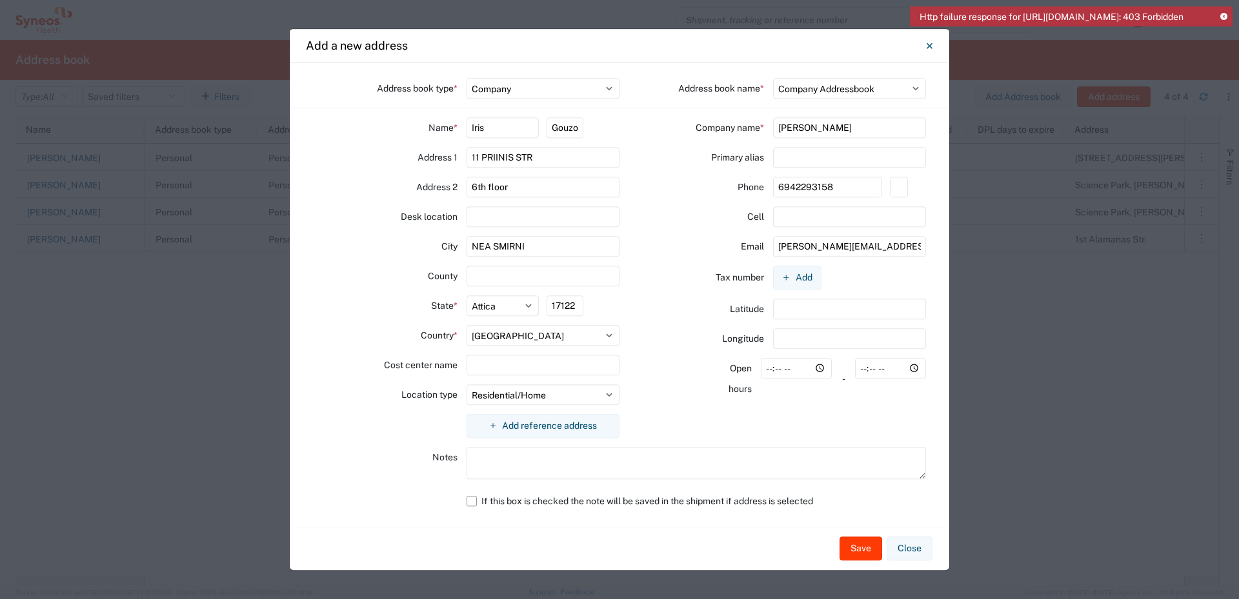
click at [815, 408] on button "Save" at bounding box center [860, 549] width 43 height 24
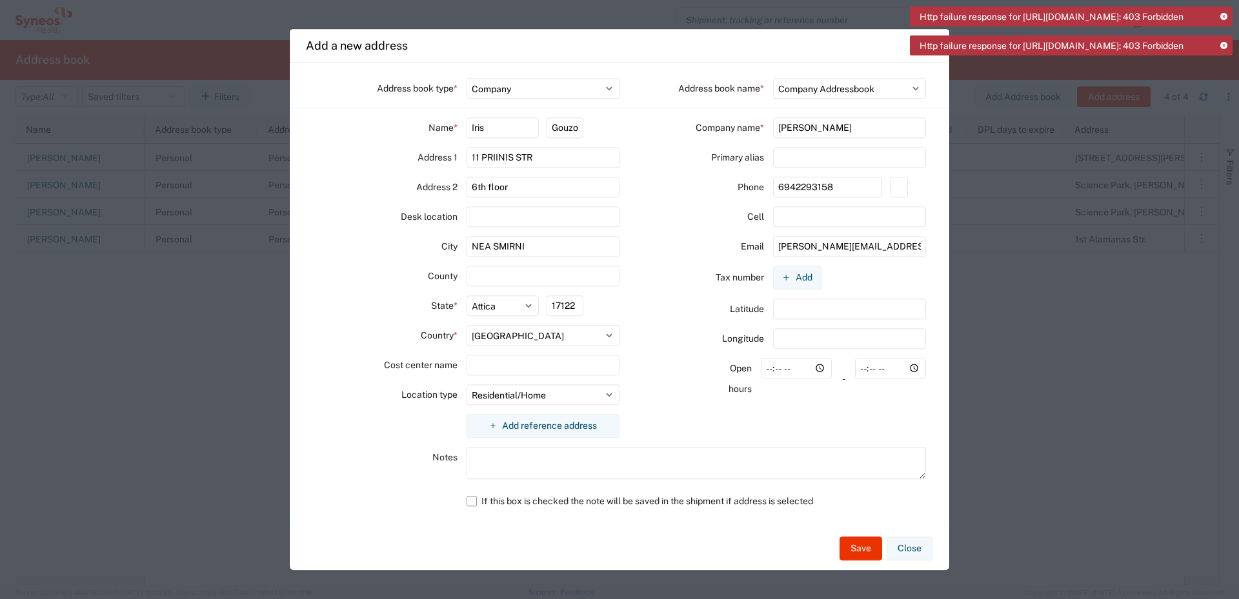
click at [815, 50] on icon at bounding box center [1223, 46] width 7 height 7
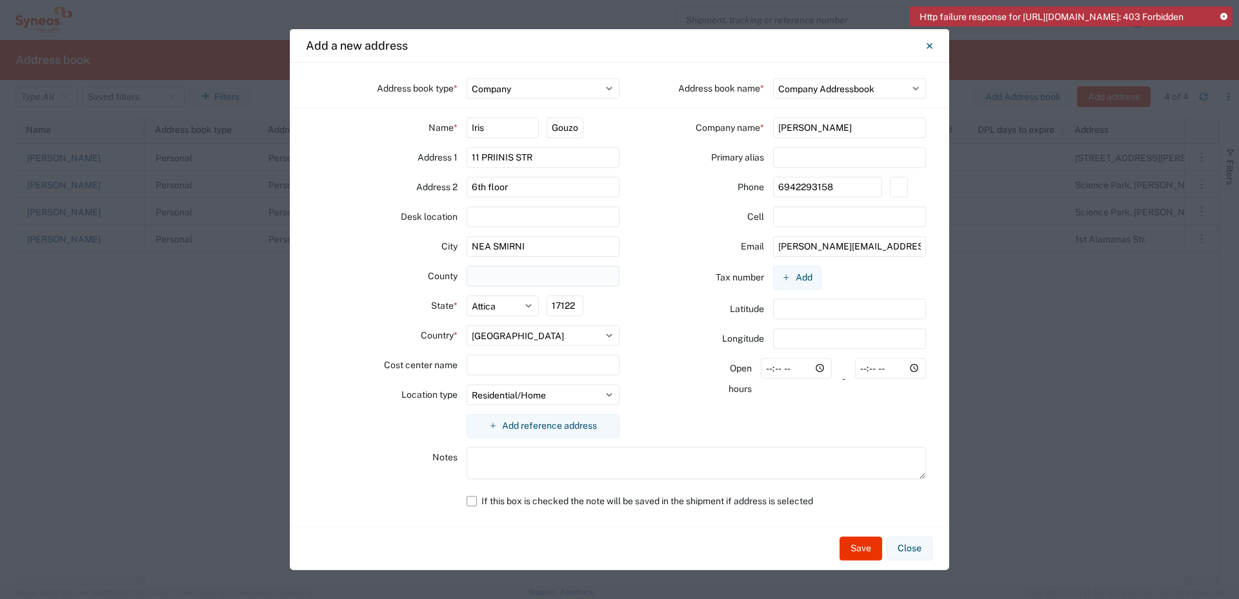
click at [481, 277] on input "text" at bounding box center [543, 276] width 154 height 21
type input "[GEOGRAPHIC_DATA]"
click at [815, 408] on button "Save" at bounding box center [860, 549] width 43 height 24
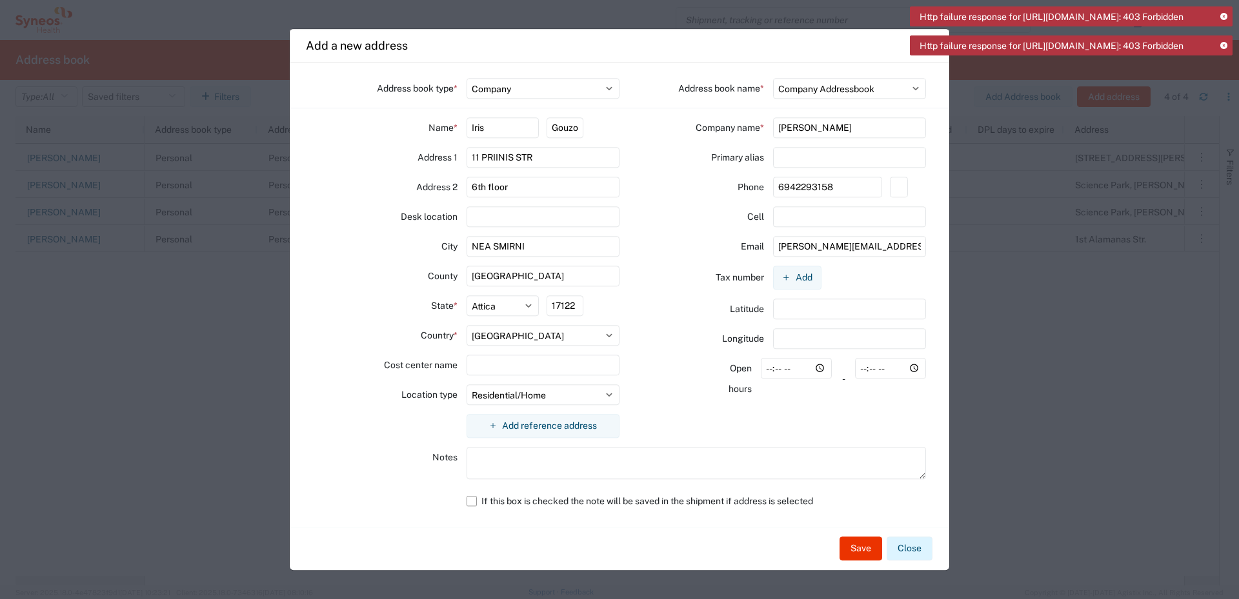
click at [815, 408] on button "Close" at bounding box center [909, 549] width 46 height 24
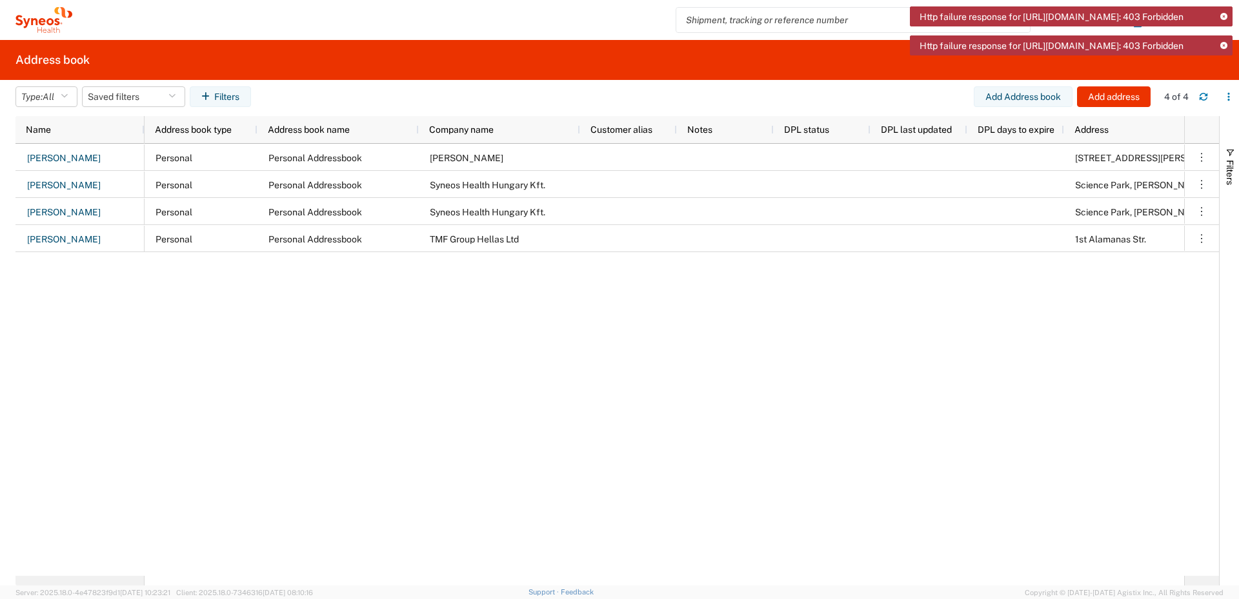
click at [815, 401] on div "Personal Personal Addressbook [PERSON_NAME] [GEOGRAPHIC_DATA][PERSON_NAME] ANO …" at bounding box center [663, 360] width 1039 height 432
click at [815, 50] on icon at bounding box center [1223, 46] width 7 height 7
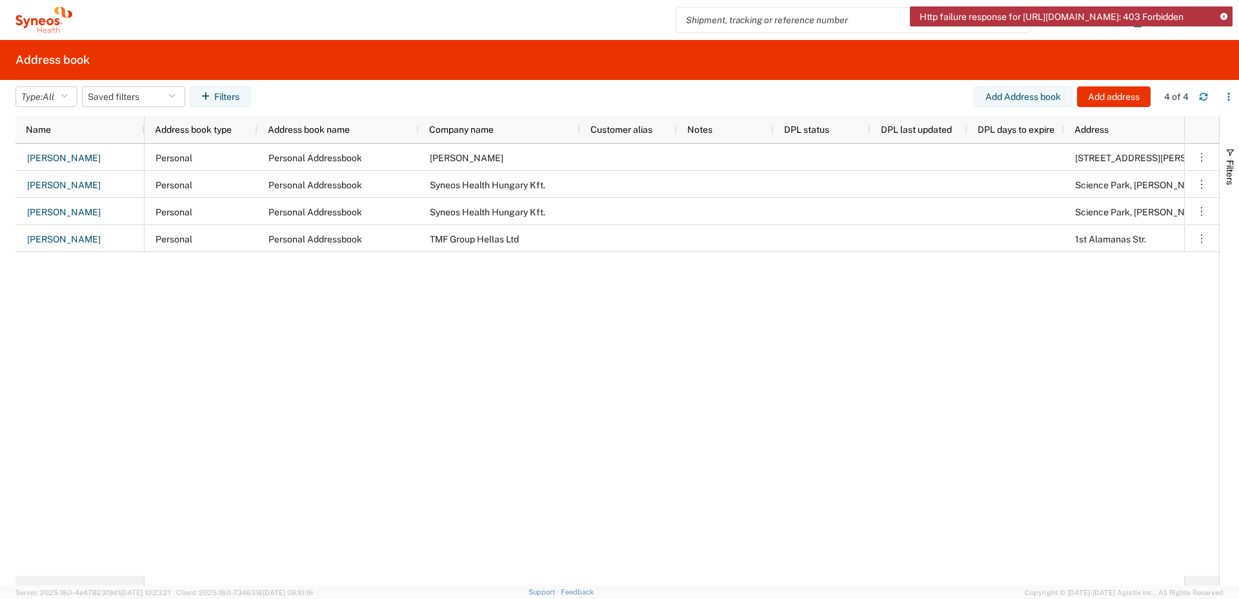
click at [815, 15] on div "Http failure response for [URL][DOMAIN_NAME]: 403 Forbidden" at bounding box center [1071, 16] width 323 height 20
click at [815, 17] on icon at bounding box center [1223, 17] width 7 height 7
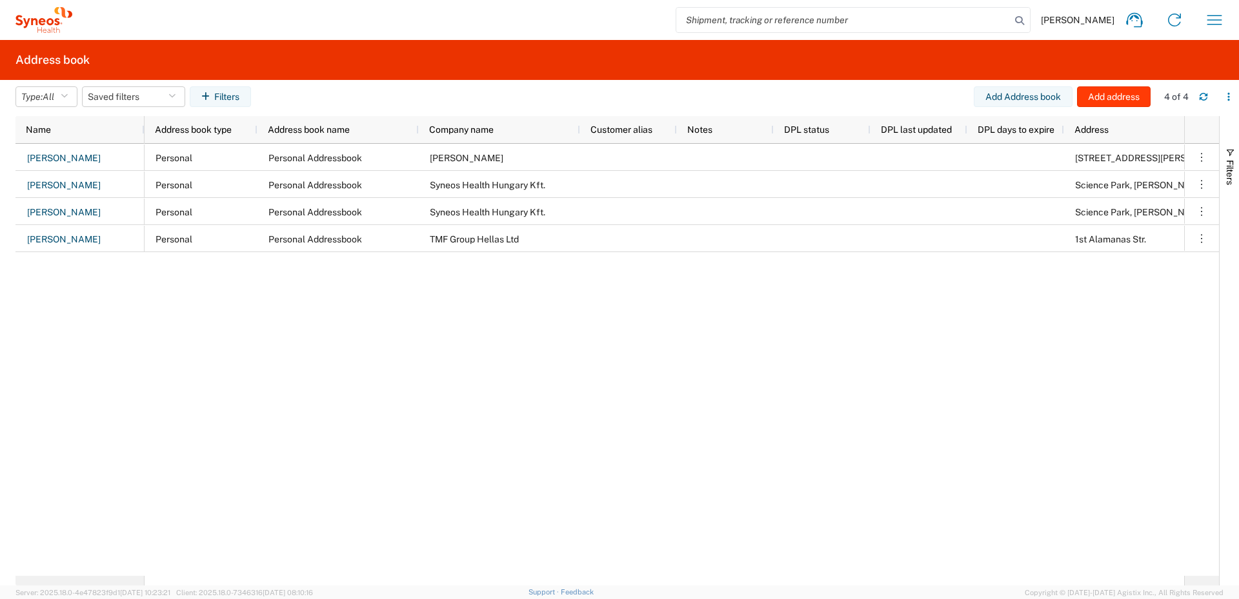
click at [815, 97] on button "Add address" at bounding box center [1114, 96] width 74 height 21
select select "US"
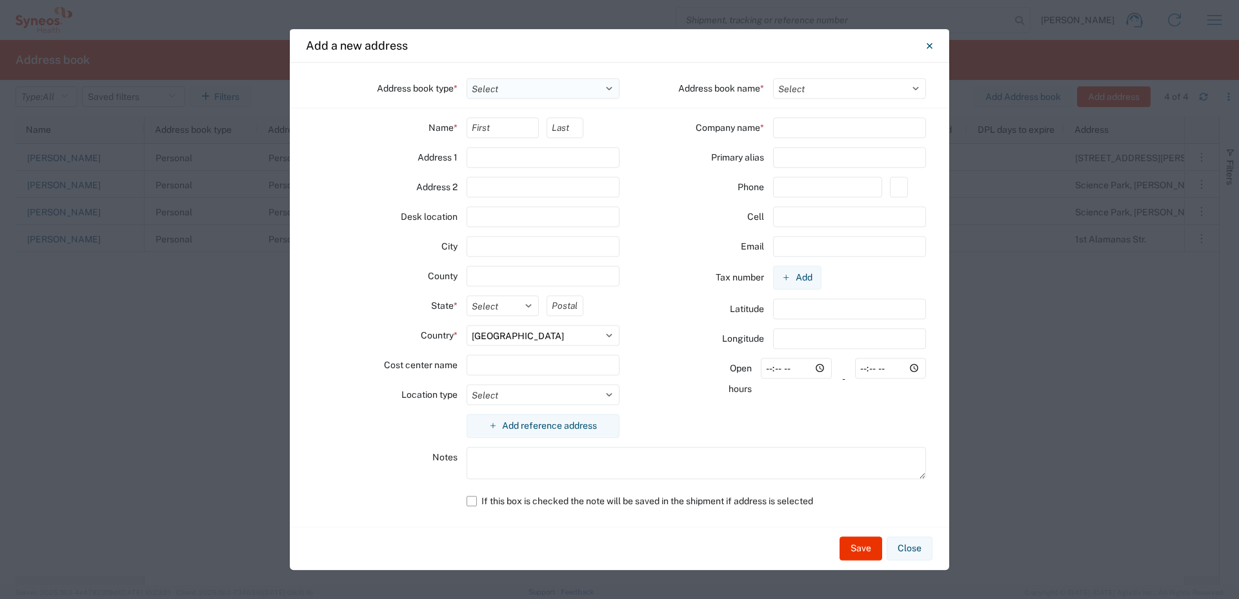
click at [607, 88] on select "Select Location Company Personal Other Shared" at bounding box center [543, 88] width 154 height 21
select select "COMPANY"
click at [466, 78] on select "Select Location Company Personal Other Shared" at bounding box center [543, 88] width 154 height 21
select select
click at [815, 408] on button "Close" at bounding box center [909, 549] width 46 height 24
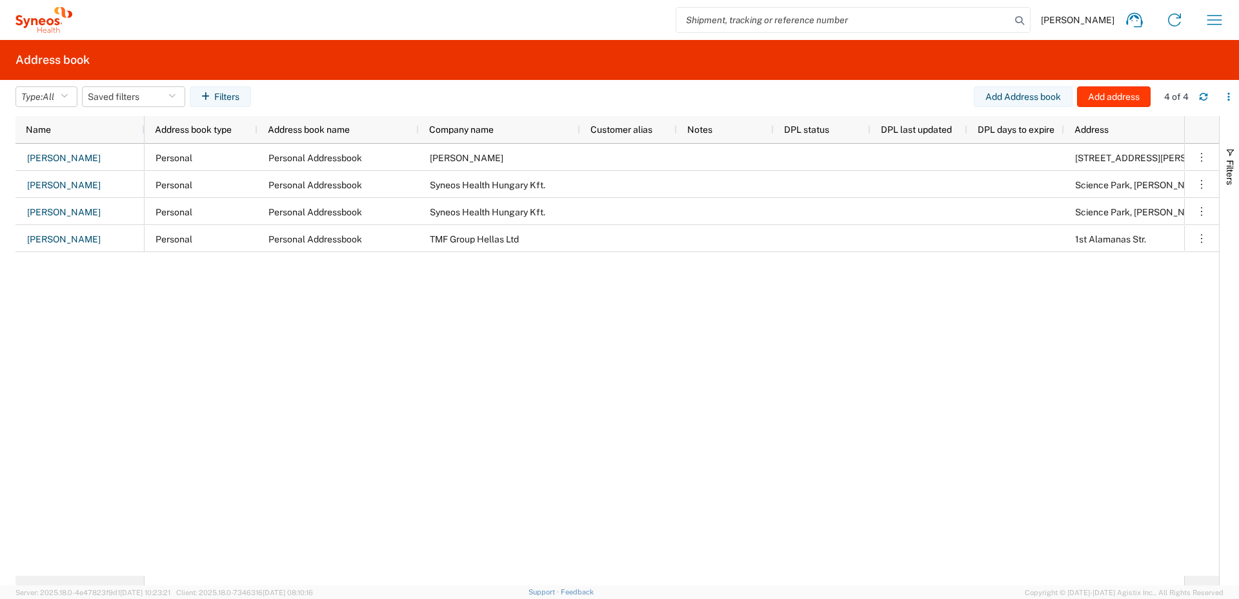
click at [815, 94] on button "Add address" at bounding box center [1114, 96] width 74 height 21
select select "US"
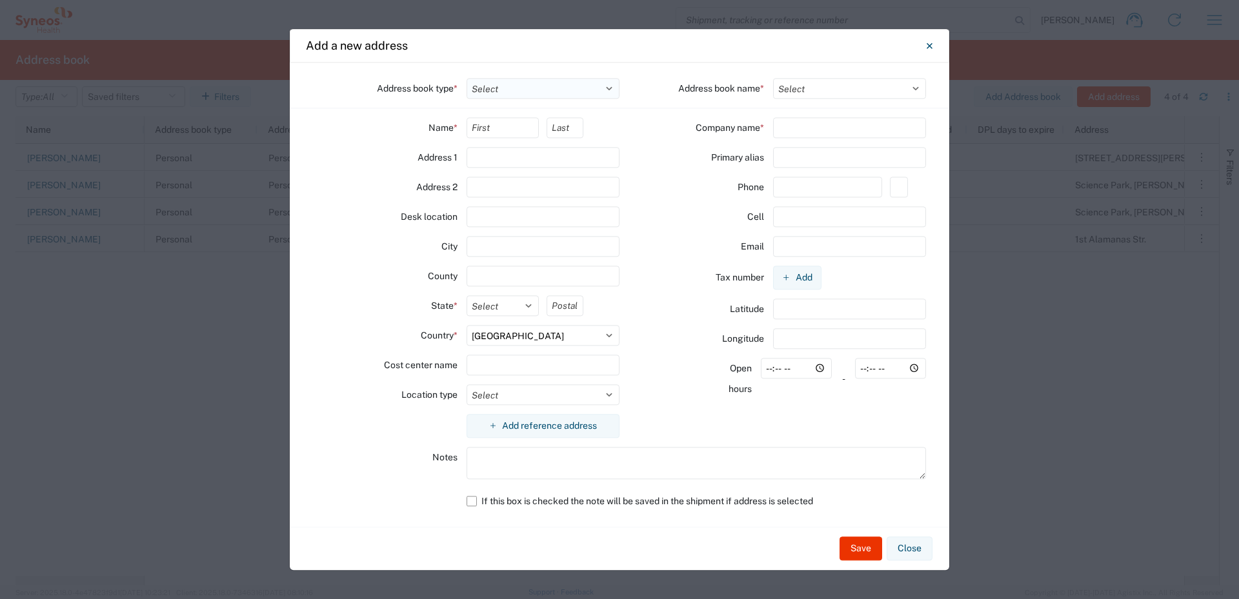
click at [610, 88] on select "Select Location Company Personal Other Shared" at bounding box center [543, 88] width 154 height 21
select select "COMPANY"
click at [466, 78] on select "Select Location Company Personal Other Shared" at bounding box center [543, 88] width 154 height 21
select select
click at [510, 129] on input "text" at bounding box center [502, 127] width 73 height 21
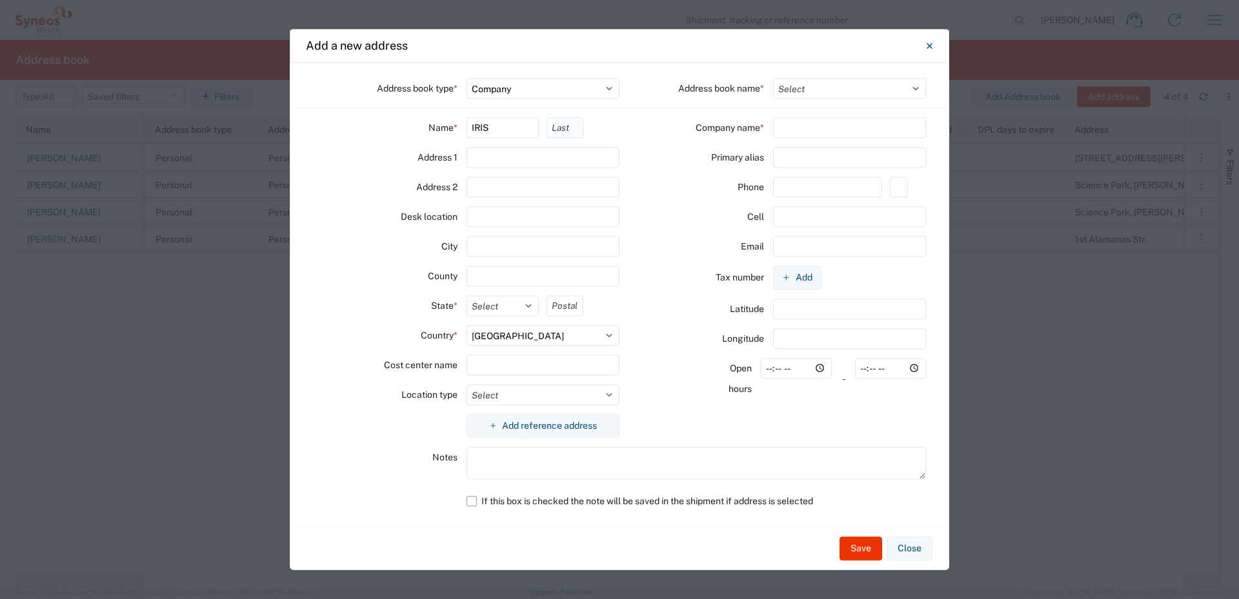
type input "IRIS"
click at [562, 132] on input "text" at bounding box center [564, 127] width 36 height 21
type input "GOUZOULIS"
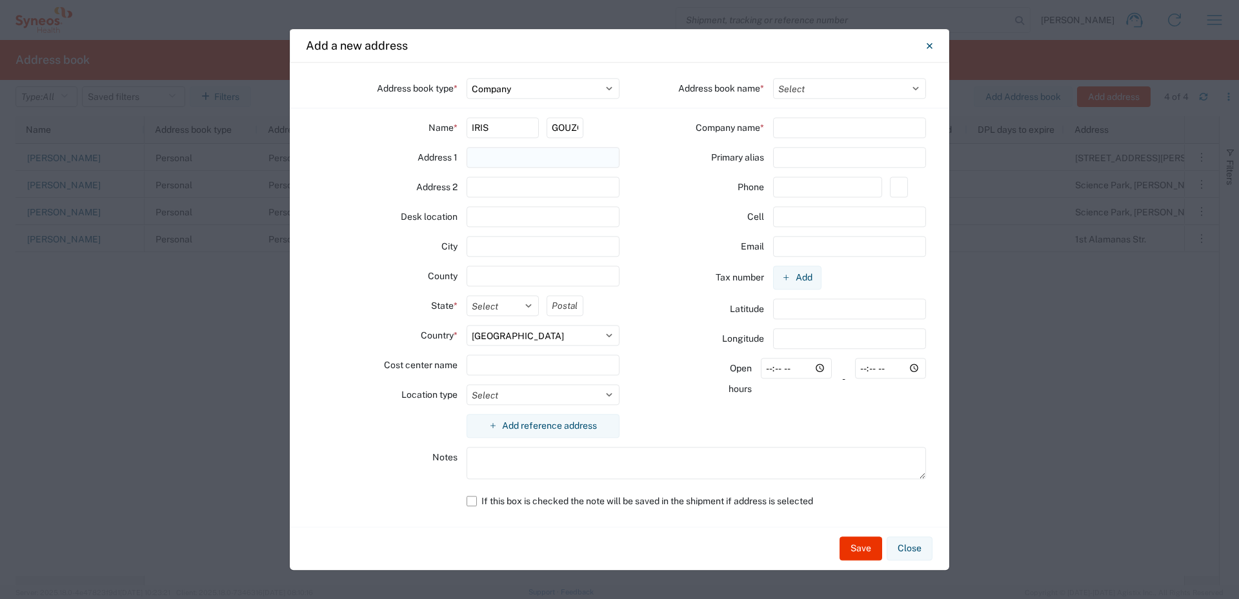
click at [535, 158] on input "text" at bounding box center [543, 157] width 154 height 21
type input "11 PRIINIS STR"
type input "6th floor"
type input "NEA SMIRNI"
type input "17122"
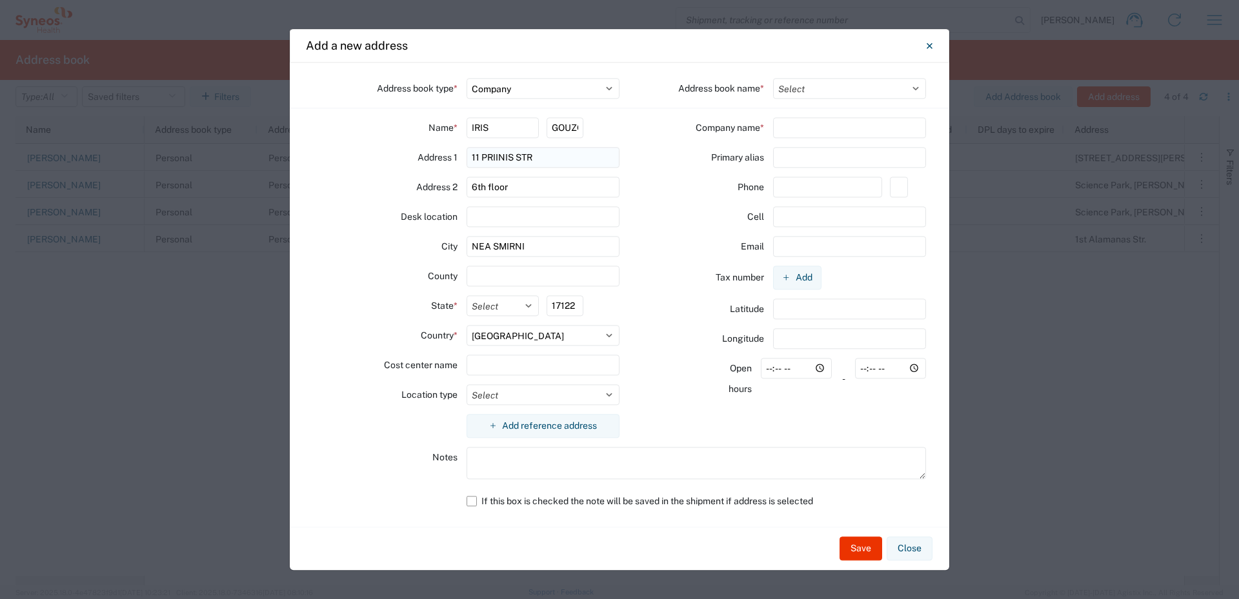
select select "GR"
type input "[PERSON_NAME]"
type input "6942293158"
type input "28, Ethnikis Antistaseos Str."
type input "[PERSON_NAME][EMAIL_ADDRESS][DOMAIN_NAME]"
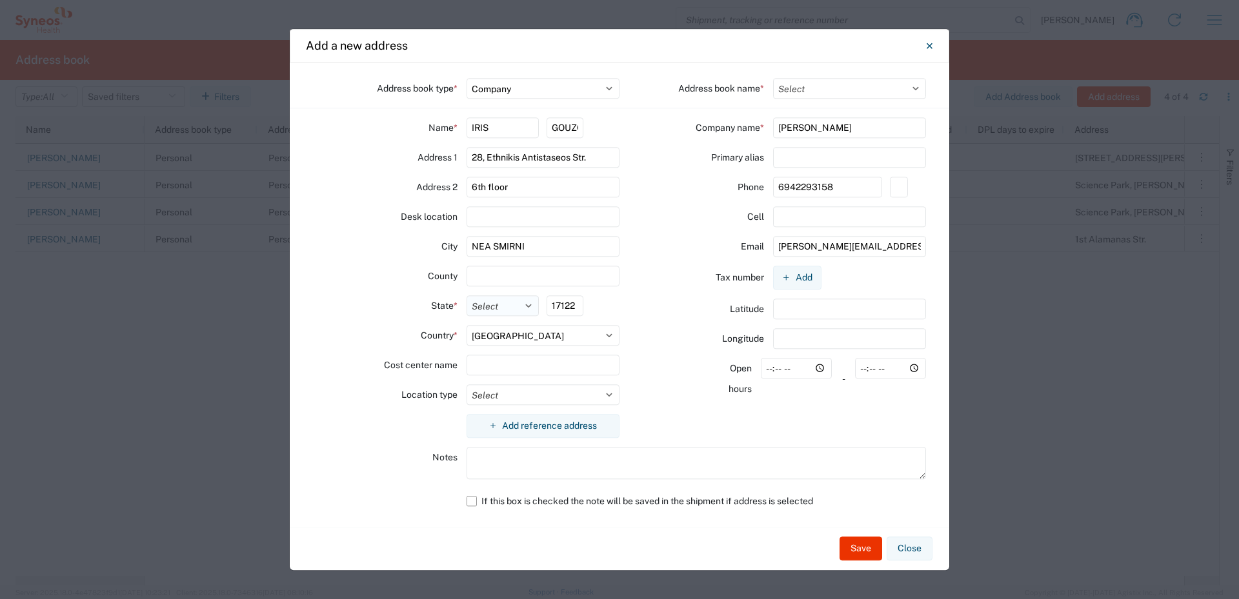
click at [531, 308] on select "Select Attica Central [GEOGRAPHIC_DATA] [GEOGRAPHIC_DATA] [GEOGRAPHIC_DATA] [GE…" at bounding box center [502, 305] width 73 height 21
select select "ESYE31"
click at [466, 295] on select "Select Attica Central [GEOGRAPHIC_DATA] [GEOGRAPHIC_DATA] [GEOGRAPHIC_DATA] [GE…" at bounding box center [502, 305] width 73 height 21
click at [815, 90] on select "Select Company Addressbook Test" at bounding box center [850, 88] width 154 height 21
select select "34049"
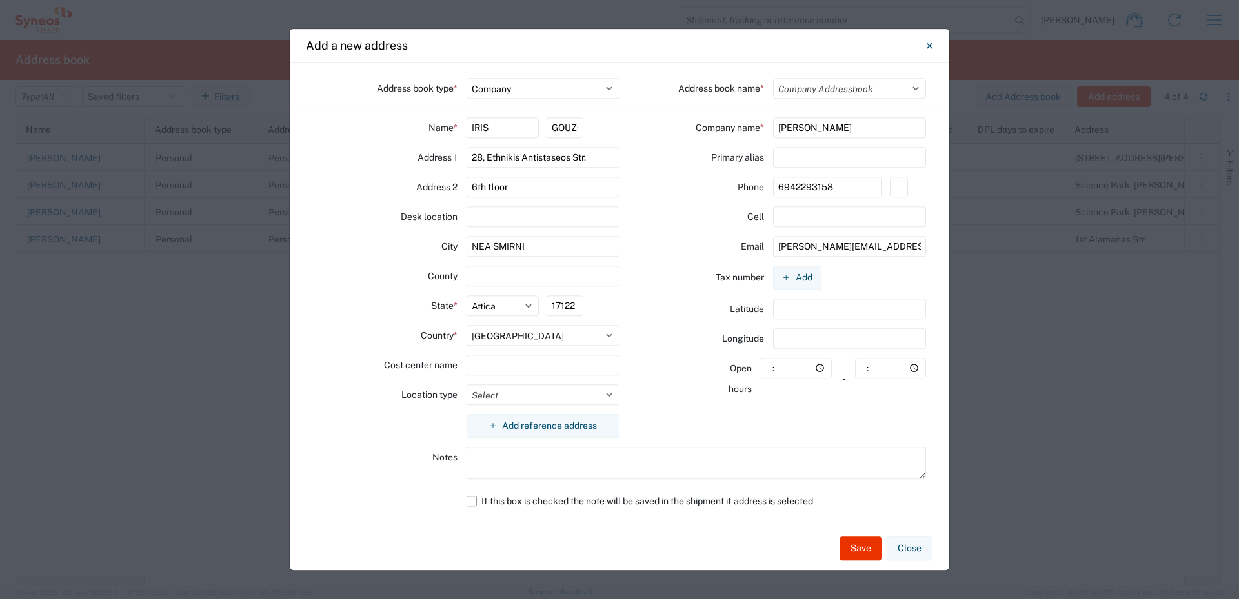
click at [773, 78] on select "Select Company Addressbook Test" at bounding box center [850, 88] width 154 height 21
click at [815, 408] on button "Save" at bounding box center [860, 549] width 43 height 24
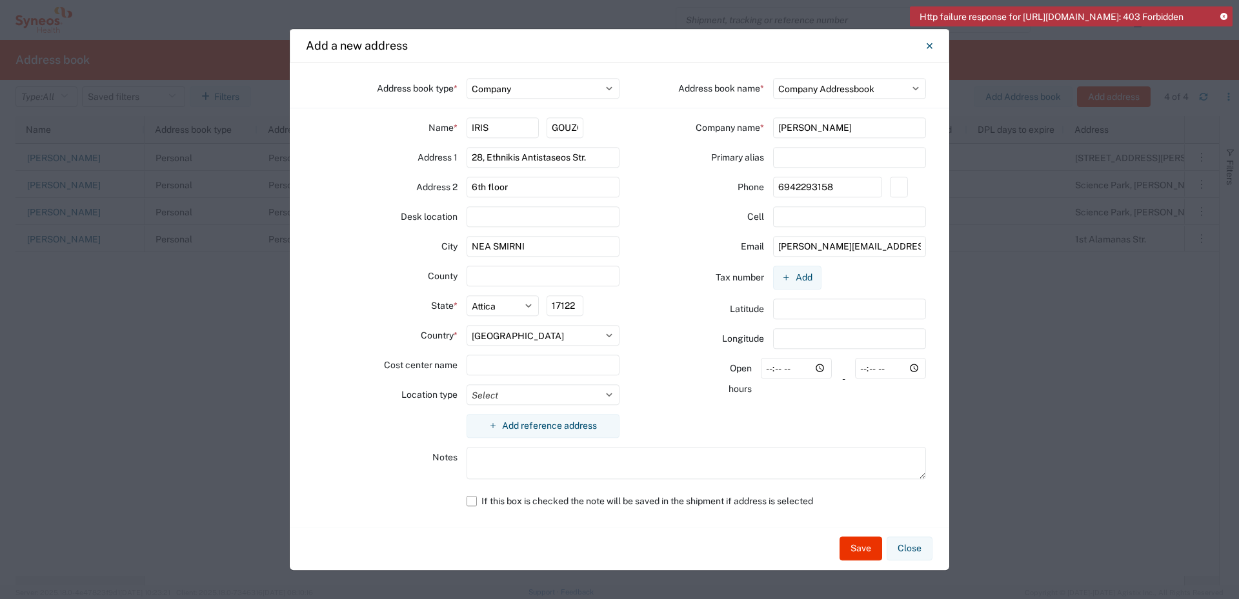
click at [815, 12] on div "Http failure response for [URL][DOMAIN_NAME]: 403 Forbidden" at bounding box center [1071, 16] width 323 height 20
click at [815, 408] on button "Close" at bounding box center [909, 549] width 46 height 24
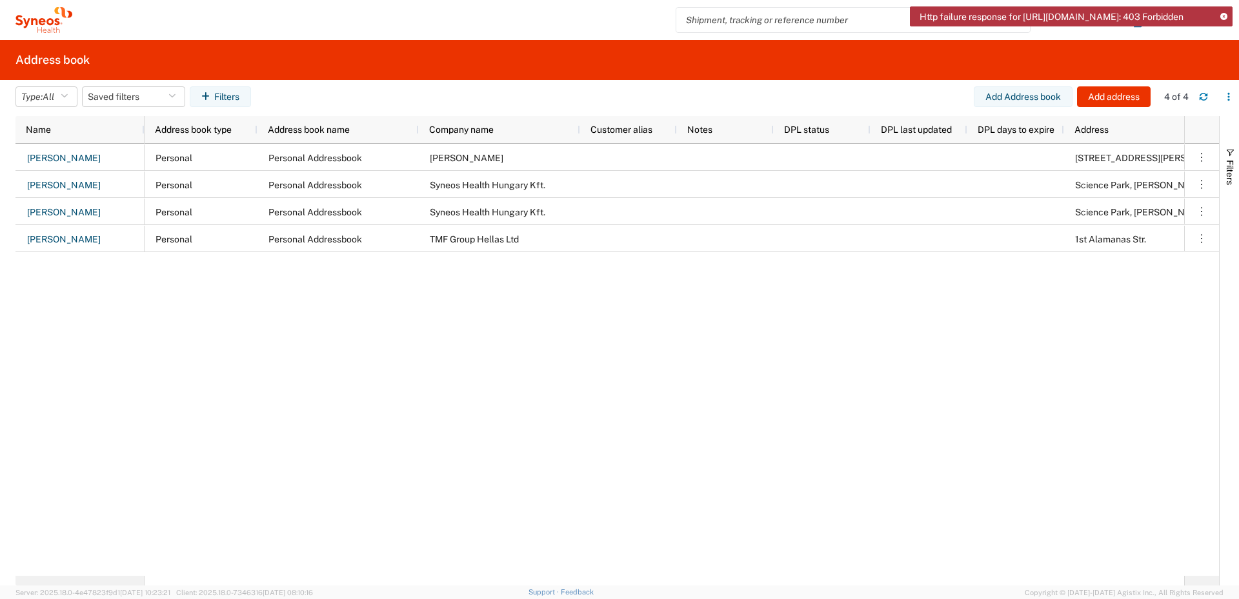
click at [815, 15] on icon at bounding box center [1223, 17] width 7 height 7
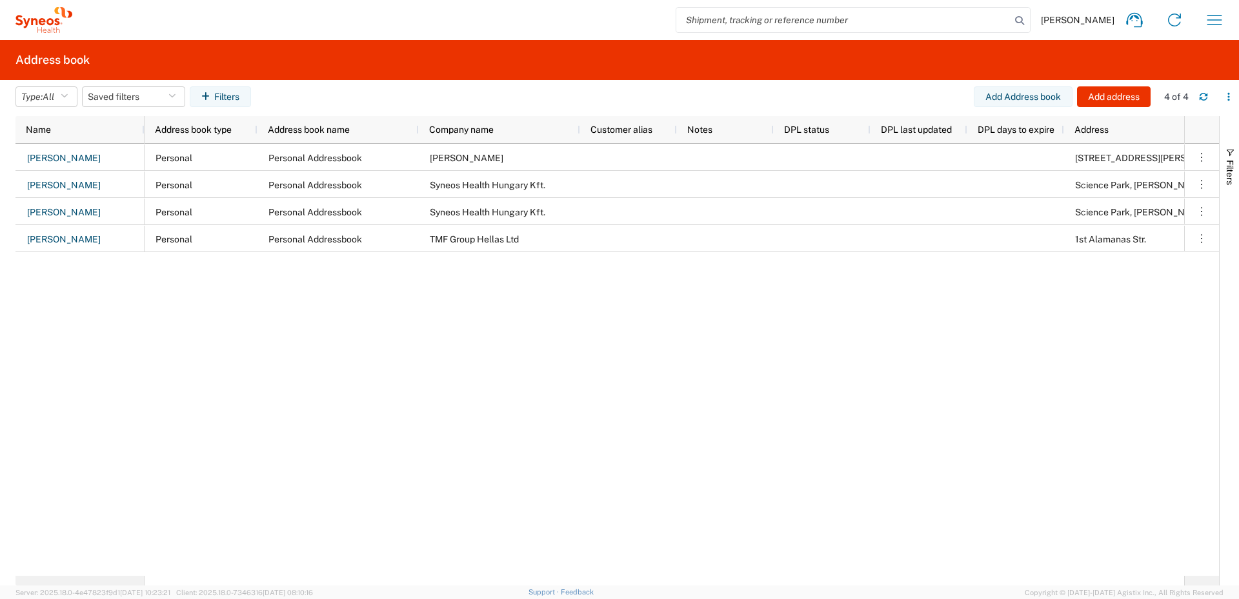
click at [609, 348] on div "Personal Personal Addressbook [PERSON_NAME] [GEOGRAPHIC_DATA][PERSON_NAME] ANO …" at bounding box center [663, 360] width 1039 height 432
click at [815, 24] on icon "button" at bounding box center [1214, 20] width 21 height 21
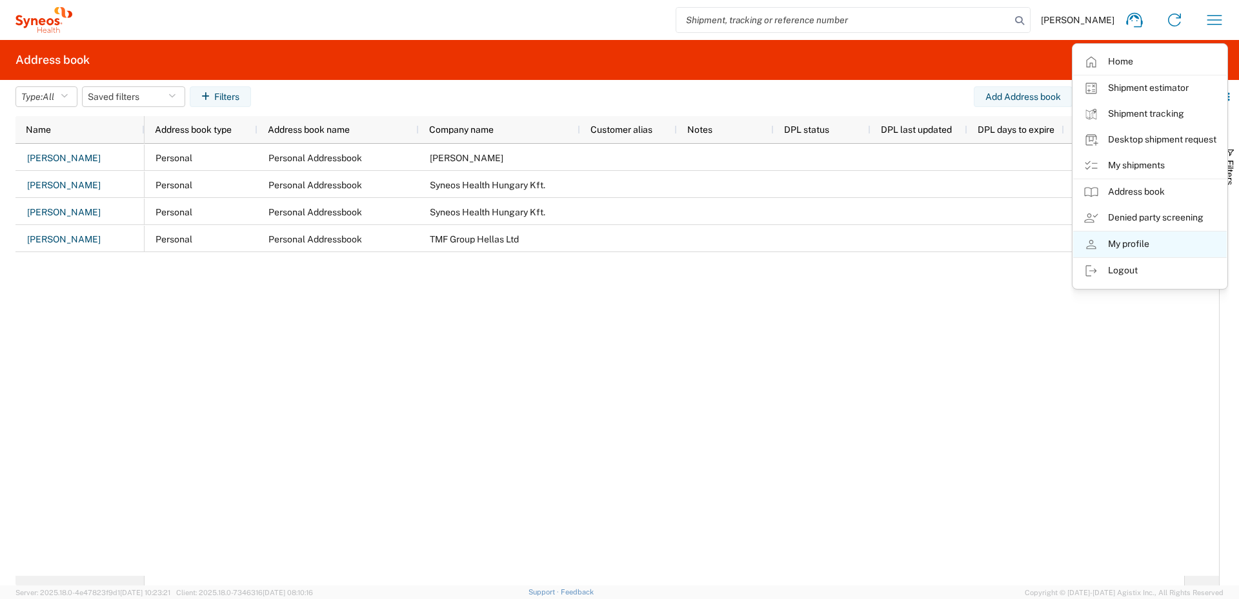
click at [815, 239] on link "My profile" at bounding box center [1150, 245] width 154 height 26
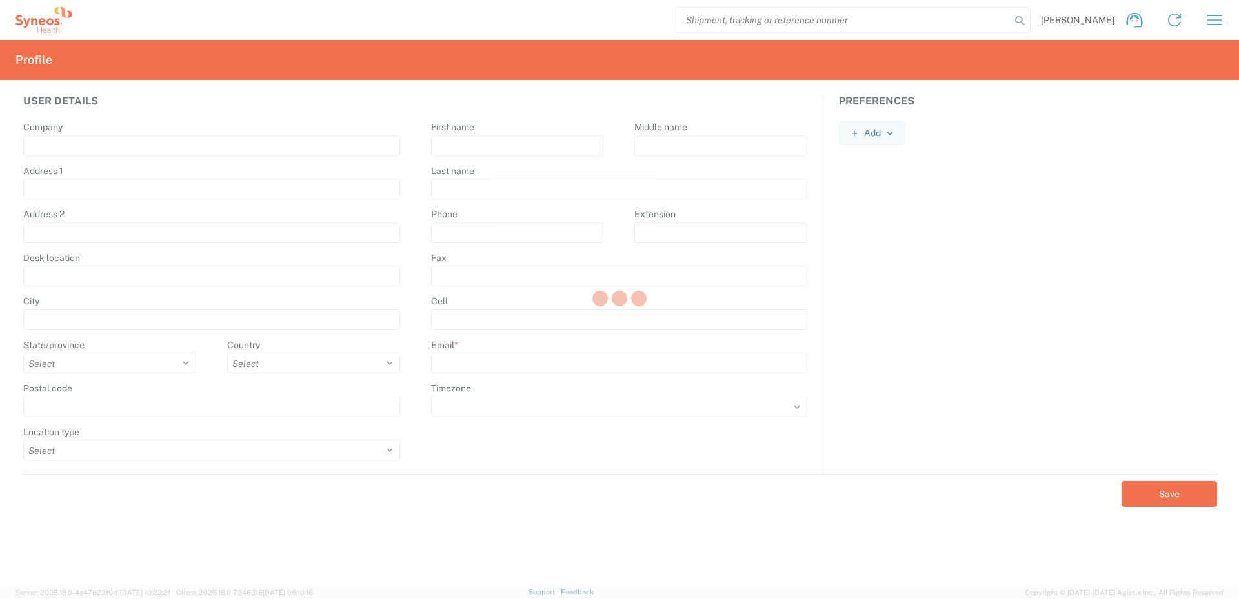
type input "Syneos Health"
type input "Ethnikis Antistaseos Str. 28"
type input "Vrilissia"
select select
select select "GR"
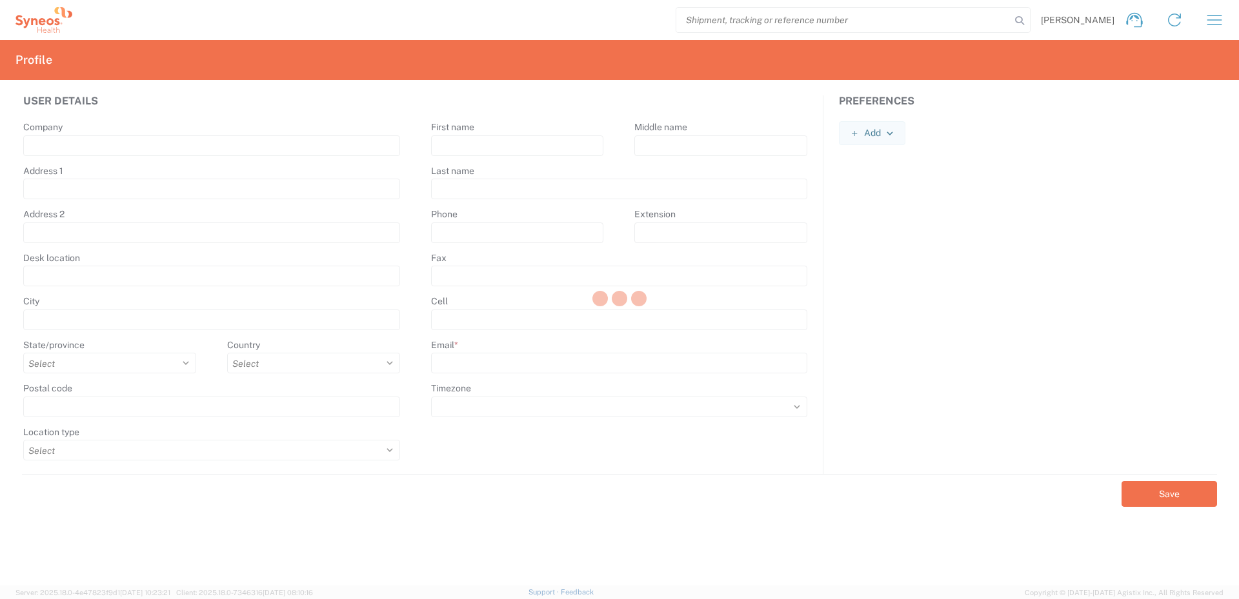
type input "152 38"
select select
type input "[PERSON_NAME]"
type input "Tzanni"
type input "[PERSON_NAME][EMAIL_ADDRESS][DOMAIN_NAME]"
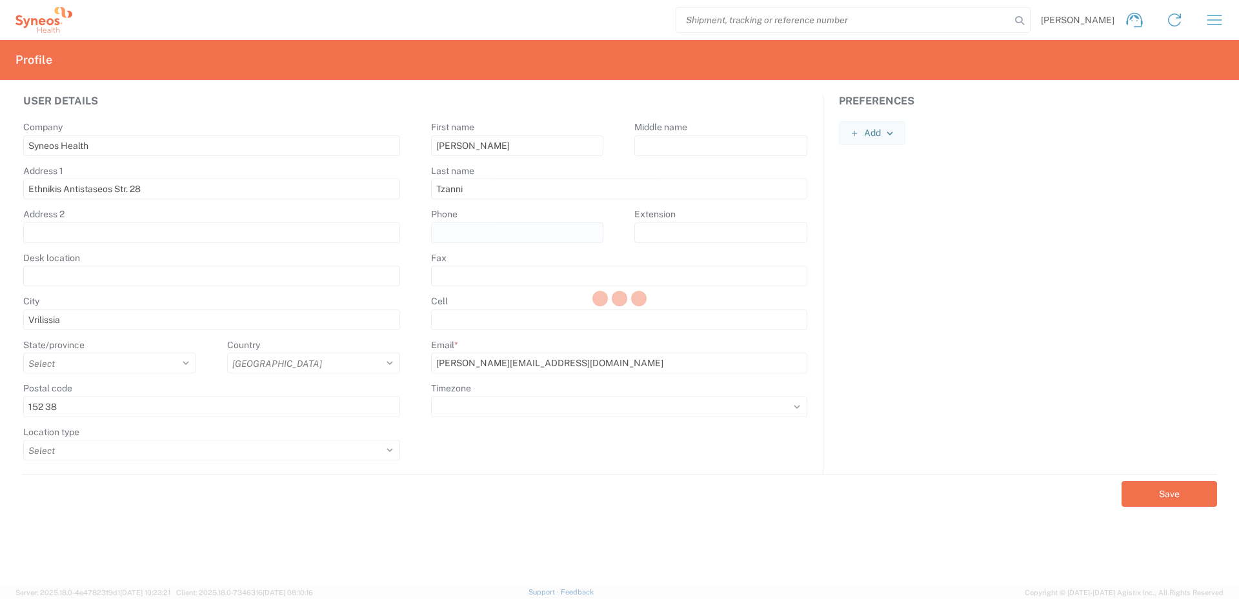
select select
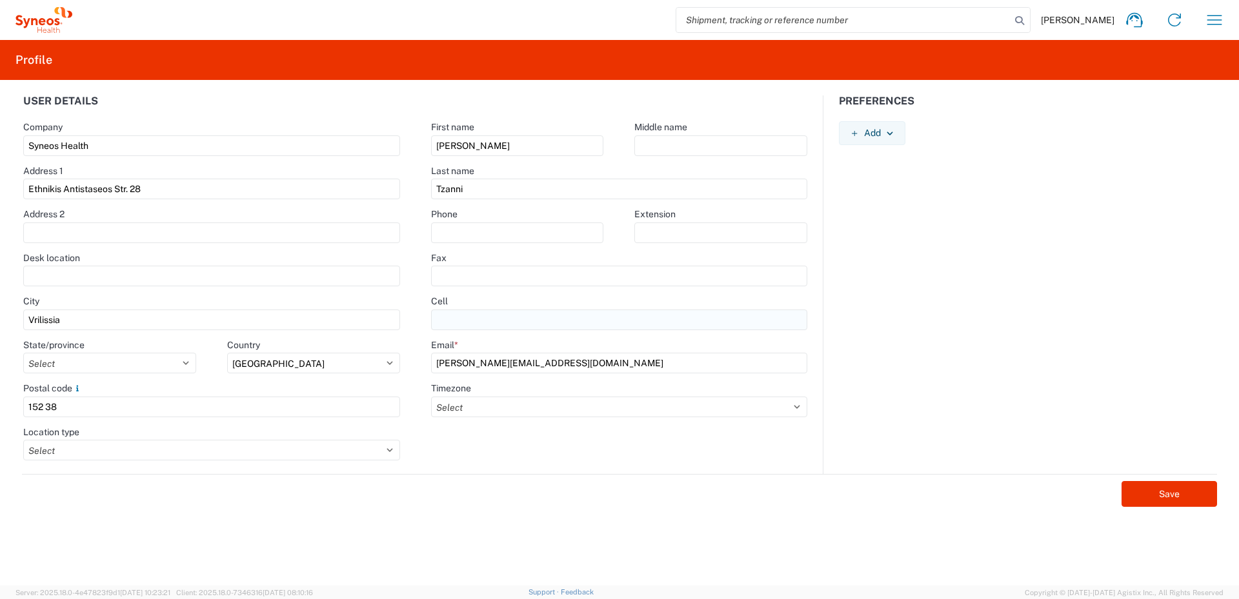
click at [464, 320] on input "text" at bounding box center [619, 320] width 376 height 21
type input "6949479793"
click at [444, 233] on input "text" at bounding box center [517, 233] width 173 height 21
type input "2111985676"
type input "1st floor"
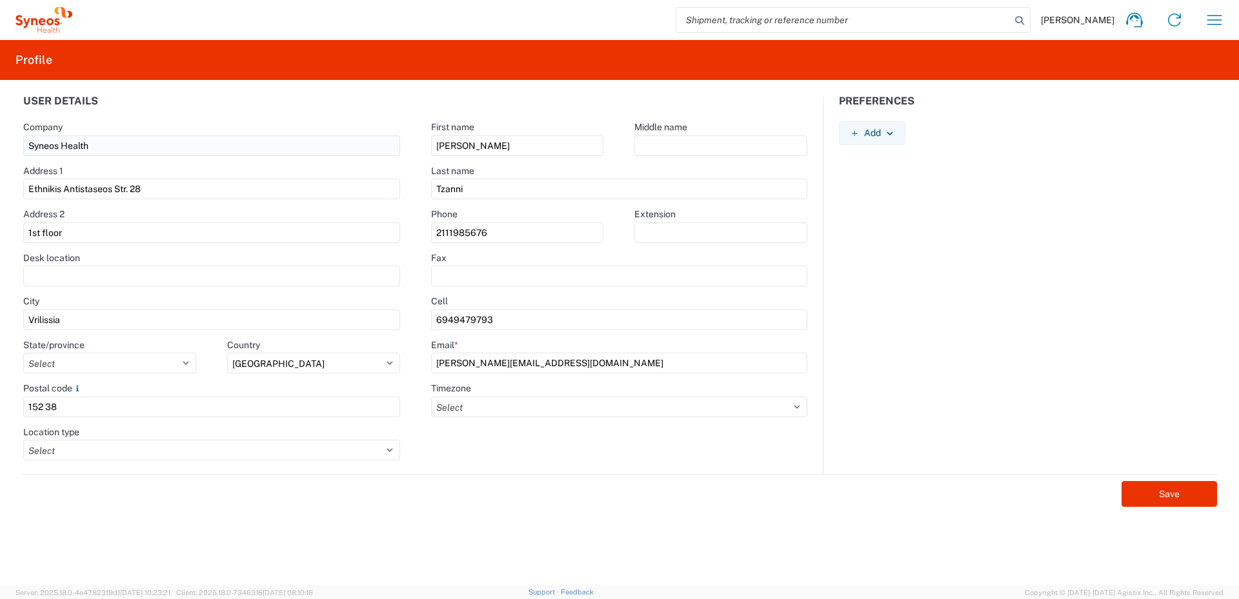
type input "2111985676"
click at [132, 141] on input "Syneos Health" at bounding box center [211, 145] width 377 height 21
type input "SYNEOS HEALTH [GEOGRAPHIC_DATA]"
click at [798, 404] on select "Select ACT AET AGT ART AST [GEOGRAPHIC_DATA]/[GEOGRAPHIC_DATA] [GEOGRAPHIC_DATA…" at bounding box center [619, 407] width 376 height 21
click at [508, 398] on select "Select ACT AET AGT ART AST [GEOGRAPHIC_DATA]/[GEOGRAPHIC_DATA] [GEOGRAPHIC_DATA…" at bounding box center [619, 407] width 376 height 21
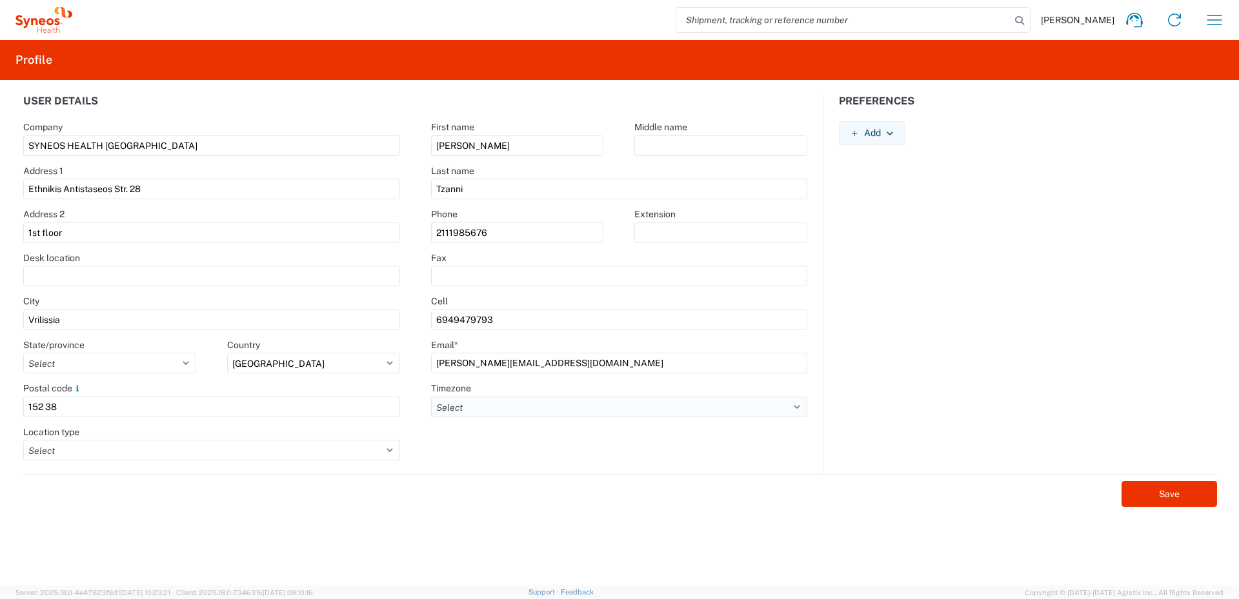
click at [508, 404] on select "Select ACT AET AGT ART AST [GEOGRAPHIC_DATA]/[GEOGRAPHIC_DATA] [GEOGRAPHIC_DATA…" at bounding box center [619, 407] width 376 height 21
click at [452, 407] on select "Select ACT AET AGT ART AST [GEOGRAPHIC_DATA]/[GEOGRAPHIC_DATA] [GEOGRAPHIC_DATA…" at bounding box center [619, 407] width 376 height 21
click at [497, 408] on select "Select ACT AET AGT ART AST [GEOGRAPHIC_DATA]/[GEOGRAPHIC_DATA] [GEOGRAPHIC_DATA…" at bounding box center [619, 407] width 376 height 21
select select "[GEOGRAPHIC_DATA]/[GEOGRAPHIC_DATA]"
click at [431, 397] on select "Select ACT AET AGT ART AST [GEOGRAPHIC_DATA]/[GEOGRAPHIC_DATA] [GEOGRAPHIC_DATA…" at bounding box center [619, 407] width 376 height 21
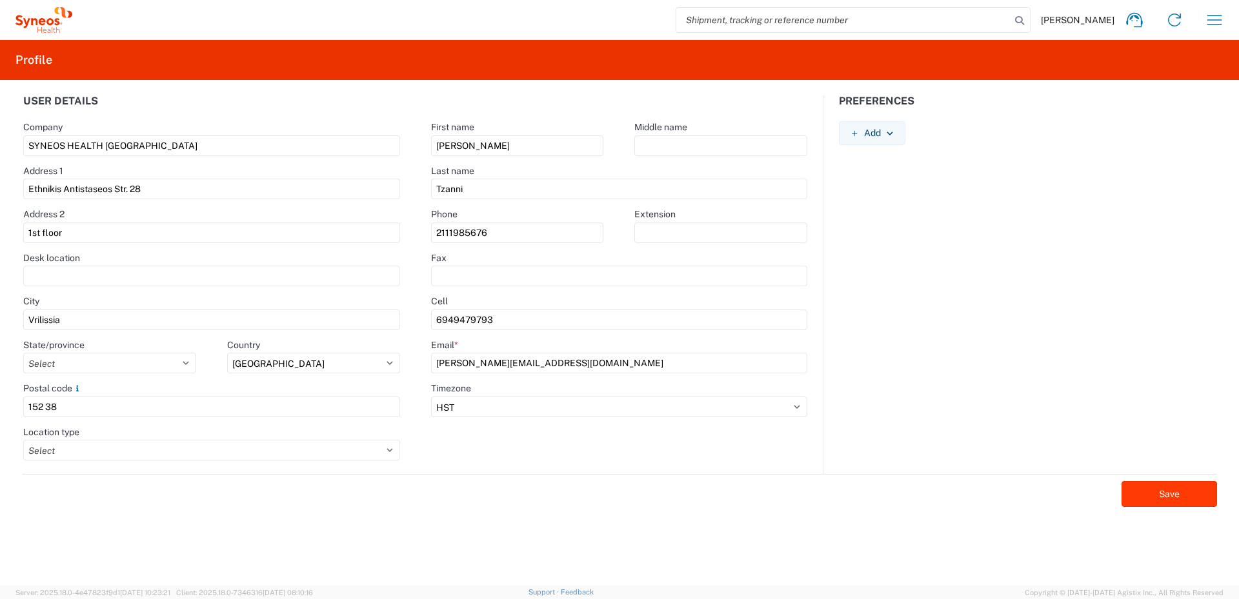
click at [815, 408] on button "Save" at bounding box center [1168, 494] width 95 height 26
